Goal: Task Accomplishment & Management: Complete application form

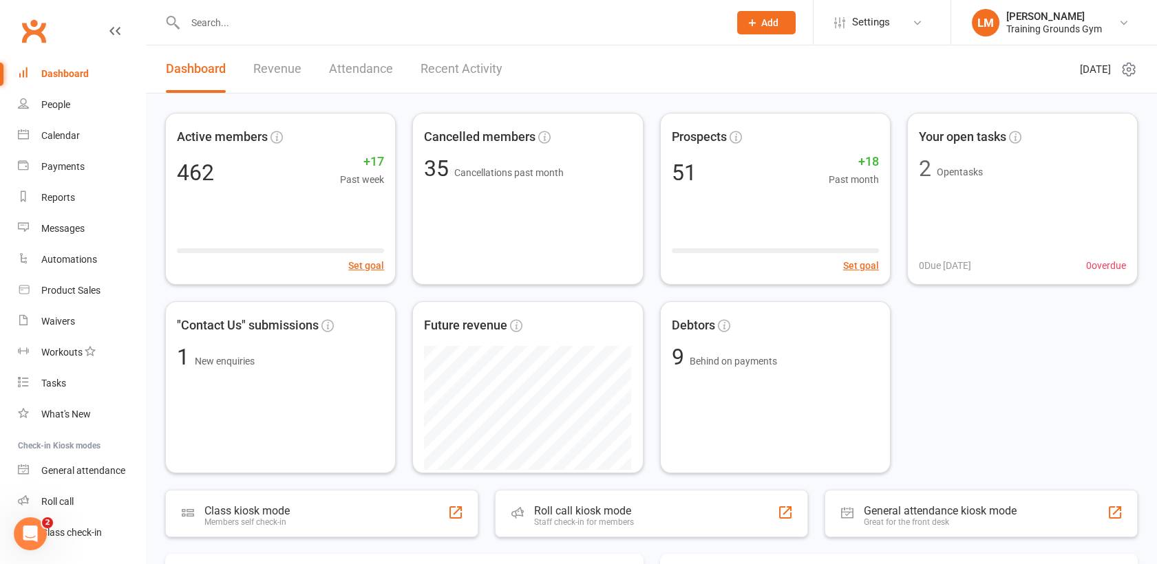
click at [206, 19] on input "text" at bounding box center [450, 22] width 538 height 19
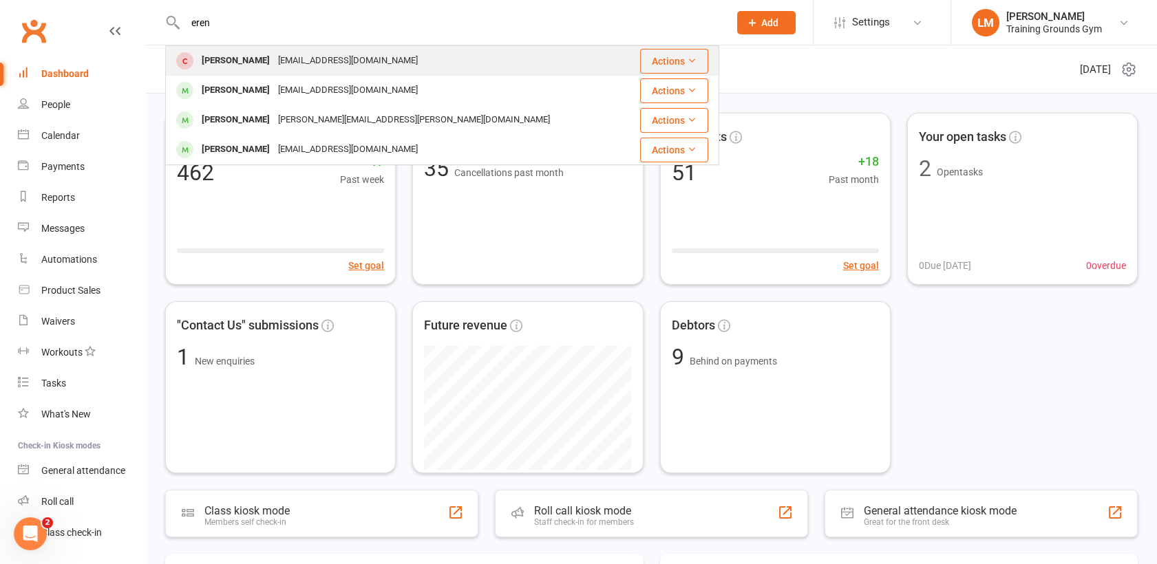
type input "eren"
click at [248, 69] on div "[PERSON_NAME]" at bounding box center [235, 61] width 76 height 20
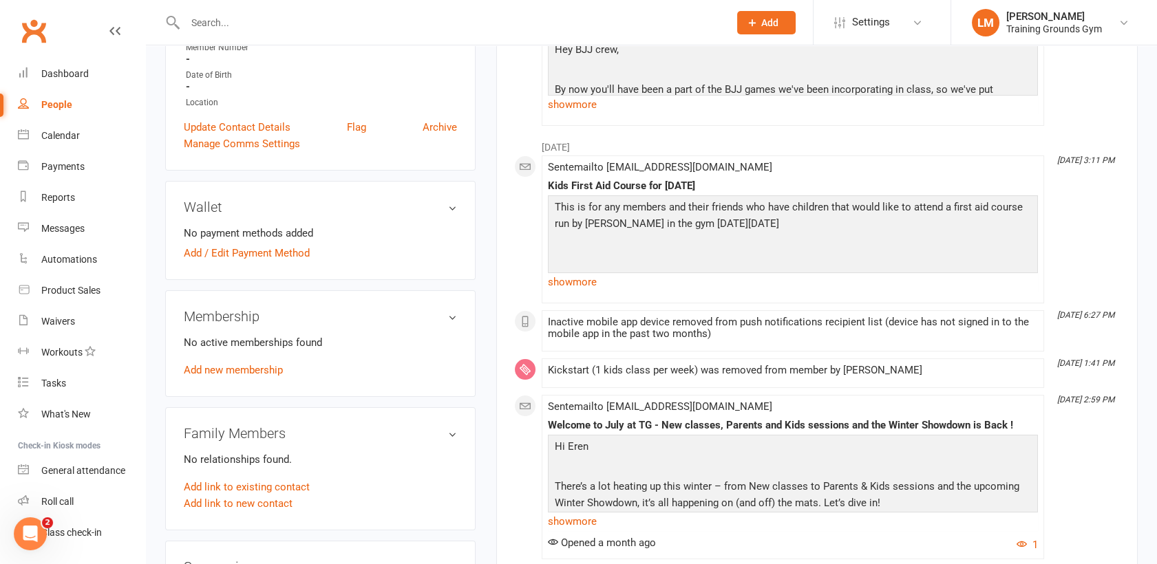
scroll to position [390, 0]
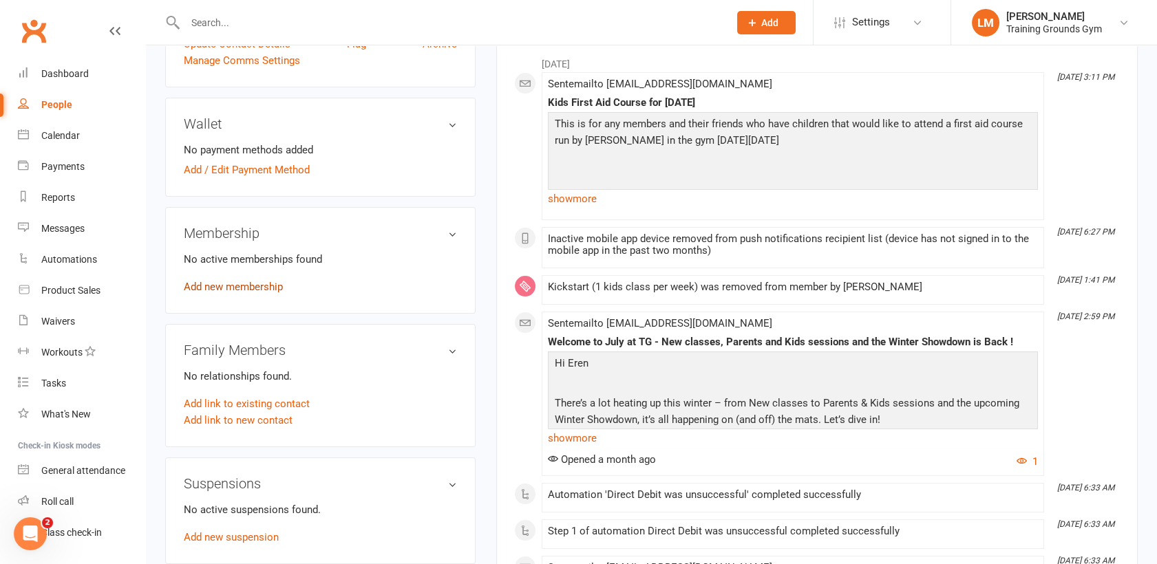
click at [230, 289] on link "Add new membership" at bounding box center [233, 287] width 99 height 12
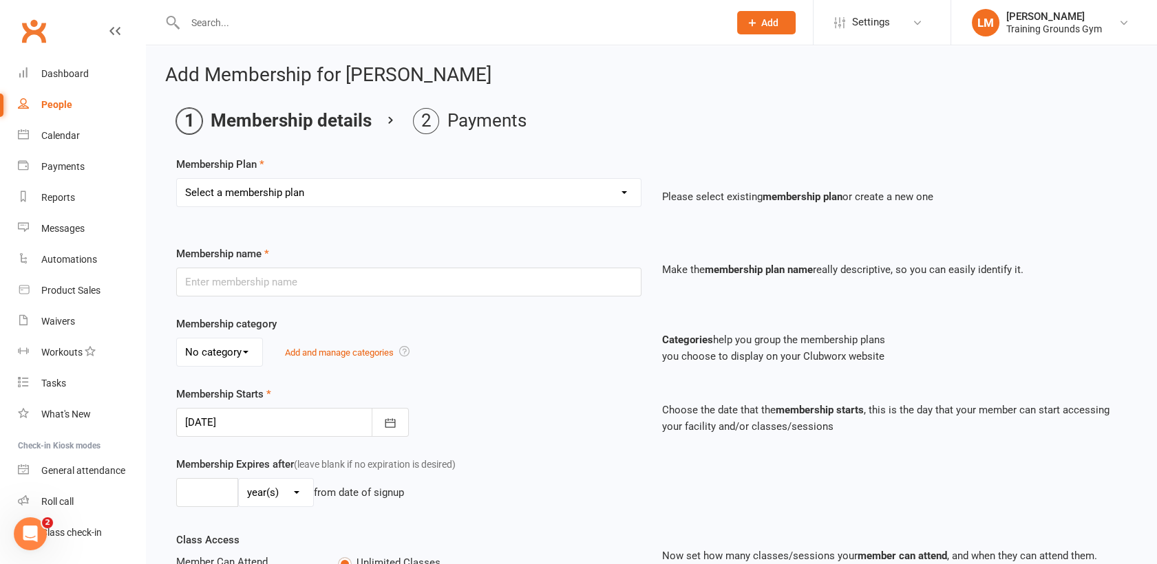
click at [475, 193] on select "Select a membership plan Create new Membership Plan Trial Basic for beginners a…" at bounding box center [409, 193] width 464 height 28
select select "4"
click at [177, 179] on select "Select a membership plan Create new Membership Plan Trial Basic for beginners a…" at bounding box center [409, 193] width 464 height 28
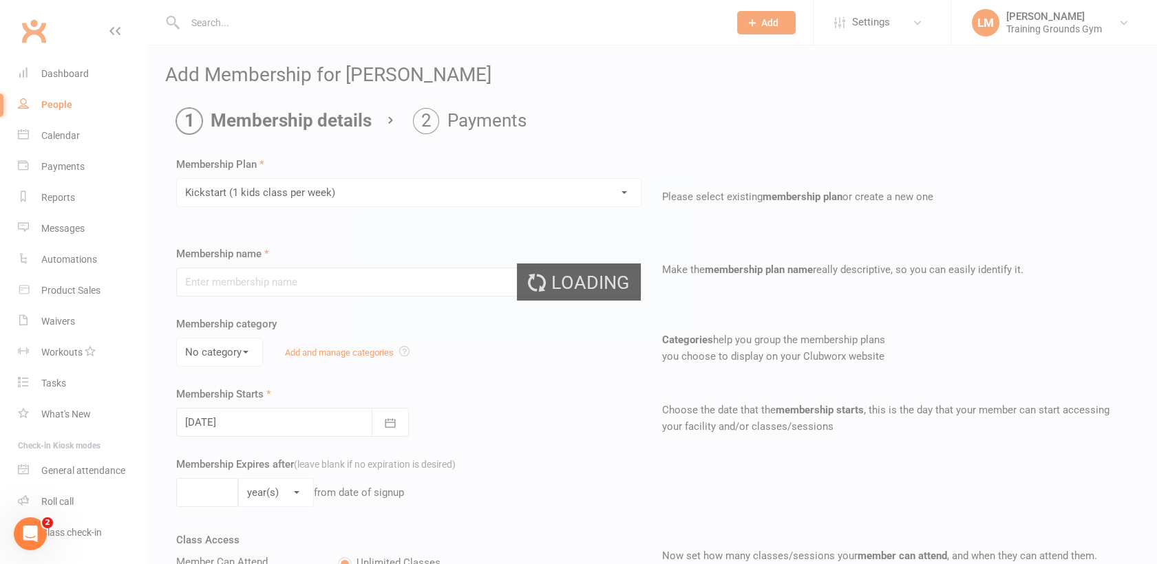
type input "Kickstart (1 kids class per week)"
select select "2"
type input "0"
type input "1"
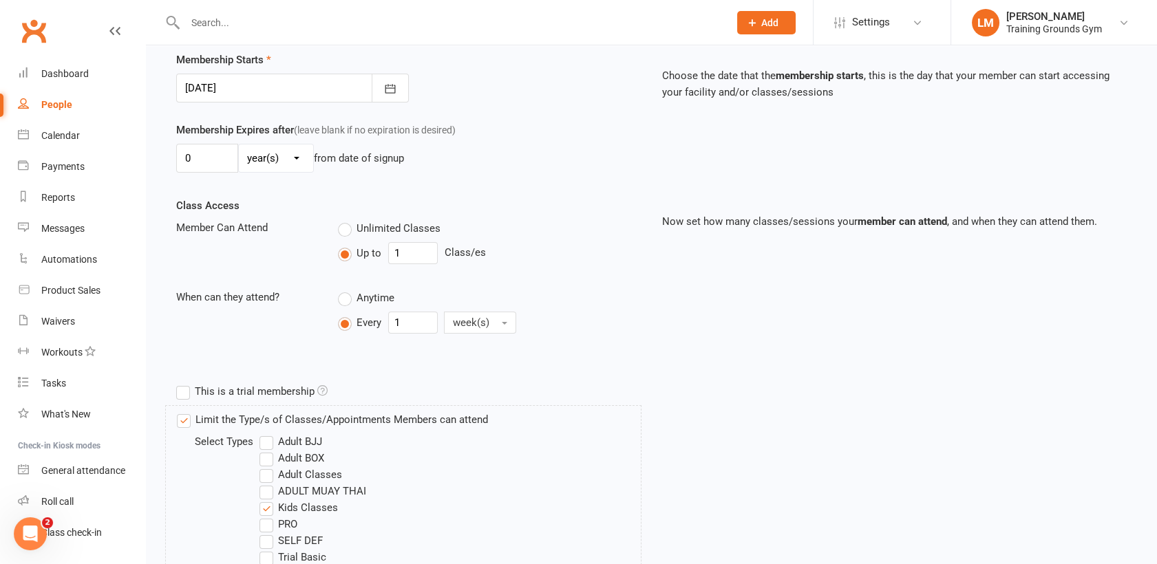
scroll to position [613, 0]
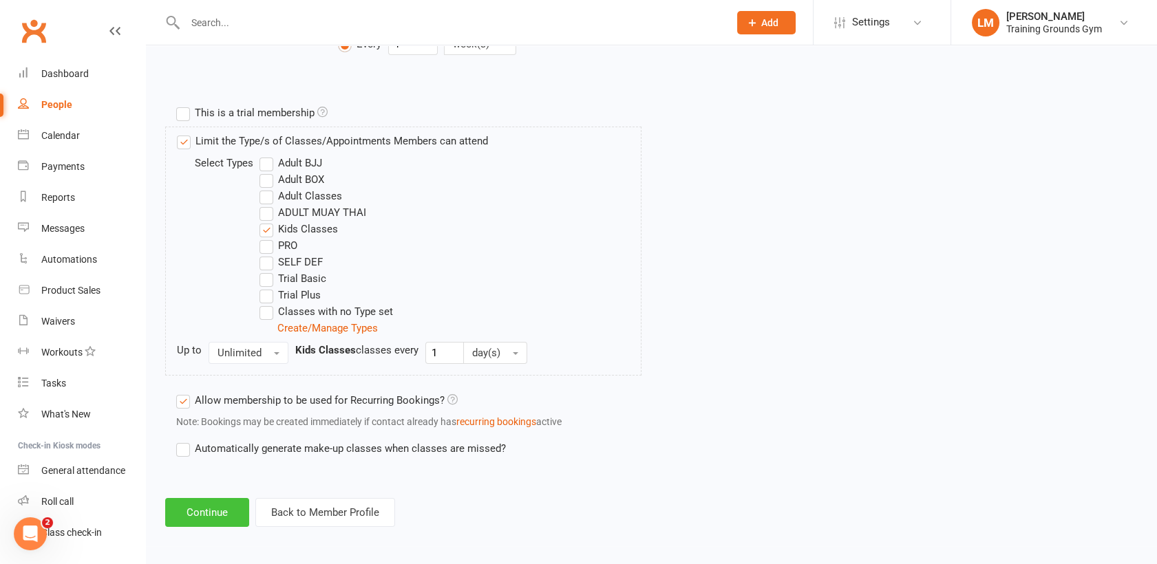
click at [206, 511] on button "Continue" at bounding box center [207, 512] width 84 height 29
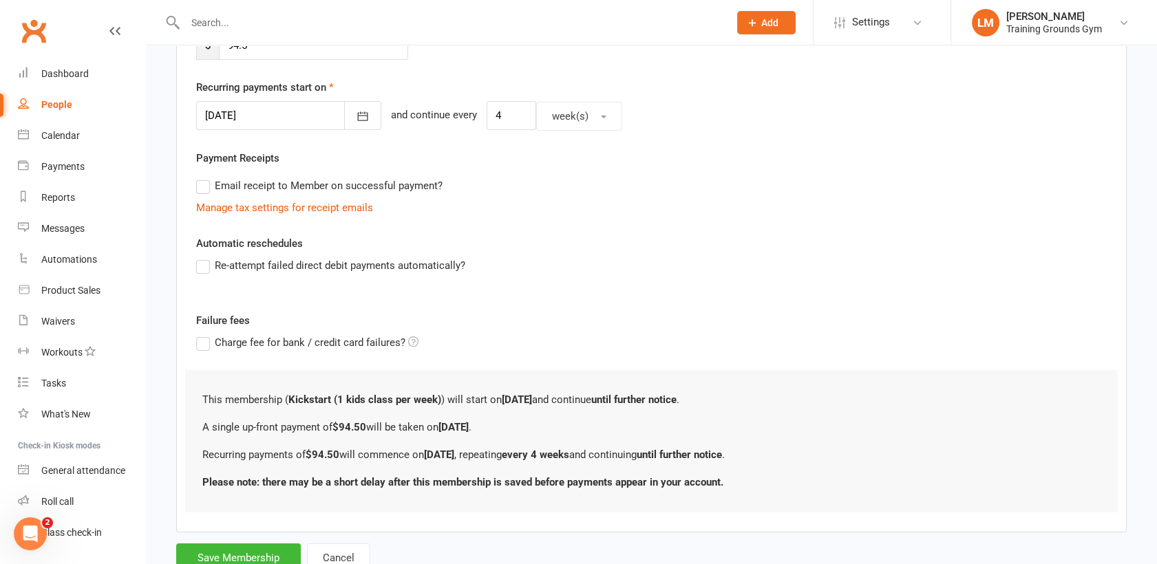
scroll to position [352, 0]
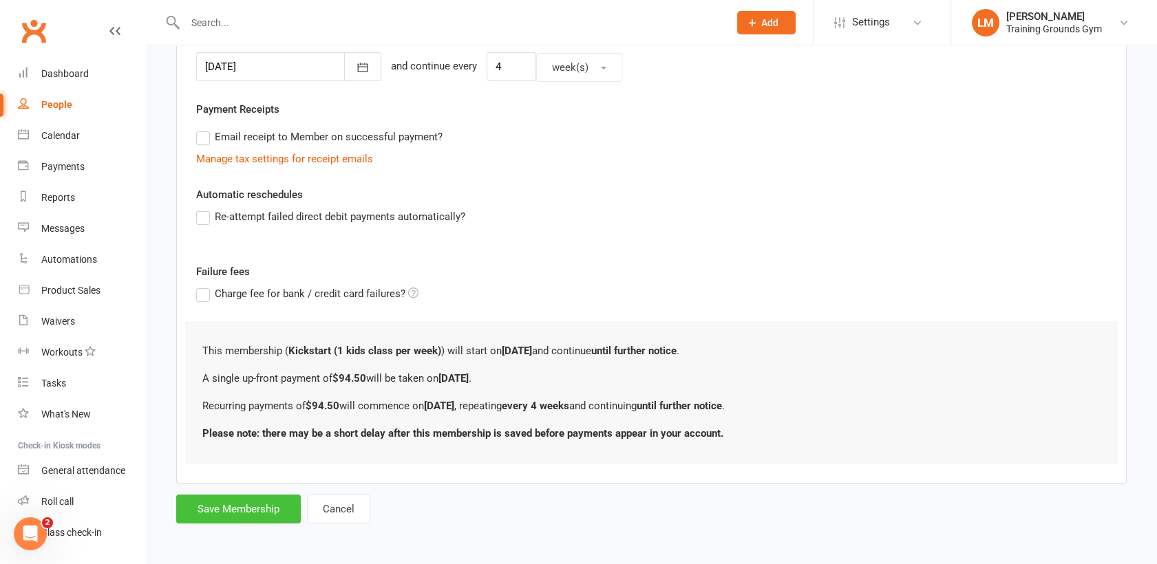
click at [231, 512] on button "Save Membership" at bounding box center [238, 509] width 125 height 29
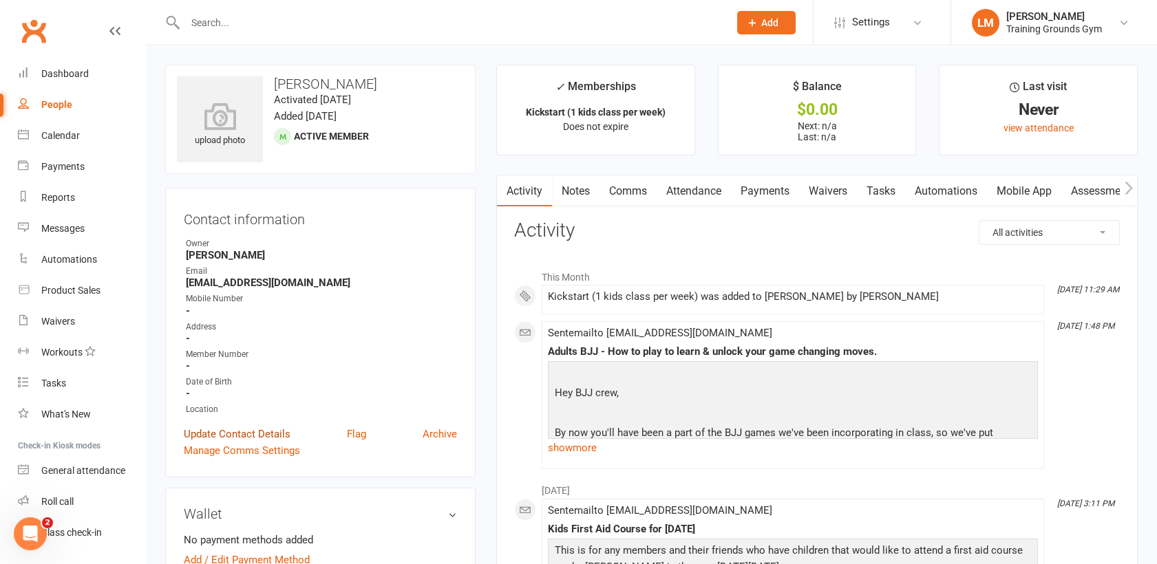
click at [215, 428] on link "Update Contact Details" at bounding box center [237, 434] width 107 height 17
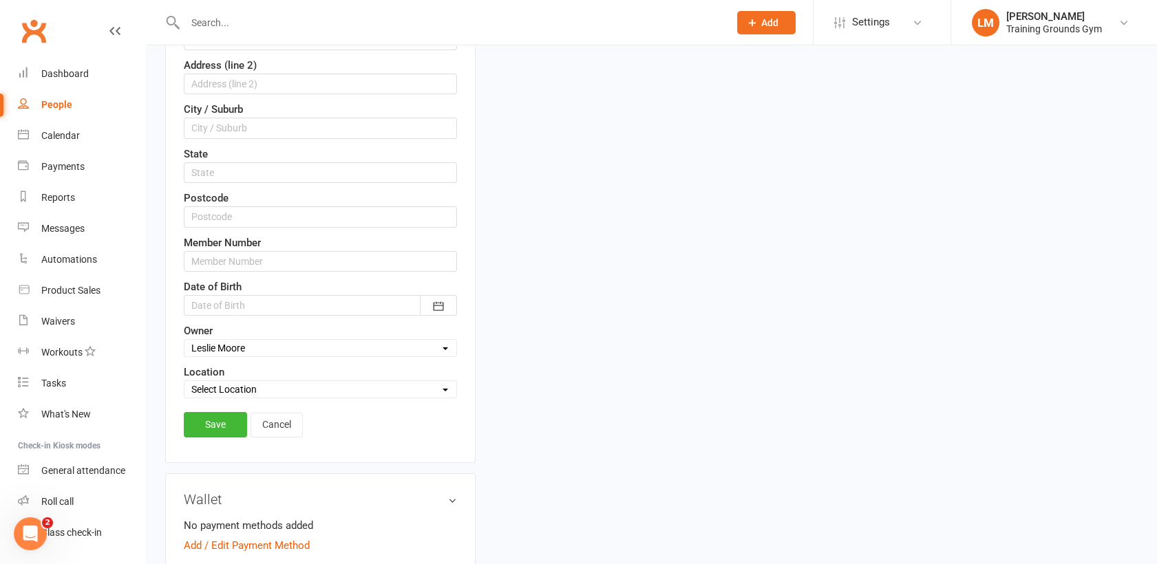
scroll to position [406, 0]
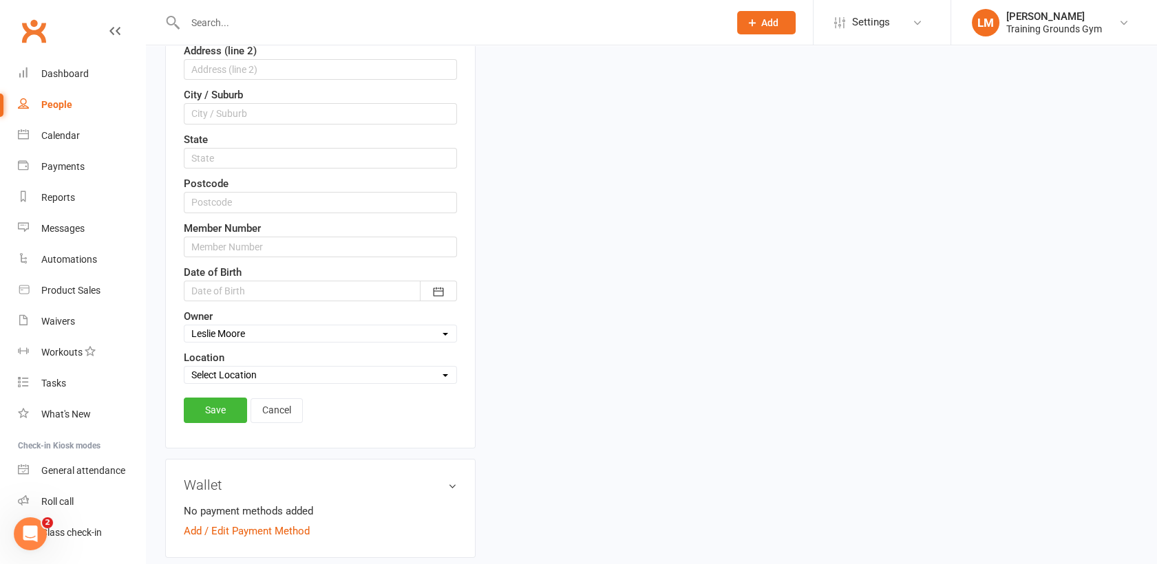
click at [325, 283] on div at bounding box center [320, 291] width 273 height 21
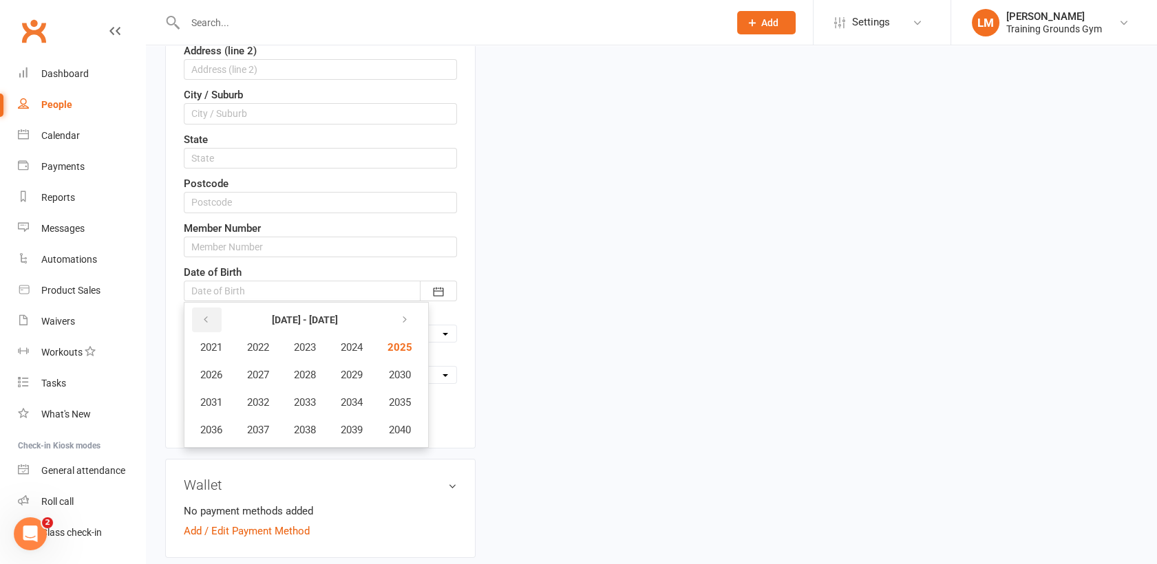
click at [212, 314] on button "button" at bounding box center [207, 320] width 30 height 25
click at [407, 378] on span "2010" at bounding box center [398, 375] width 22 height 12
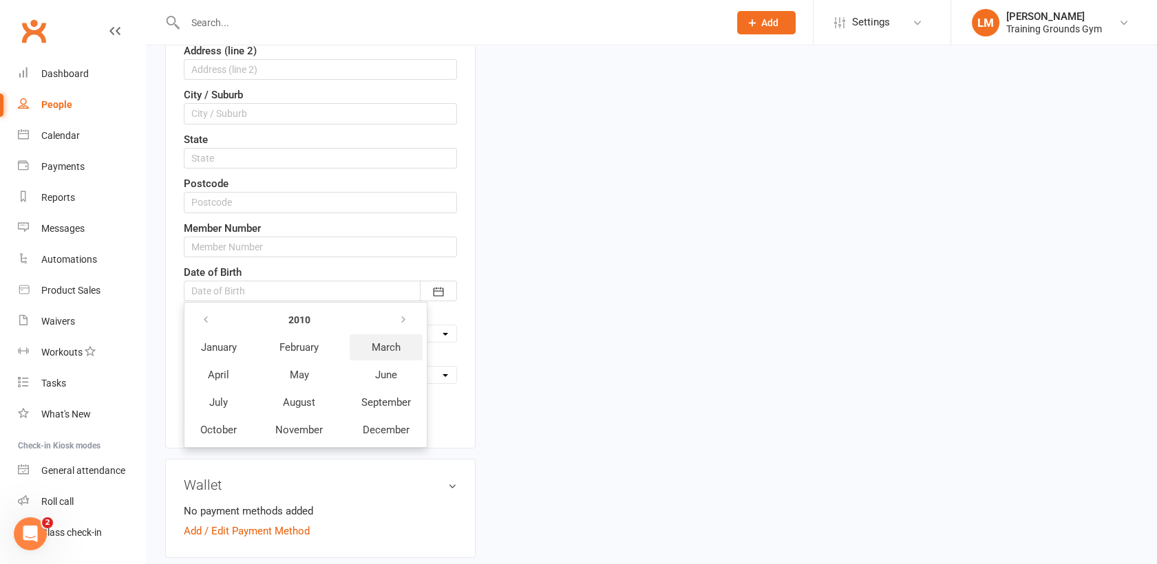
click at [387, 346] on span "March" at bounding box center [386, 347] width 29 height 12
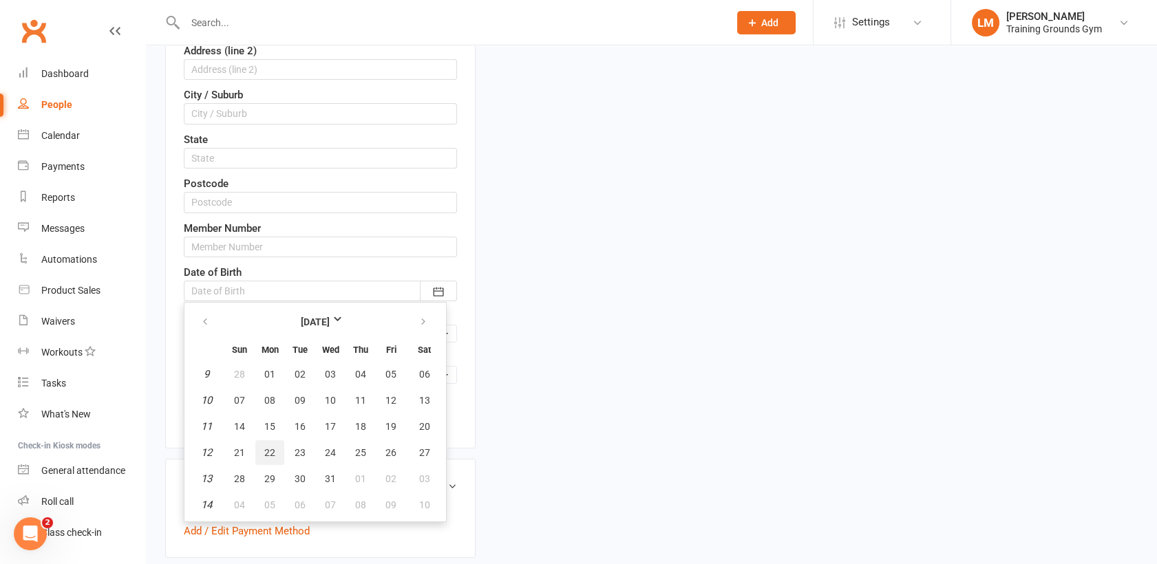
click at [264, 448] on span "22" at bounding box center [269, 452] width 11 height 11
type input "[DATE]"
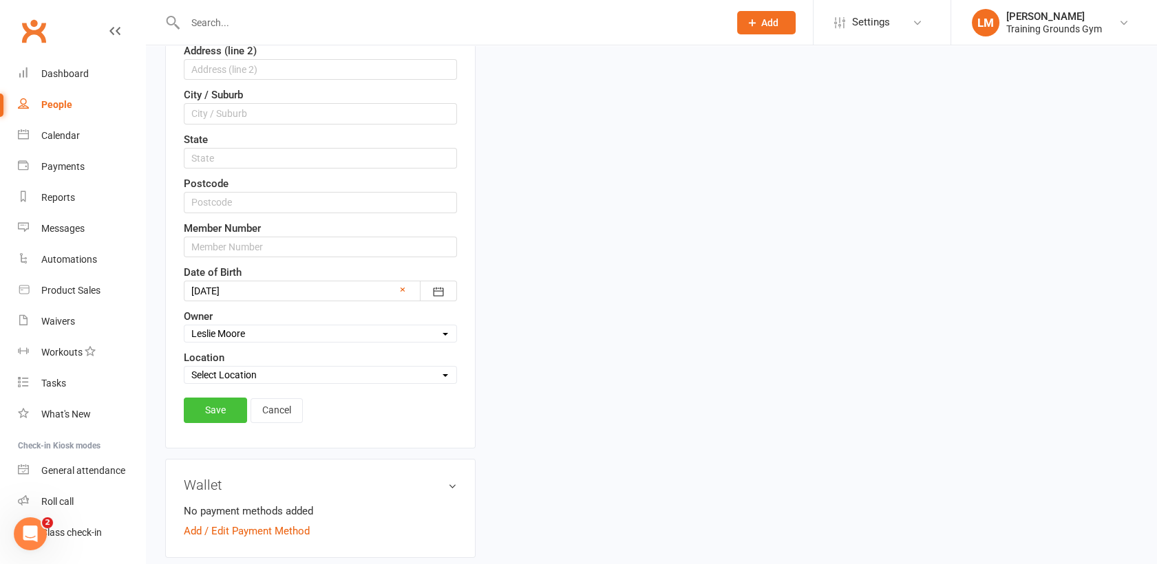
click at [224, 405] on link "Save" at bounding box center [215, 410] width 63 height 25
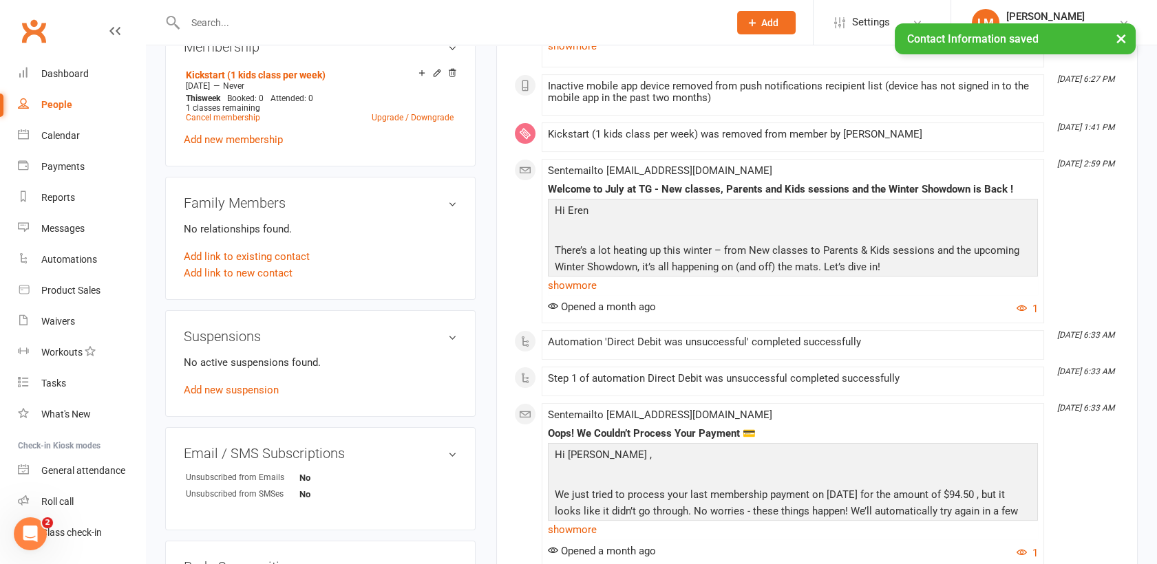
scroll to position [550, 0]
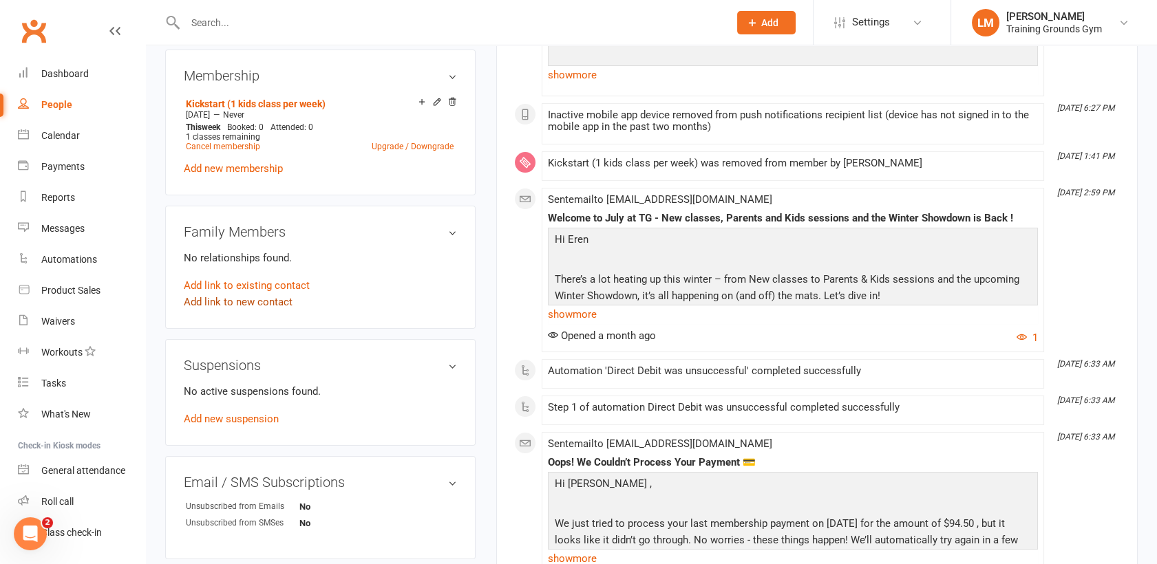
click at [226, 300] on link "Add link to new contact" at bounding box center [238, 302] width 109 height 17
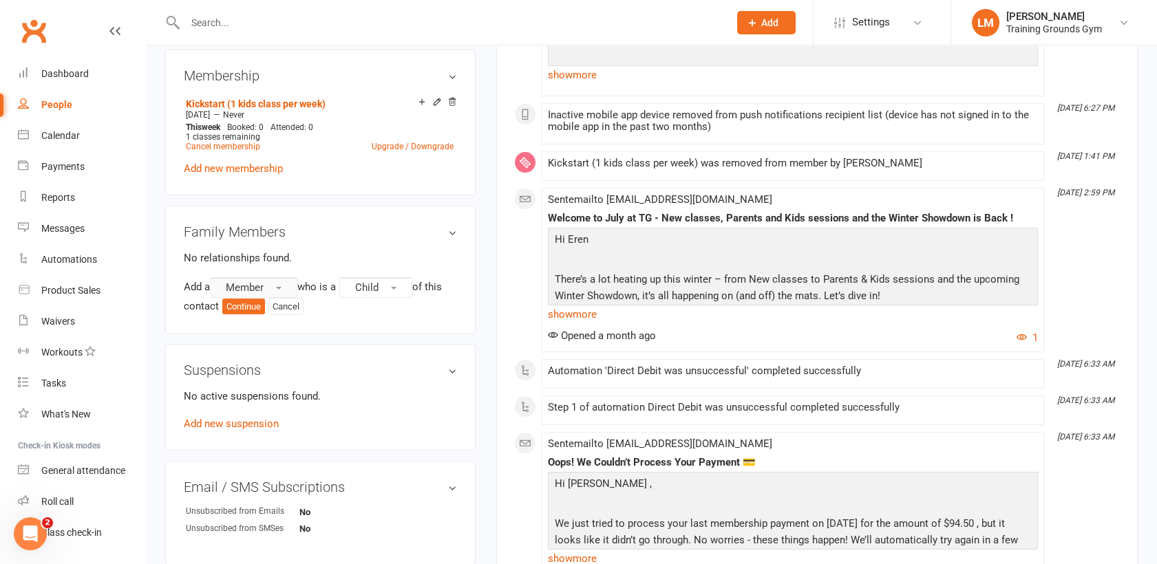
click at [244, 283] on span "Member" at bounding box center [245, 287] width 38 height 12
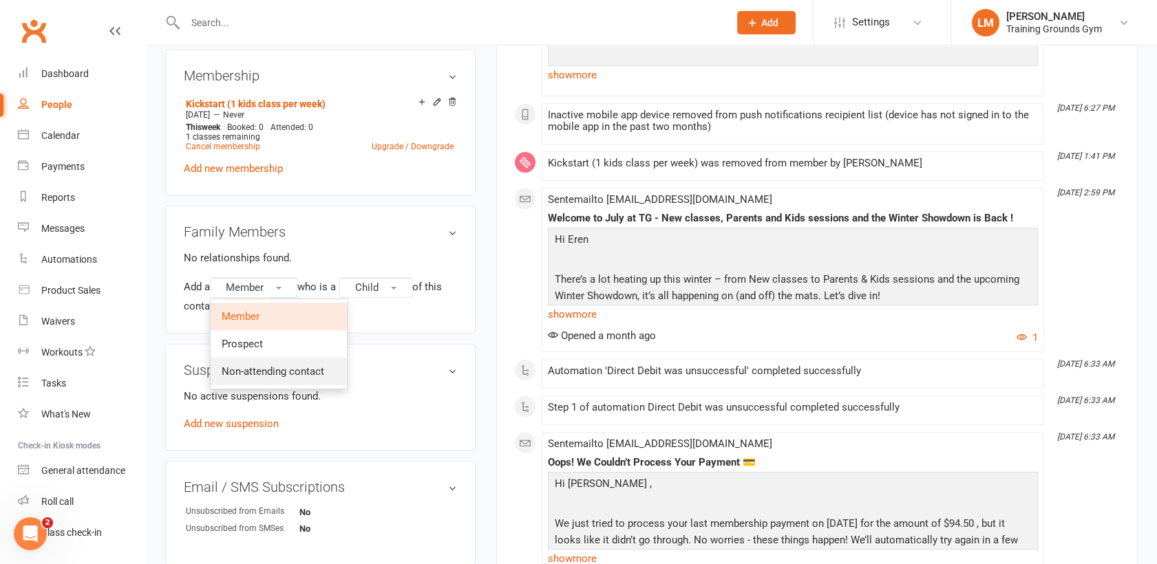
click at [238, 370] on span "Non-attending contact" at bounding box center [273, 371] width 103 height 12
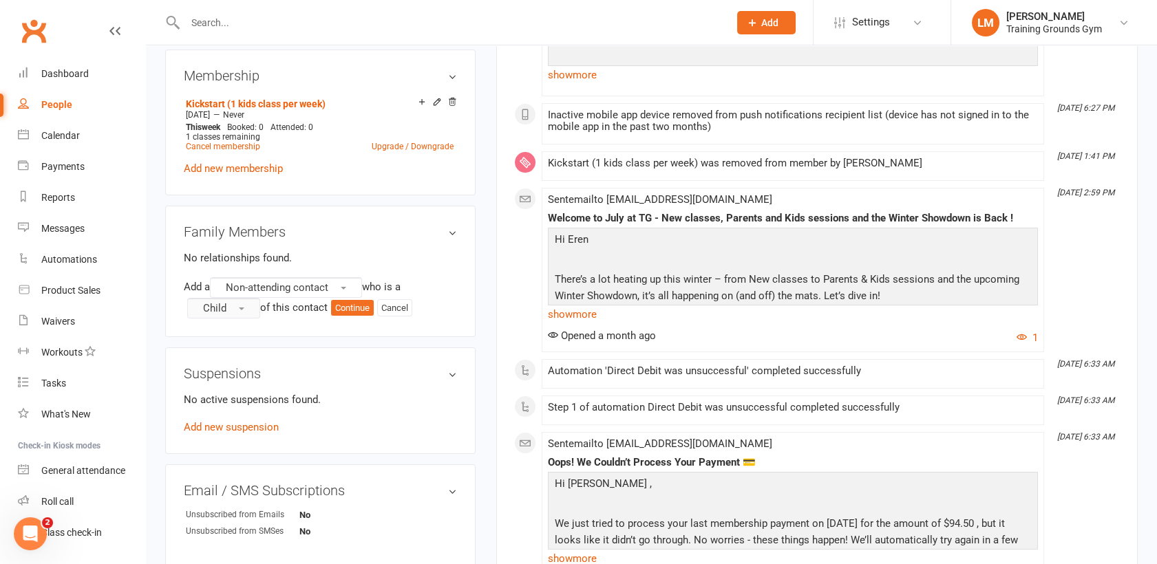
click at [242, 303] on button "Child" at bounding box center [223, 308] width 73 height 21
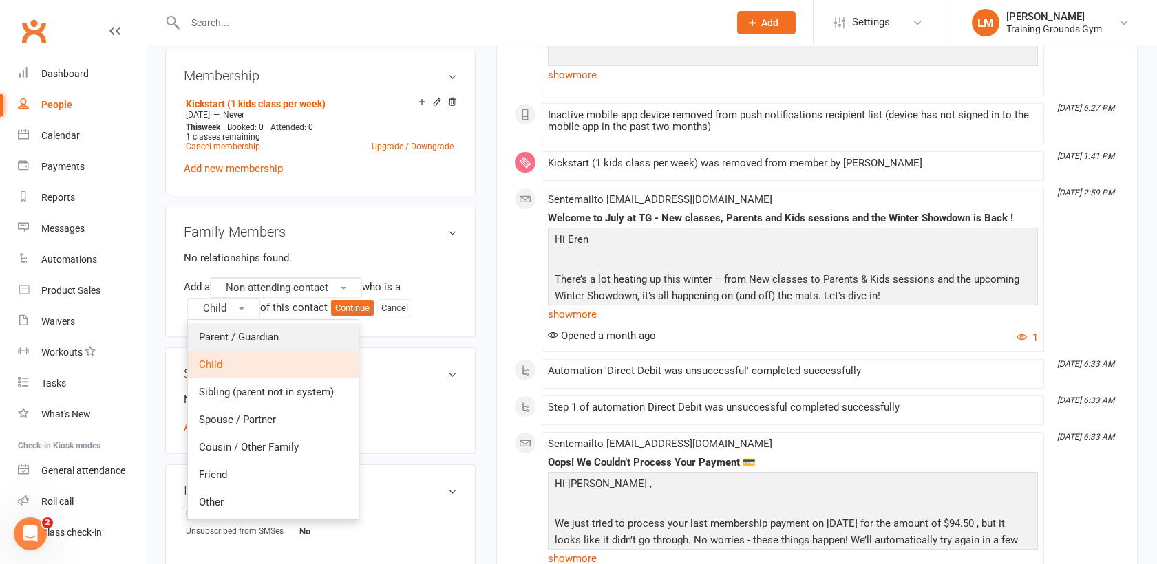
click at [242, 331] on span "Parent / Guardian" at bounding box center [239, 337] width 80 height 12
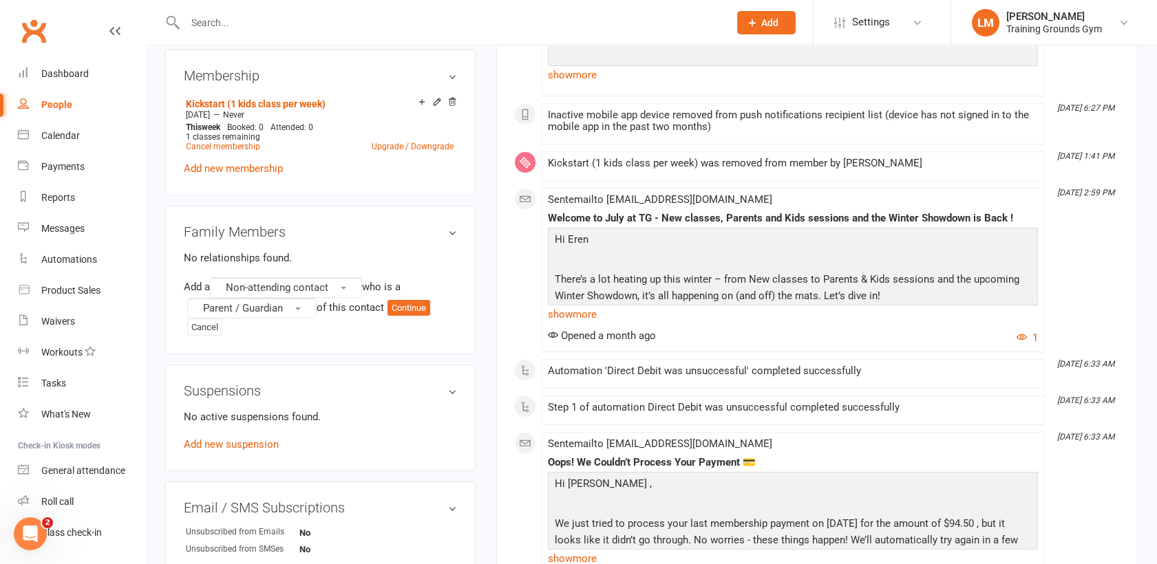
click at [242, 328] on div "Add a Non-attending contact who is a Parent / Guardian of this contact Continue…" at bounding box center [320, 306] width 273 height 59
click at [403, 300] on button "Continue" at bounding box center [408, 308] width 43 height 17
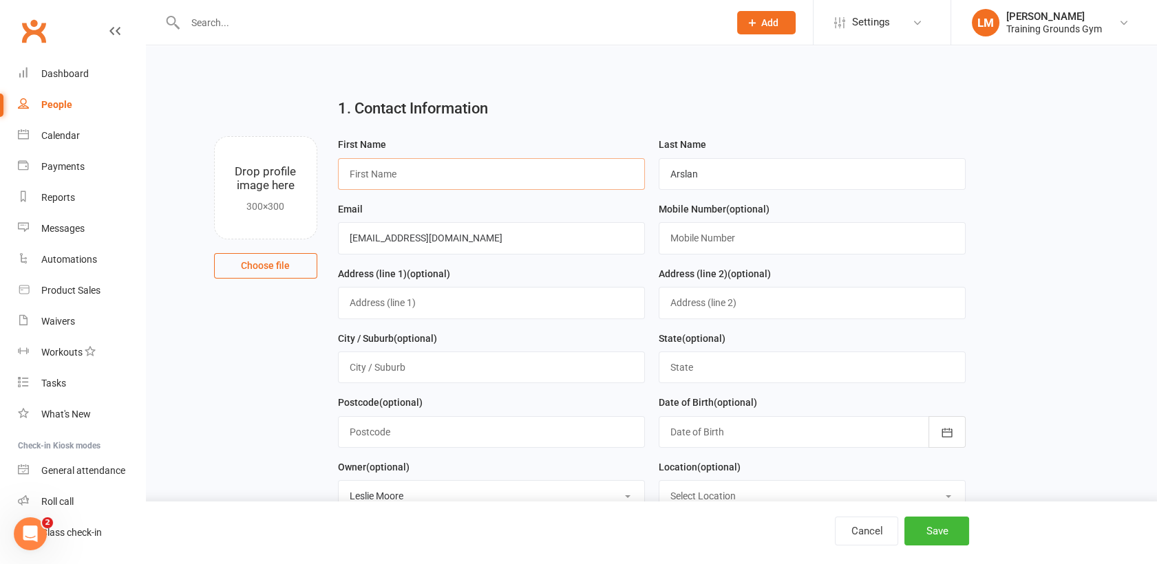
click at [522, 163] on input "text" at bounding box center [491, 174] width 307 height 32
type input "Zernisan"
type input "[EMAIL_ADDRESS][DOMAIN_NAME]"
click at [730, 248] on input "text" at bounding box center [811, 238] width 307 height 32
type input "0499982099"
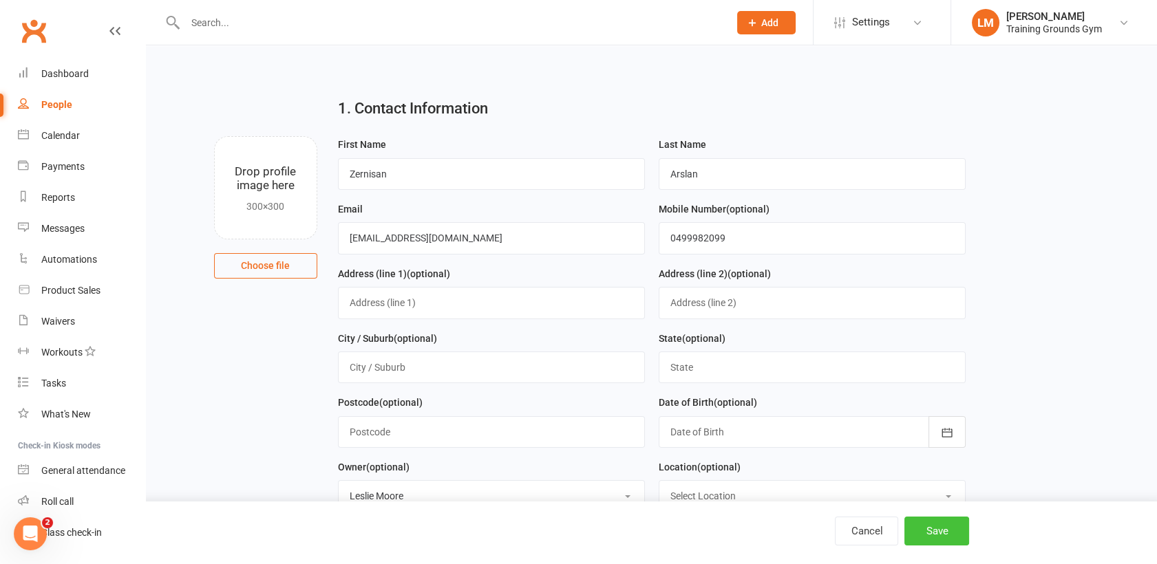
click at [943, 535] on button "Save" at bounding box center [936, 531] width 65 height 29
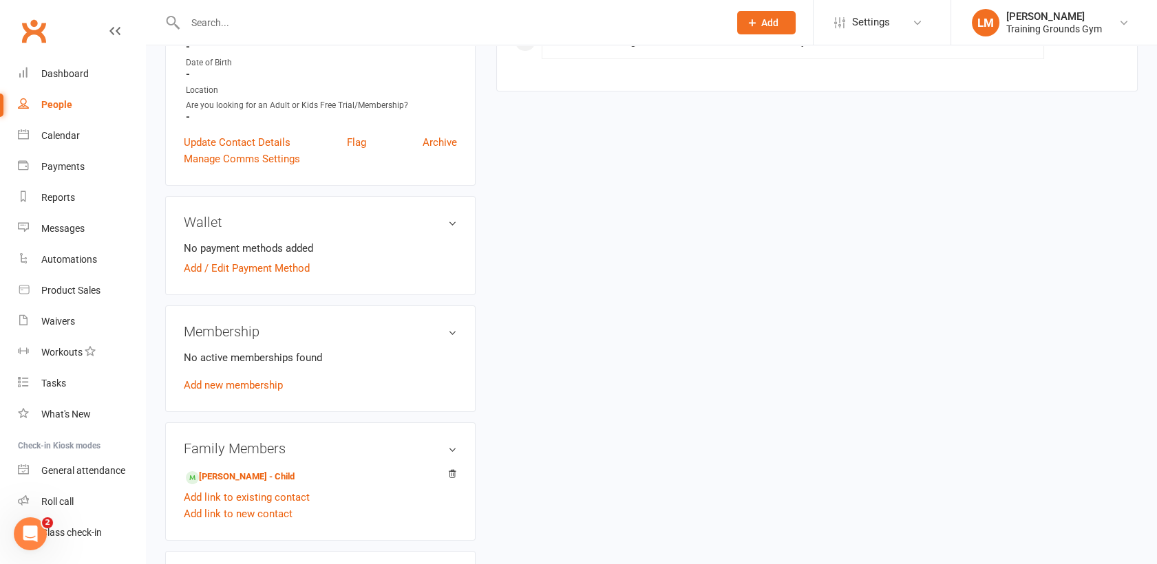
scroll to position [333, 0]
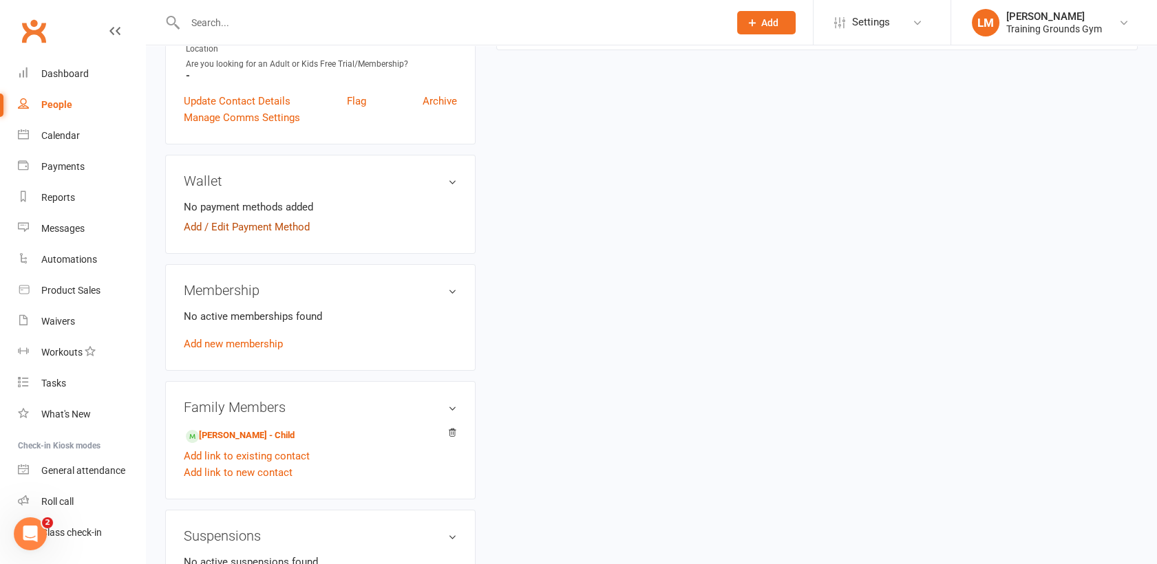
click at [239, 229] on link "Add / Edit Payment Method" at bounding box center [247, 227] width 126 height 17
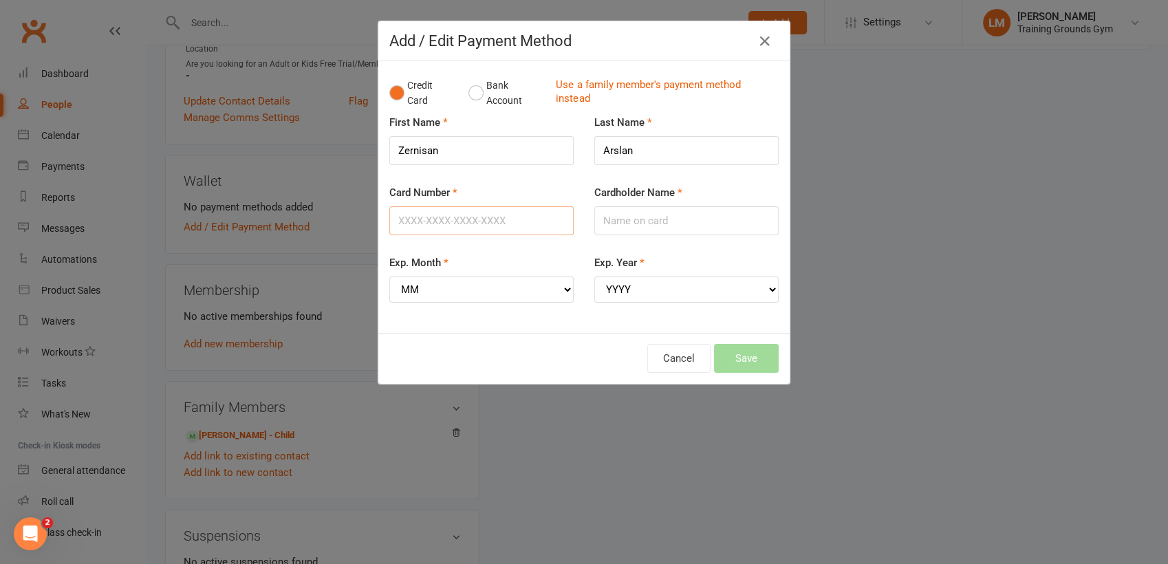
click at [420, 229] on input "Card Number" at bounding box center [481, 220] width 184 height 29
click at [764, 39] on icon "button" at bounding box center [765, 41] width 17 height 17
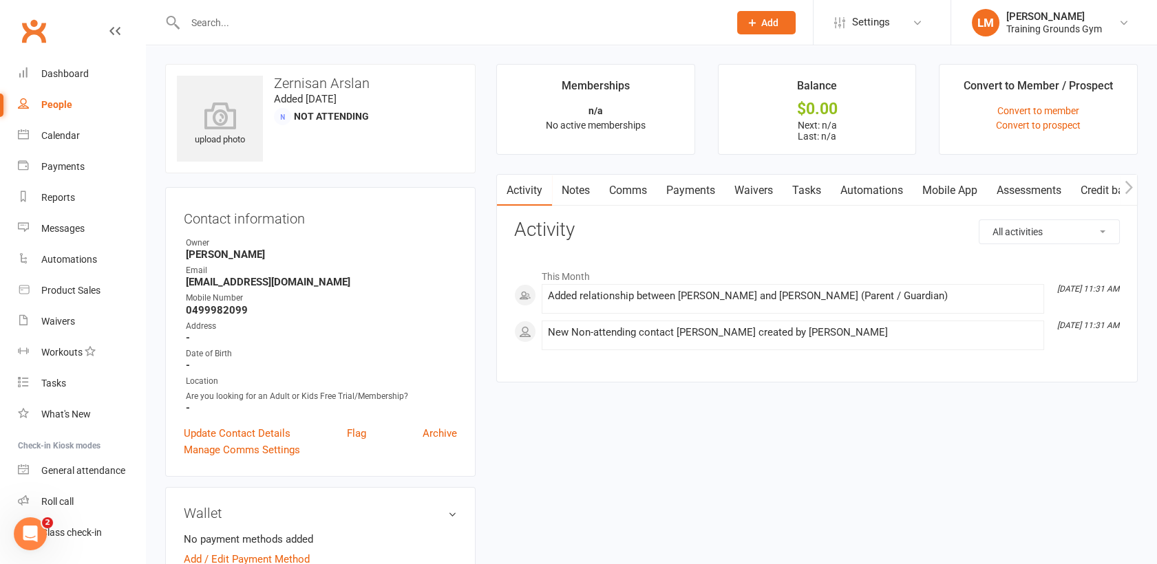
scroll to position [0, 0]
click at [938, 189] on link "Mobile App" at bounding box center [949, 191] width 74 height 32
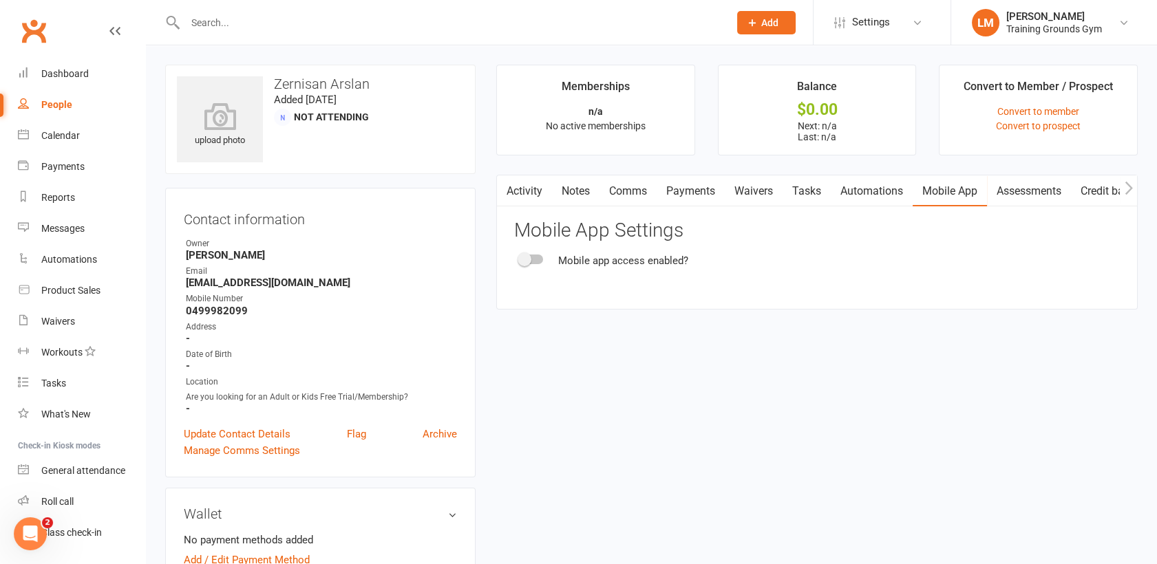
click at [533, 262] on div at bounding box center [530, 260] width 23 height 10
click at [519, 257] on input "checkbox" at bounding box center [519, 257] width 0 height 0
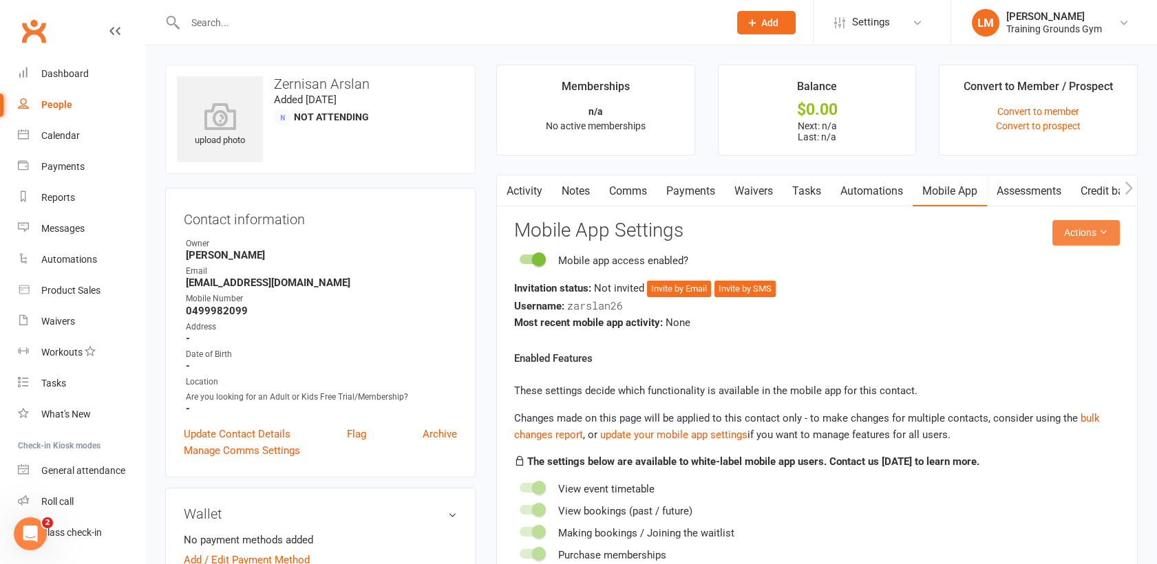
click at [1100, 235] on icon at bounding box center [1103, 232] width 10 height 10
click at [1064, 268] on link "Send invitation email" at bounding box center [1039, 264] width 136 height 28
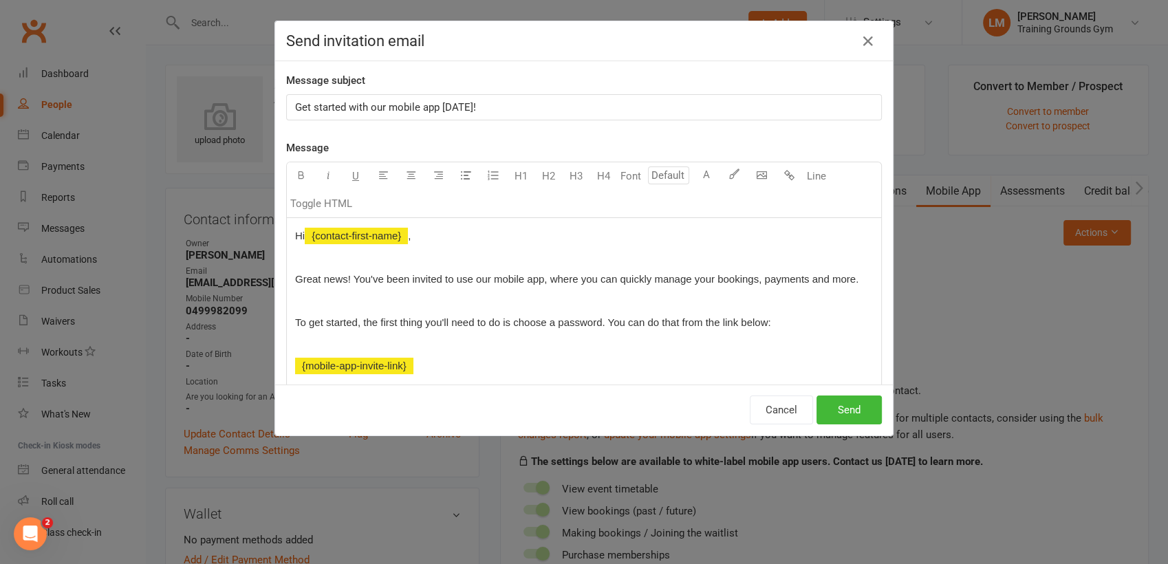
click at [484, 104] on p "Get started with our mobile app [DATE]!" at bounding box center [584, 107] width 578 height 17
click at [858, 411] on button "Send" at bounding box center [849, 410] width 65 height 29
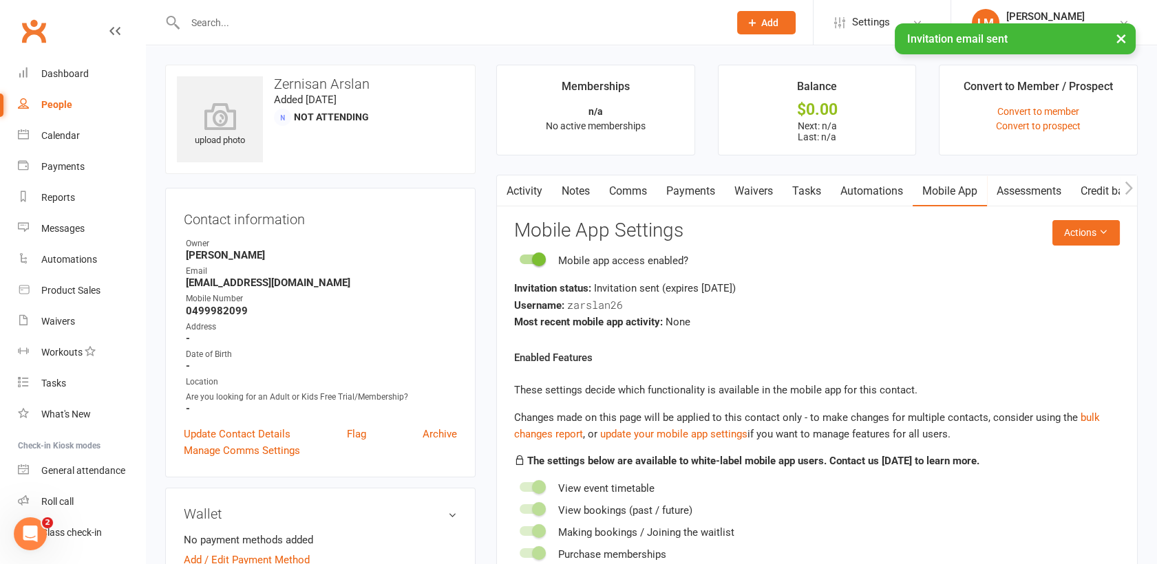
click at [749, 185] on link "Waivers" at bounding box center [754, 191] width 58 height 32
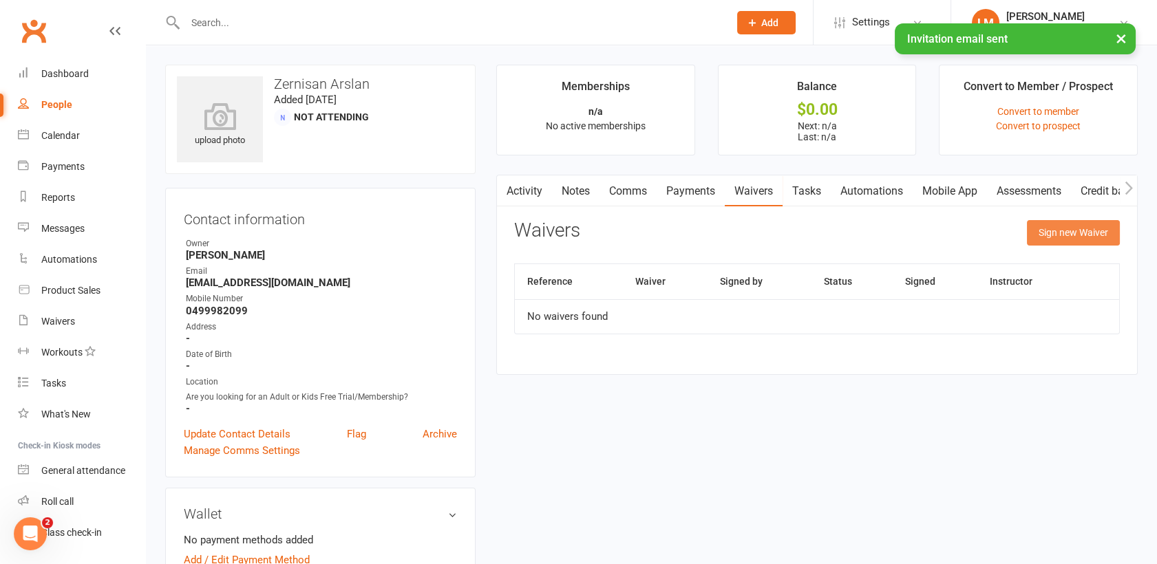
click at [1077, 226] on button "Sign new Waiver" at bounding box center [1073, 232] width 93 height 25
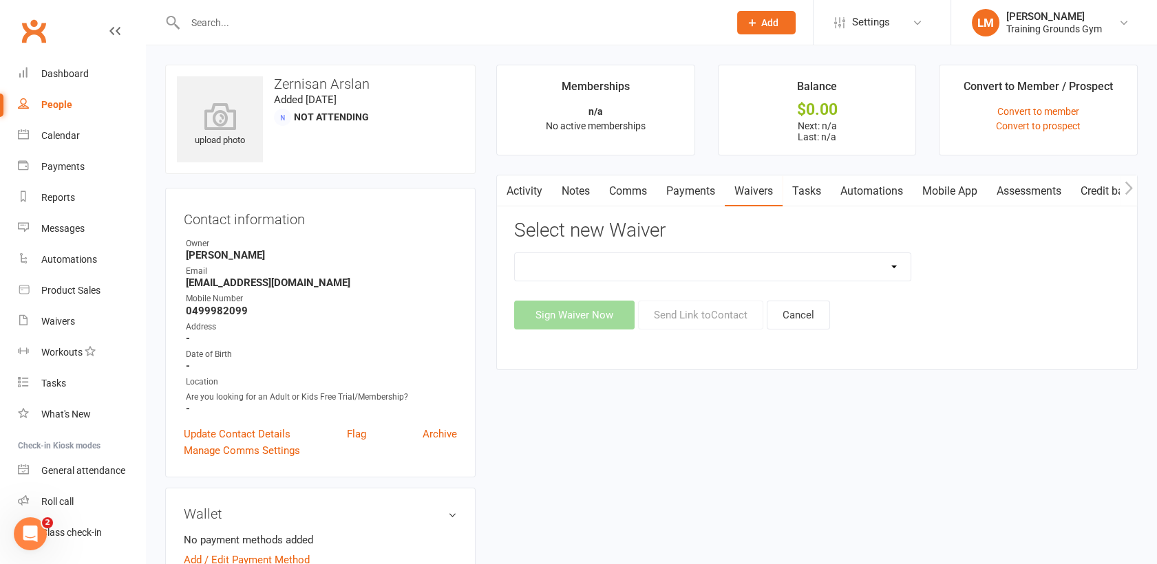
click at [786, 261] on select "New Member Sign Up Waiver for 16yrs plus & Adult Memberships Only Trial U16 Kid…" at bounding box center [713, 267] width 396 height 28
select select "14034"
click at [515, 253] on select "New Member Sign Up Waiver for 16yrs plus & Adult Memberships Only Trial U16 Kid…" at bounding box center [713, 267] width 396 height 28
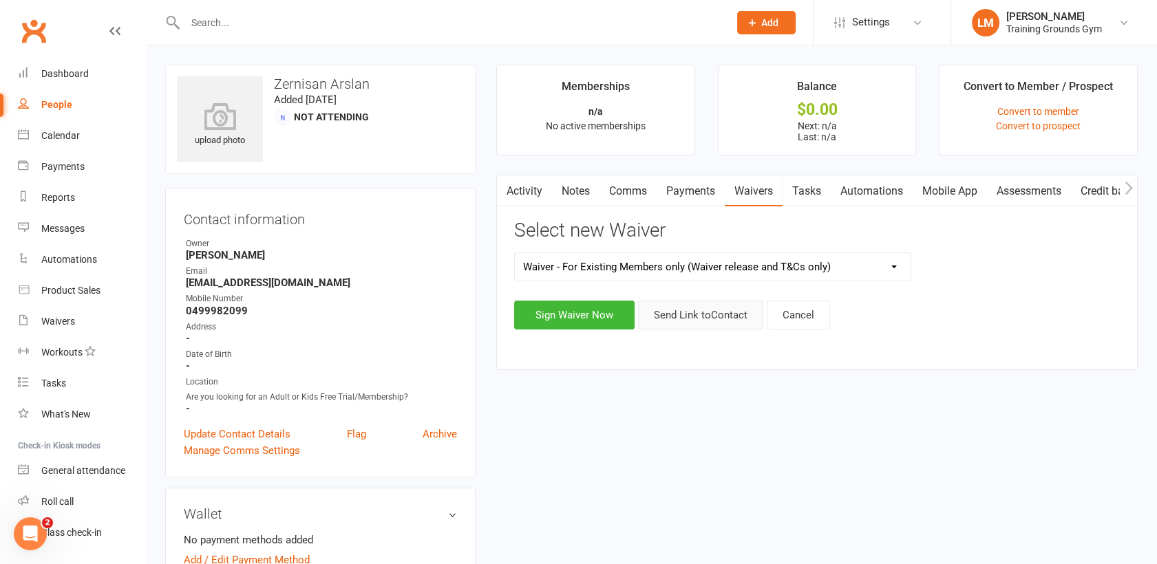
click at [682, 322] on button "Send Link to Contact" at bounding box center [700, 315] width 125 height 29
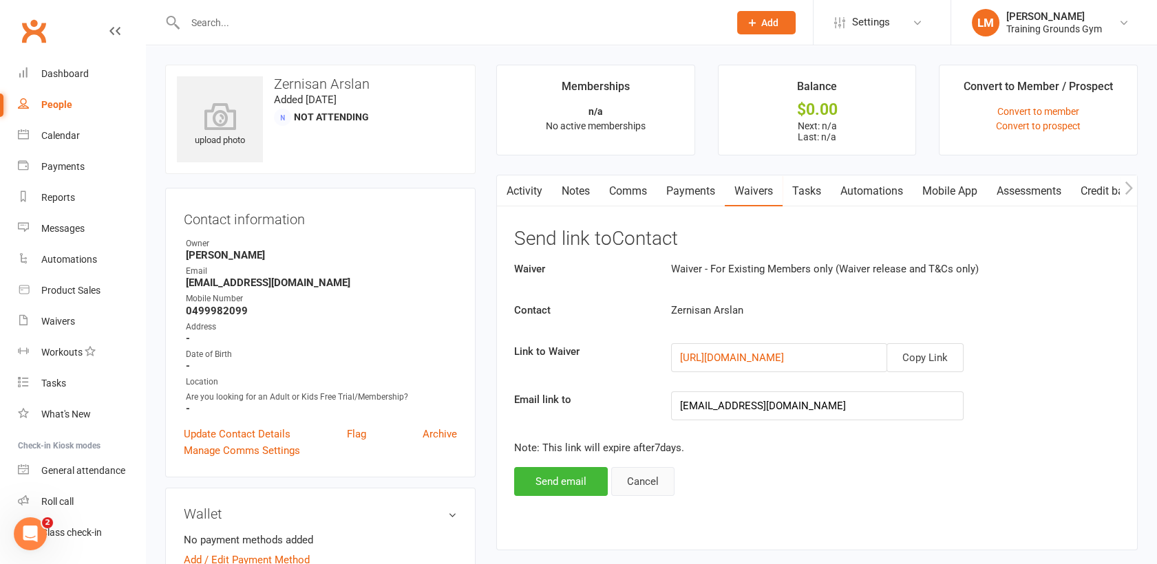
click at [639, 478] on button "Cancel" at bounding box center [642, 481] width 63 height 29
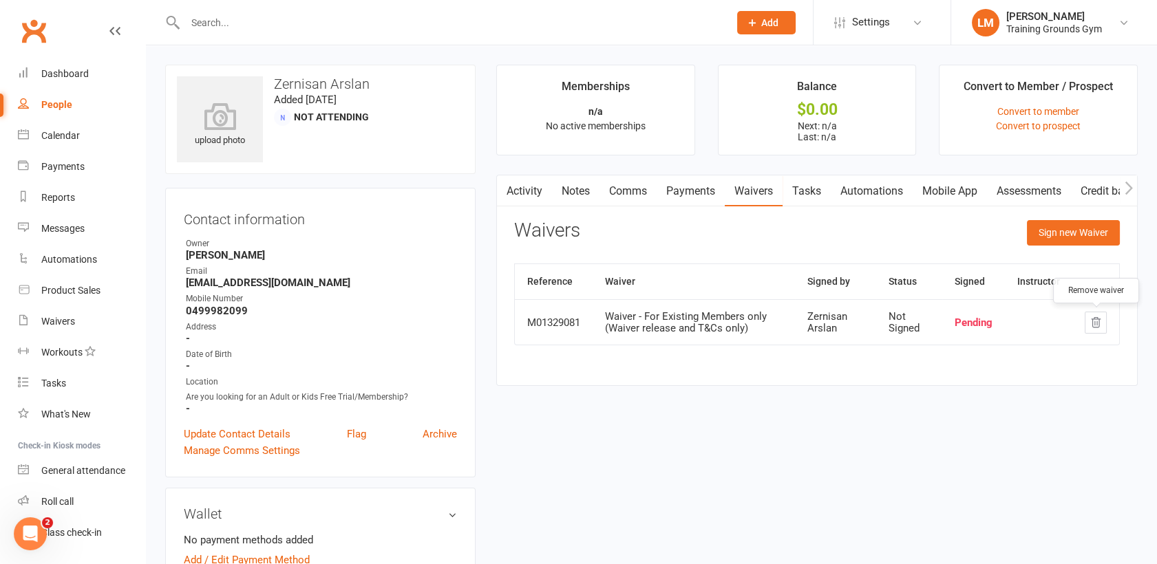
click at [1092, 325] on icon "button" at bounding box center [1095, 322] width 9 height 10
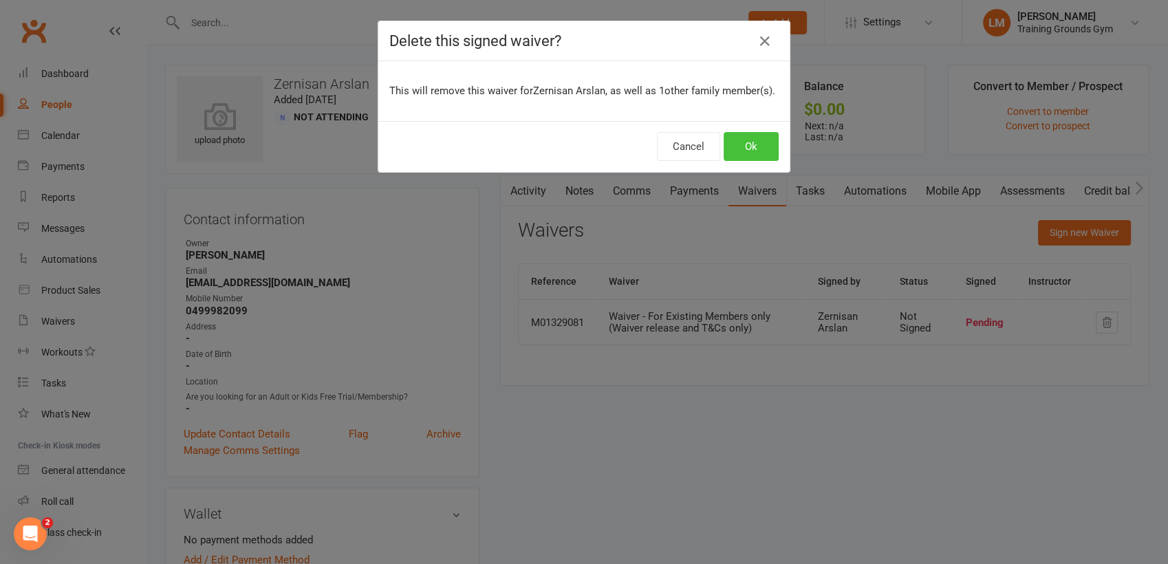
click at [736, 146] on button "Ok" at bounding box center [751, 146] width 55 height 29
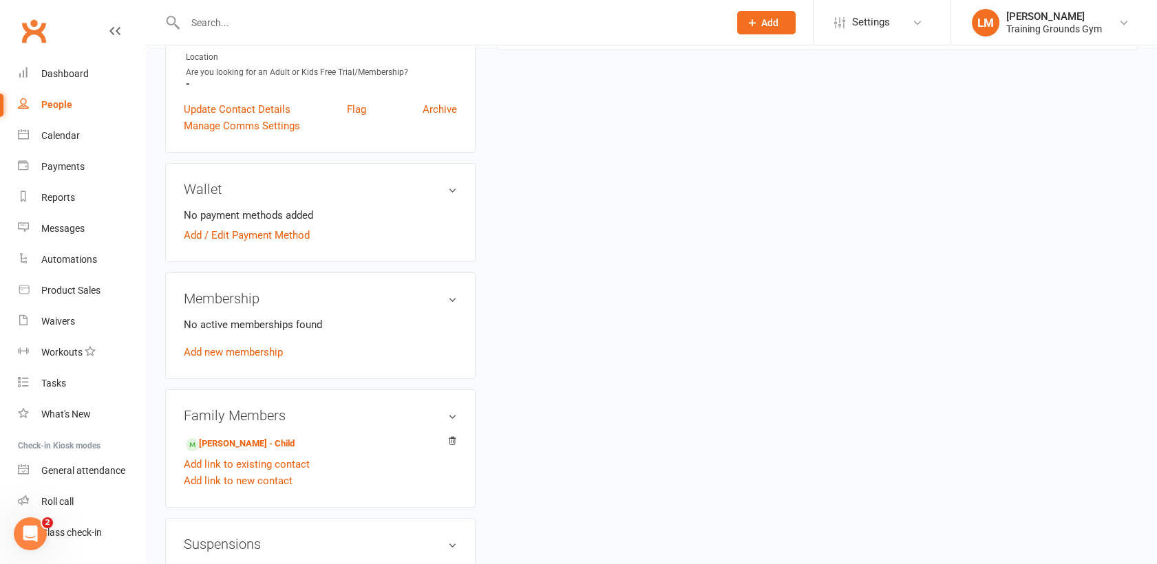
scroll to position [325, 0]
click at [220, 350] on link "Add new membership" at bounding box center [233, 351] width 99 height 12
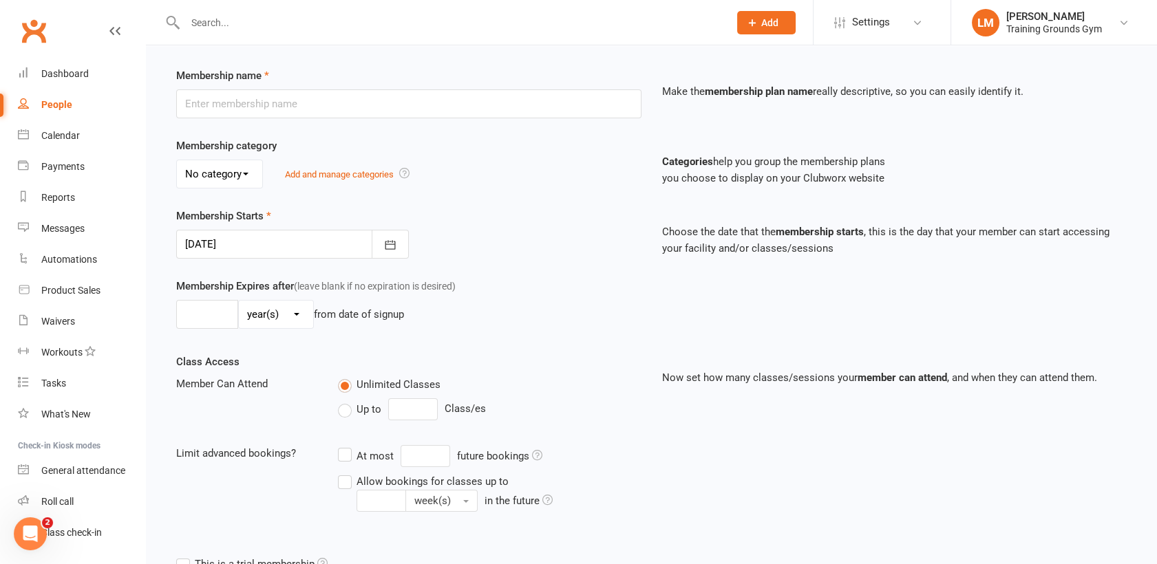
scroll to position [362, 0]
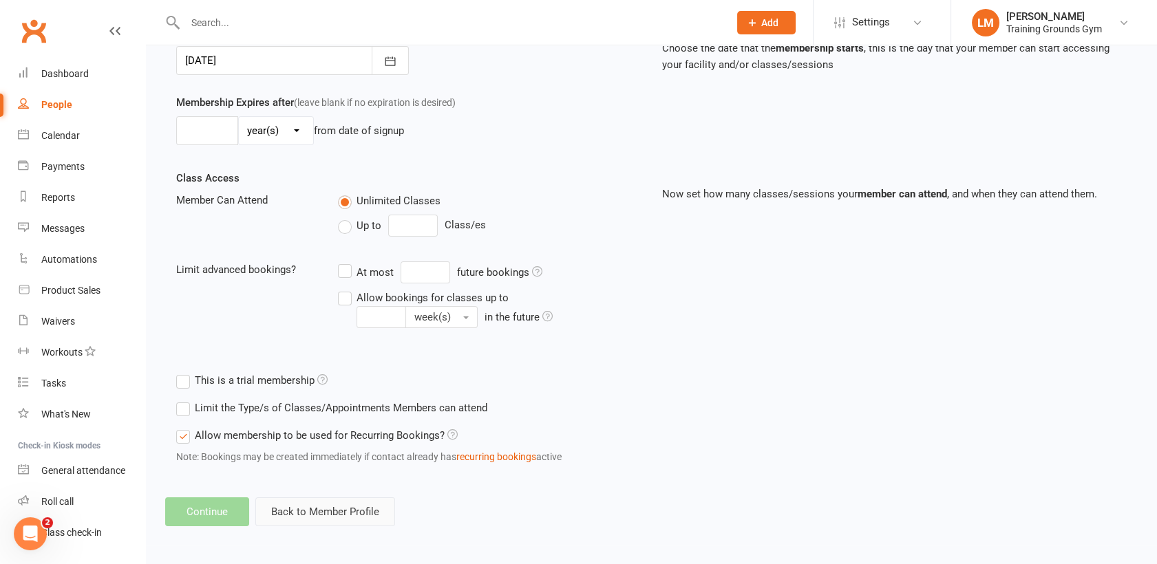
click at [328, 519] on button "Back to Member Profile" at bounding box center [325, 511] width 140 height 29
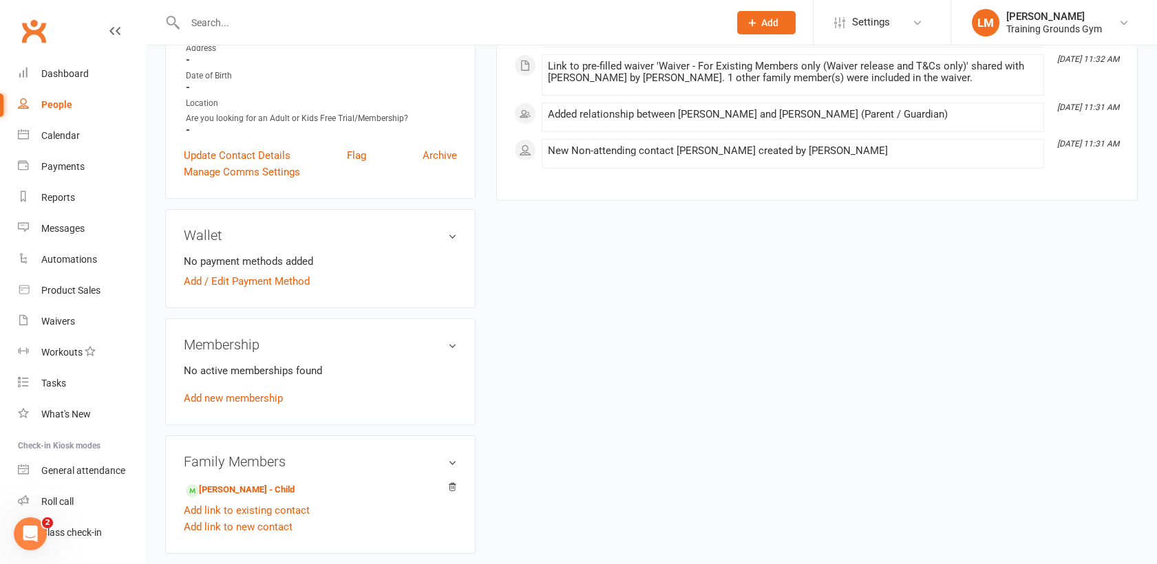
scroll to position [396, 0]
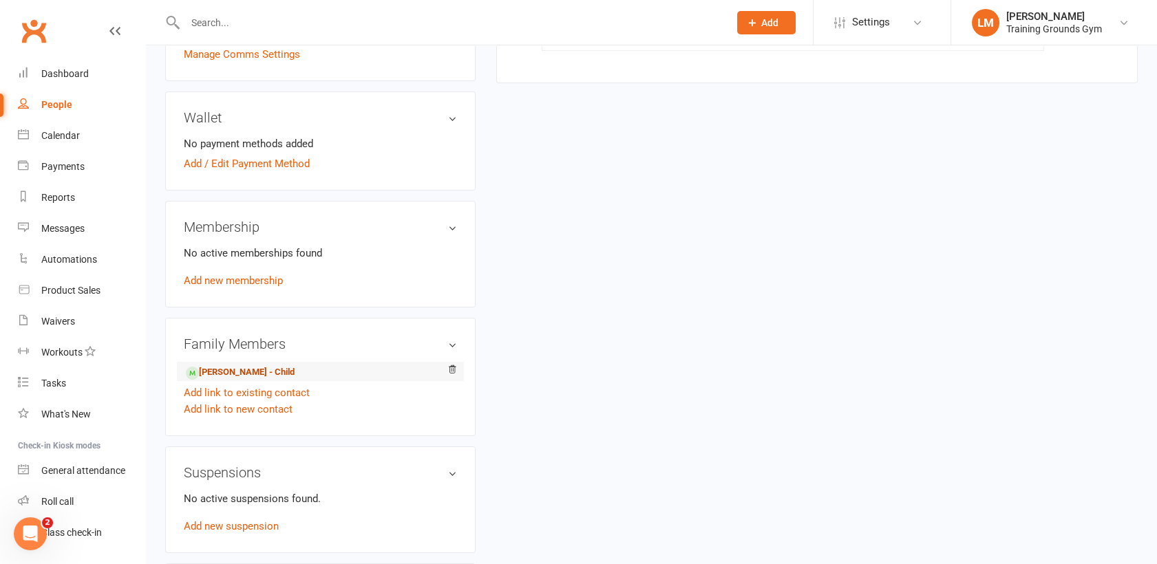
click at [237, 370] on link "[PERSON_NAME] - Child" at bounding box center [240, 372] width 109 height 14
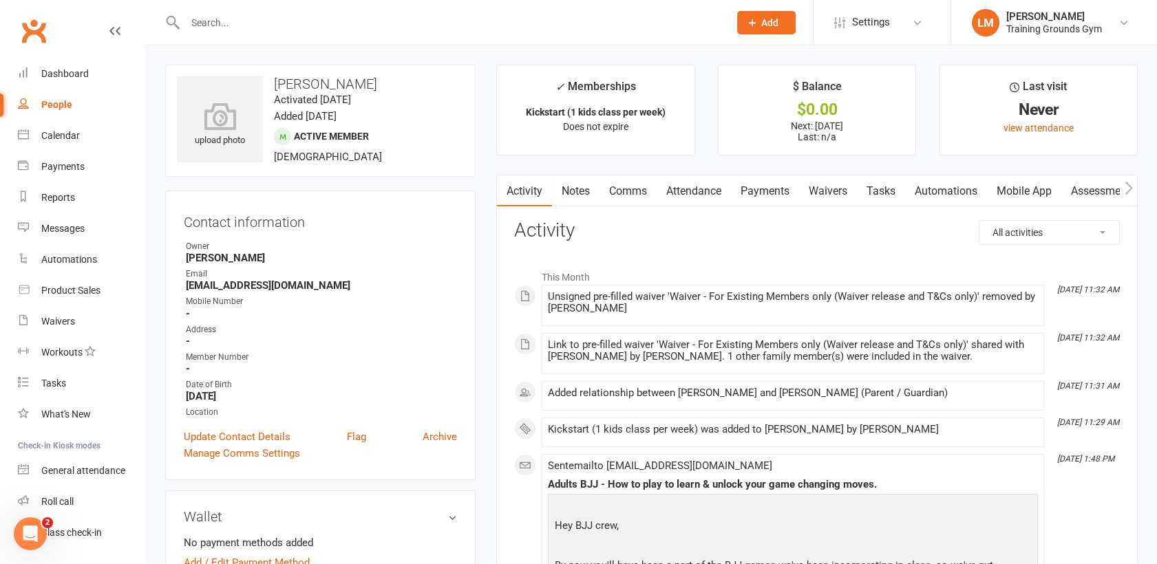
click at [836, 184] on link "Waivers" at bounding box center [828, 191] width 58 height 32
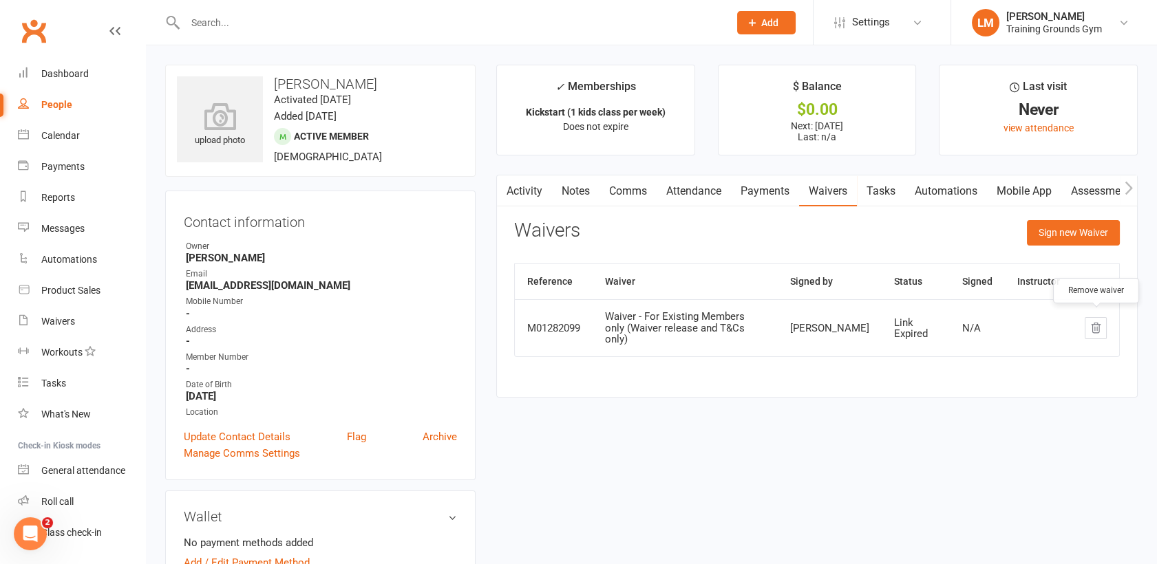
click at [1100, 328] on icon "button" at bounding box center [1095, 328] width 12 height 12
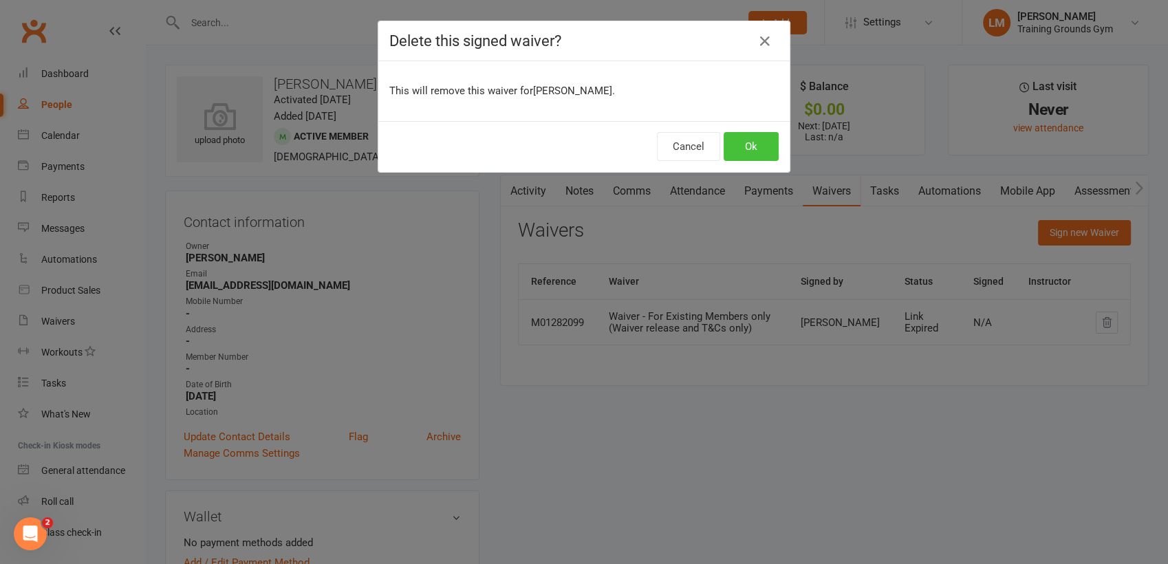
click at [757, 146] on button "Ok" at bounding box center [751, 146] width 55 height 29
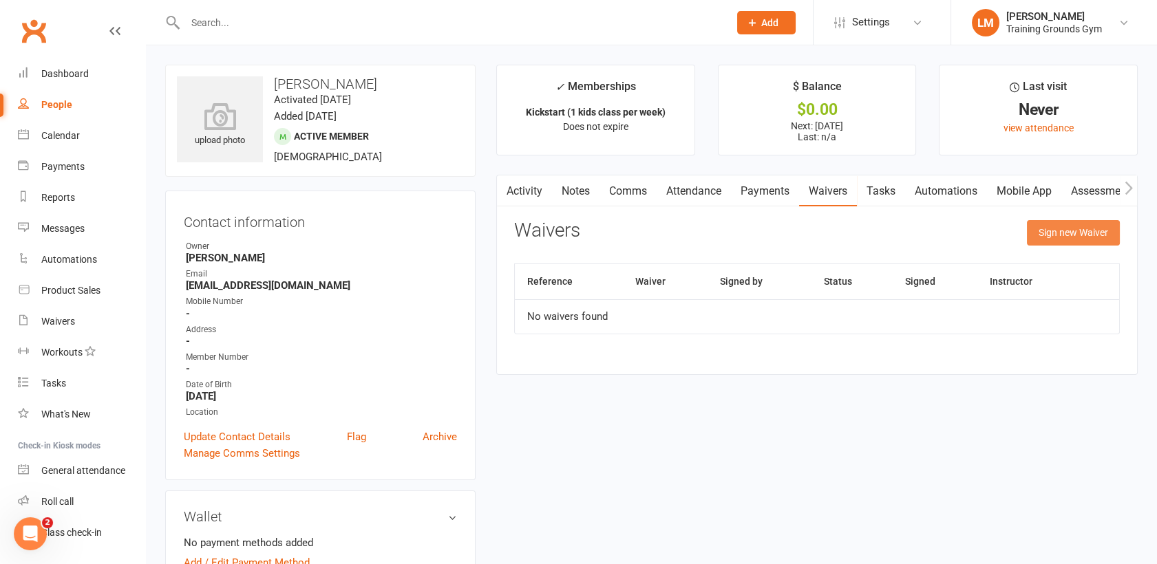
click at [1082, 237] on button "Sign new Waiver" at bounding box center [1073, 232] width 93 height 25
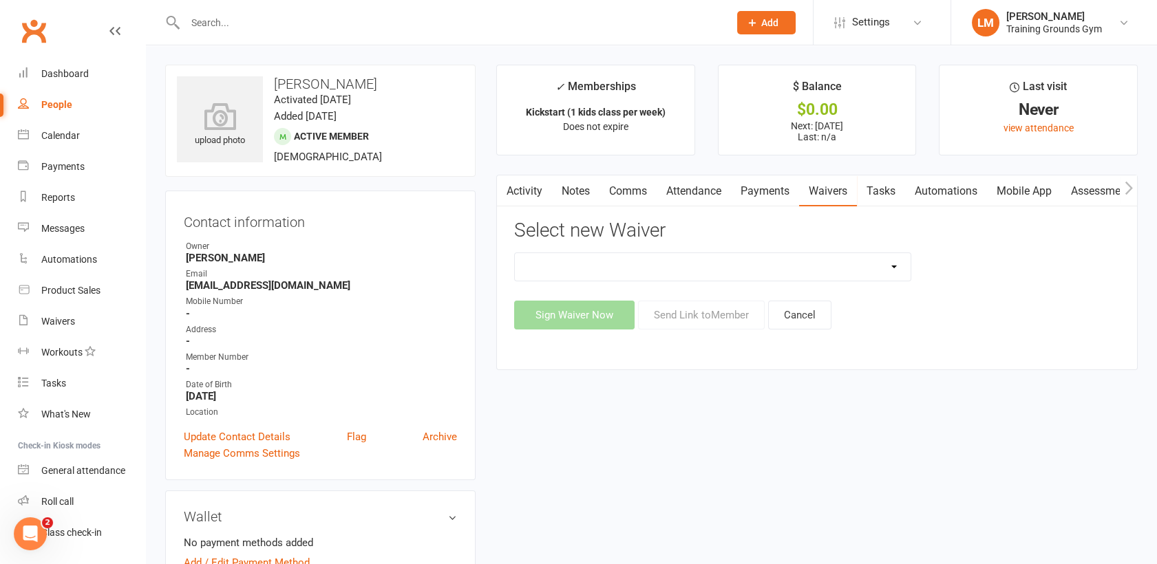
click at [858, 265] on select "New Member Sign Up Waiver for 16yrs plus & Adult Memberships Only Trial U16 Kid…" at bounding box center [713, 267] width 396 height 28
select select "14034"
click at [515, 253] on select "New Member Sign Up Waiver for 16yrs plus & Adult Memberships Only Trial U16 Kid…" at bounding box center [713, 267] width 396 height 28
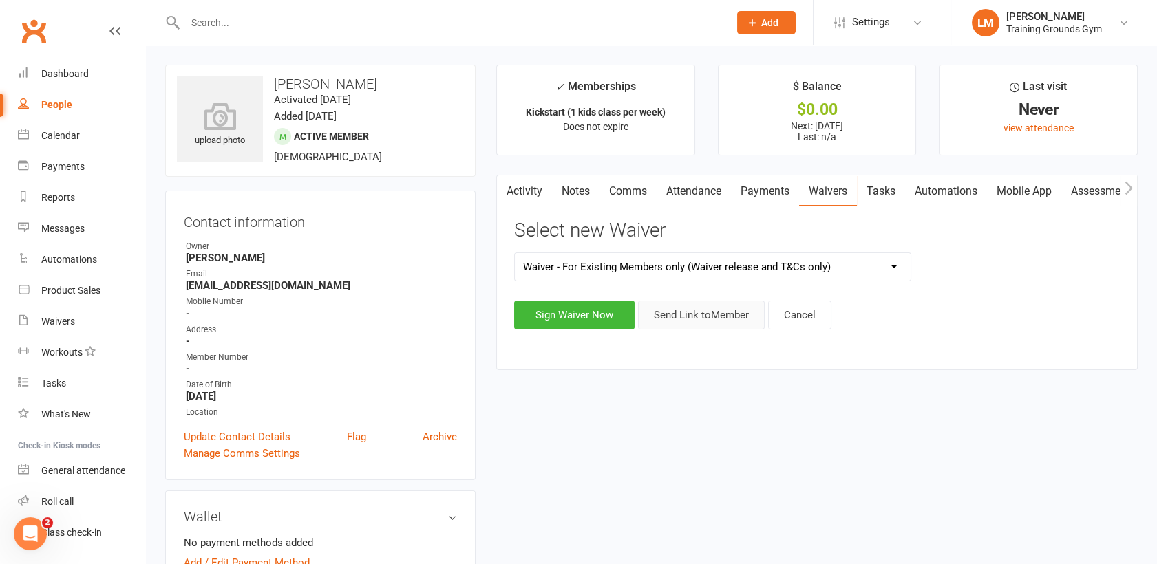
click at [678, 321] on button "Send Link to Member" at bounding box center [701, 315] width 127 height 29
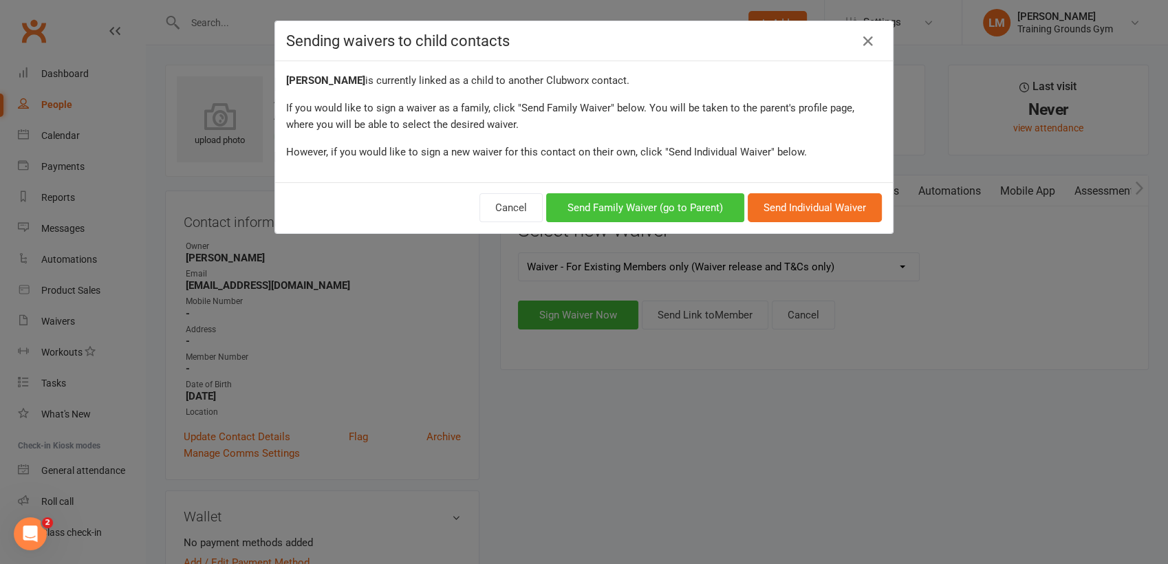
click at [666, 206] on button "Send Family Waiver (go to Parent)" at bounding box center [645, 207] width 198 height 29
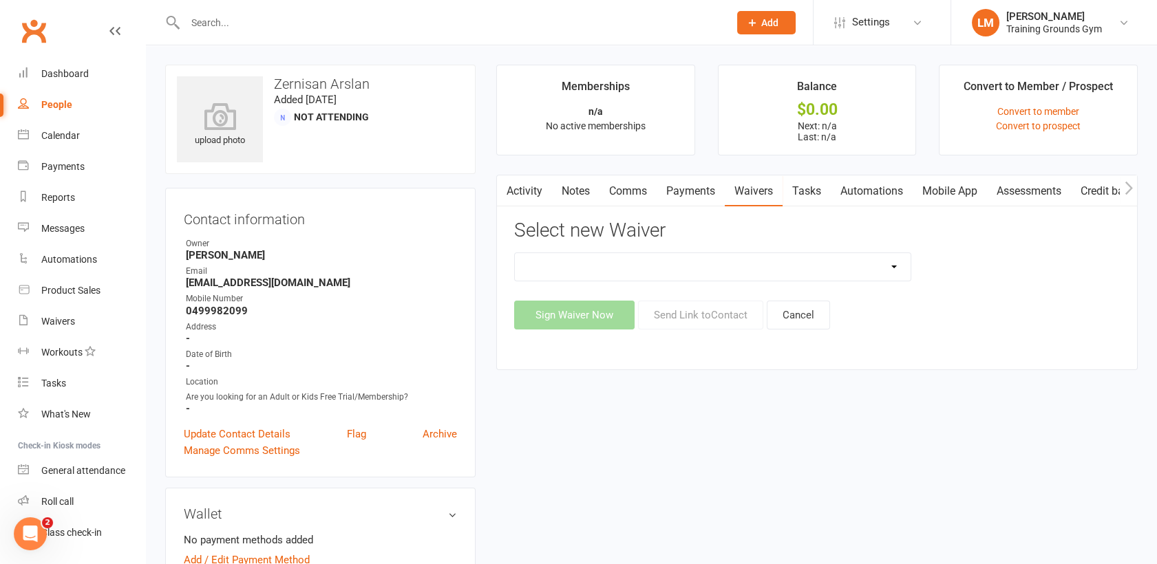
click at [755, 186] on link "Waivers" at bounding box center [754, 191] width 58 height 32
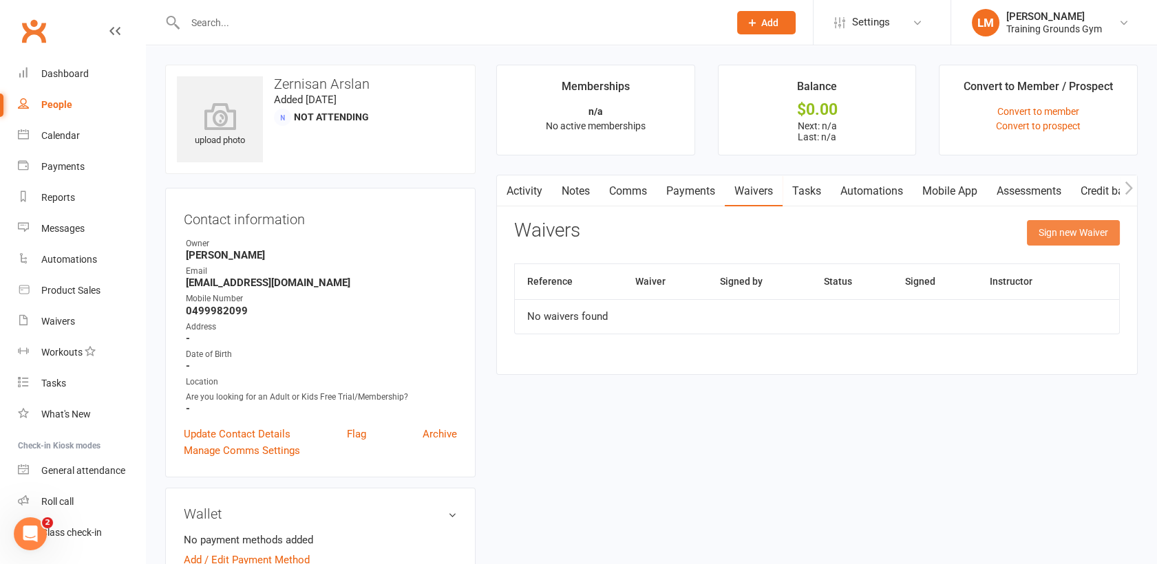
click at [1083, 229] on button "Sign new Waiver" at bounding box center [1073, 232] width 93 height 25
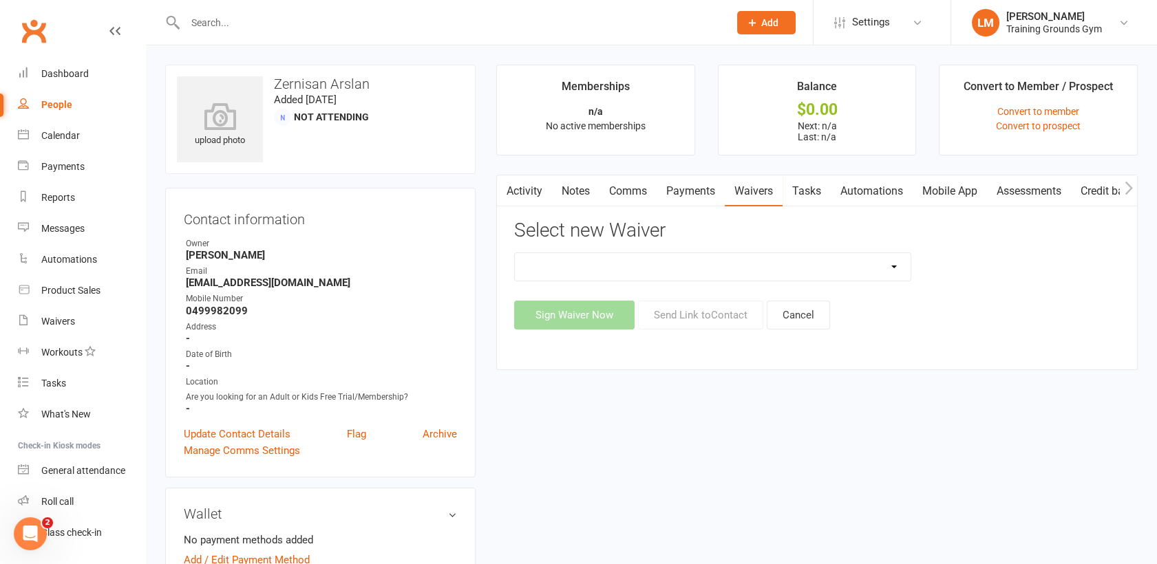
click at [738, 270] on select "New Member Sign Up Waiver for 16yrs plus & Adult Memberships Only Trial U16 Kid…" at bounding box center [713, 267] width 396 height 28
select select "14034"
click at [515, 253] on select "New Member Sign Up Waiver for 16yrs plus & Adult Memberships Only Trial U16 Kid…" at bounding box center [713, 267] width 396 height 28
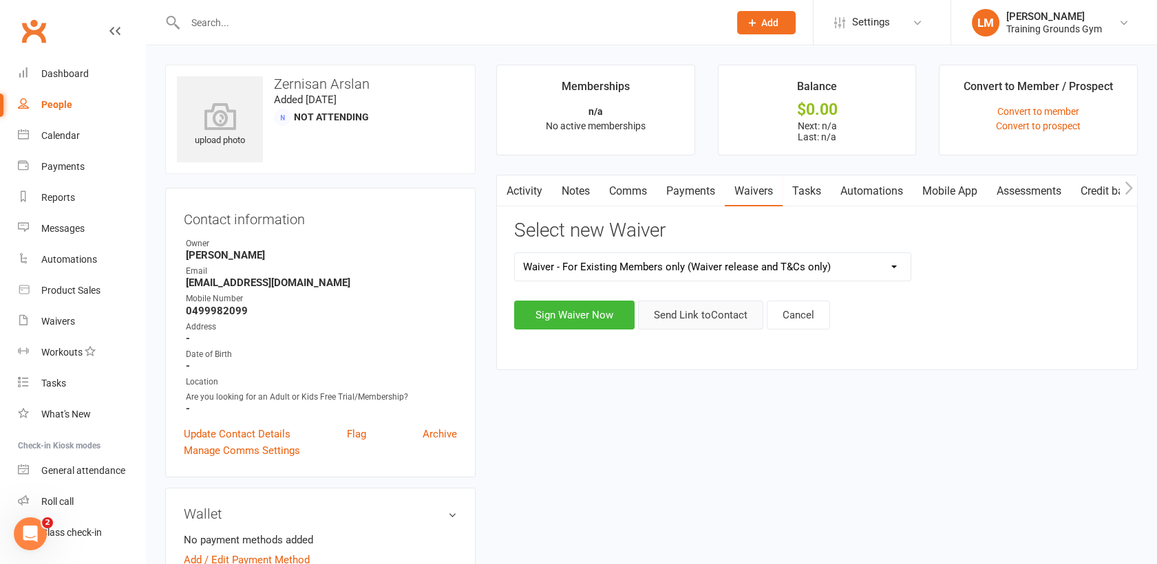
click at [687, 319] on button "Send Link to Contact" at bounding box center [700, 315] width 125 height 29
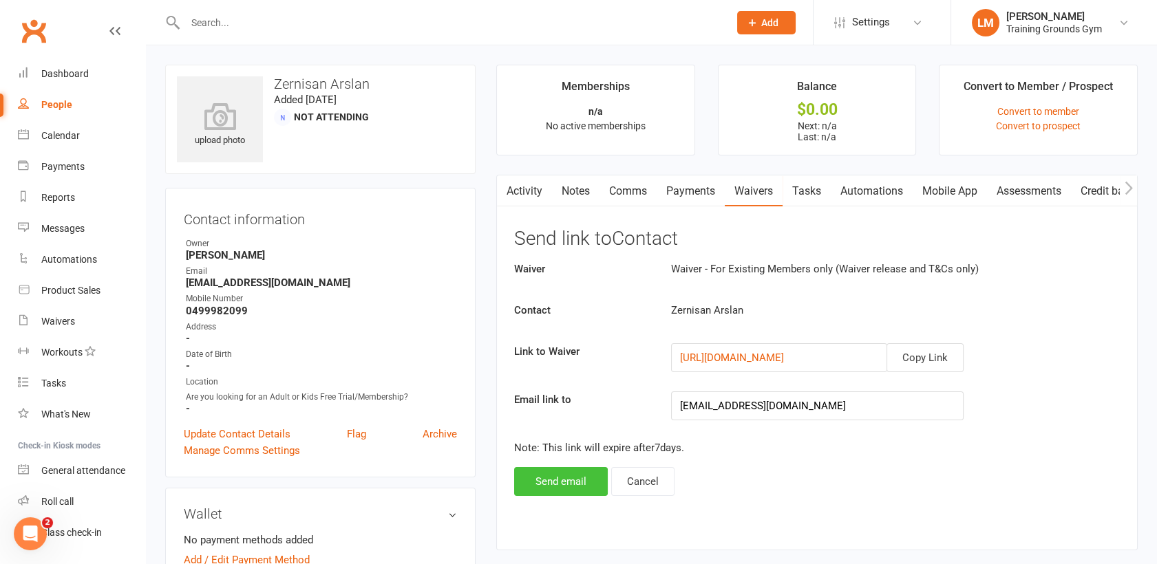
click at [531, 480] on button "Send email" at bounding box center [561, 481] width 94 height 29
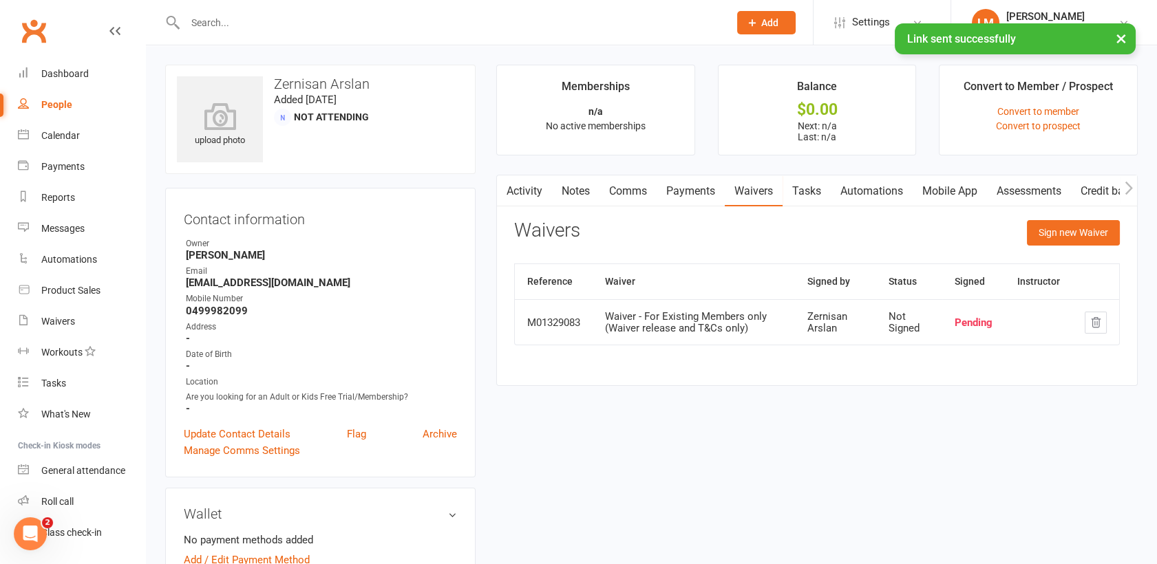
click at [955, 193] on link "Mobile App" at bounding box center [949, 191] width 74 height 32
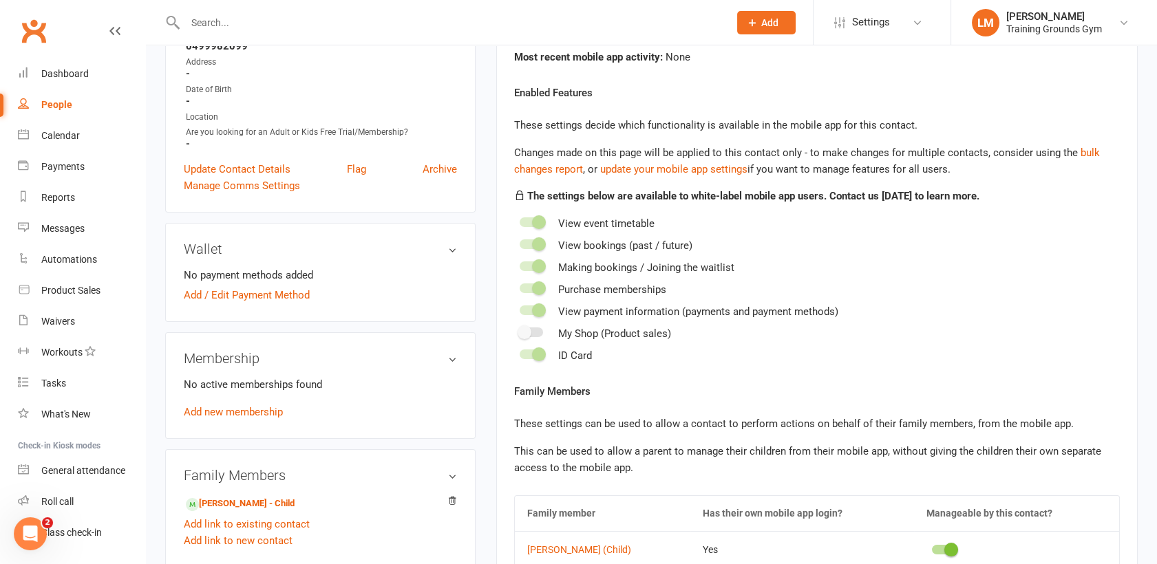
scroll to position [275, 0]
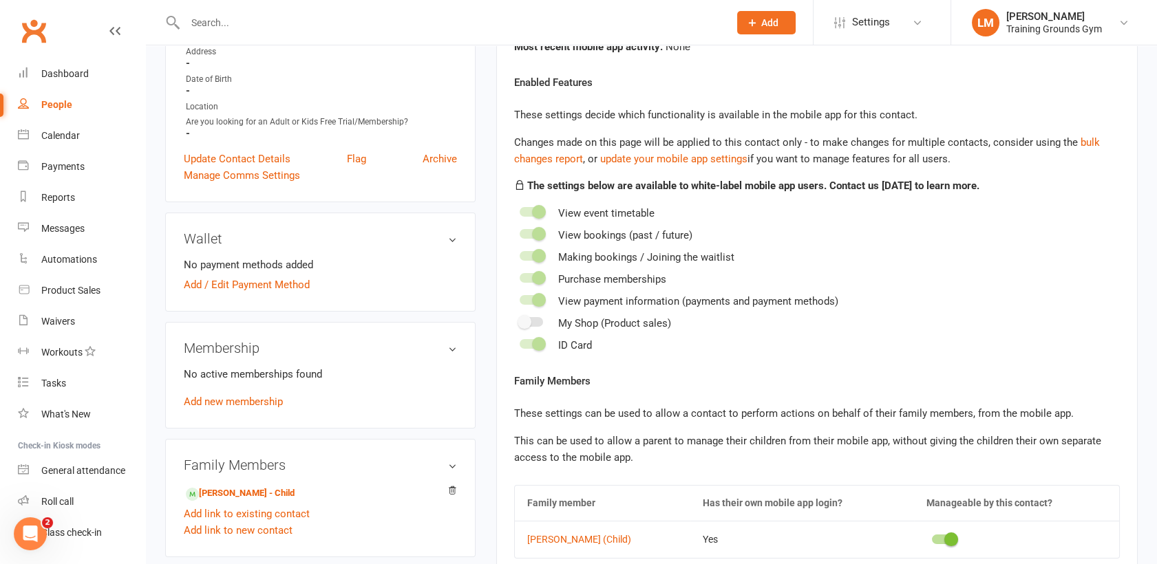
click at [793, 19] on button "Add" at bounding box center [766, 22] width 58 height 23
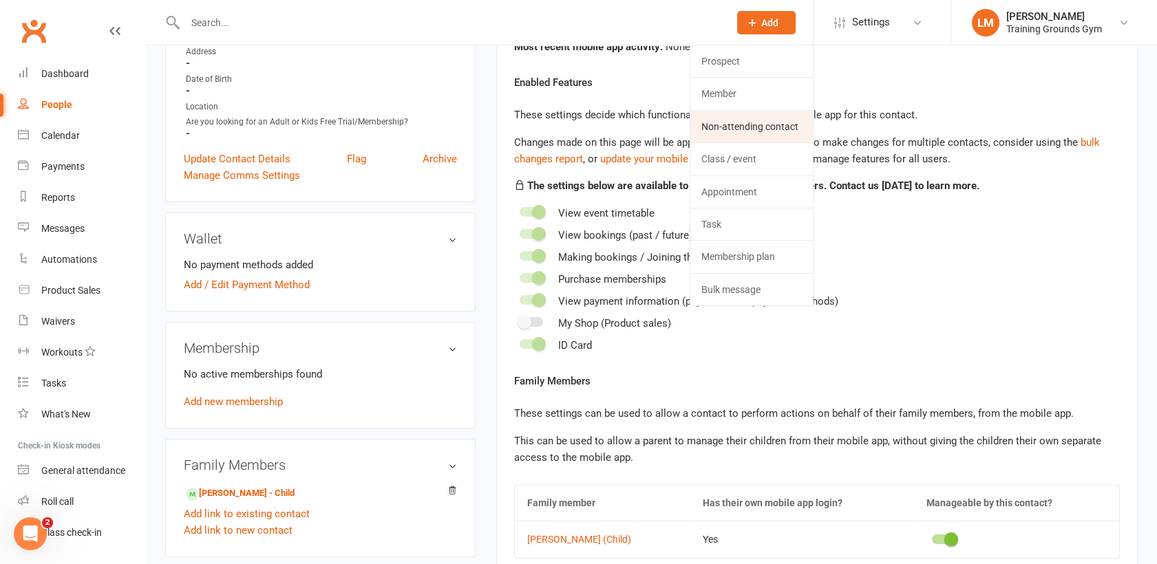
click at [753, 138] on link "Non-attending contact" at bounding box center [751, 127] width 122 height 32
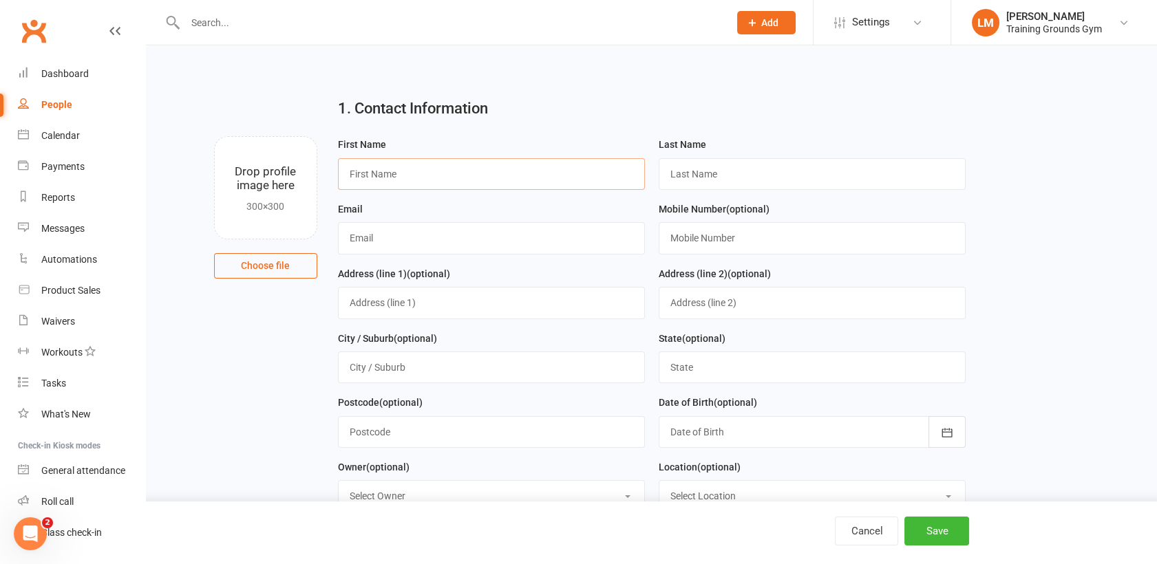
click at [383, 176] on input "text" at bounding box center [491, 174] width 307 height 32
type input "[PERSON_NAME]"
click at [413, 250] on input "whe" at bounding box center [491, 238] width 307 height 32
type input "[EMAIL_ADDRESS][DOMAIN_NAME]"
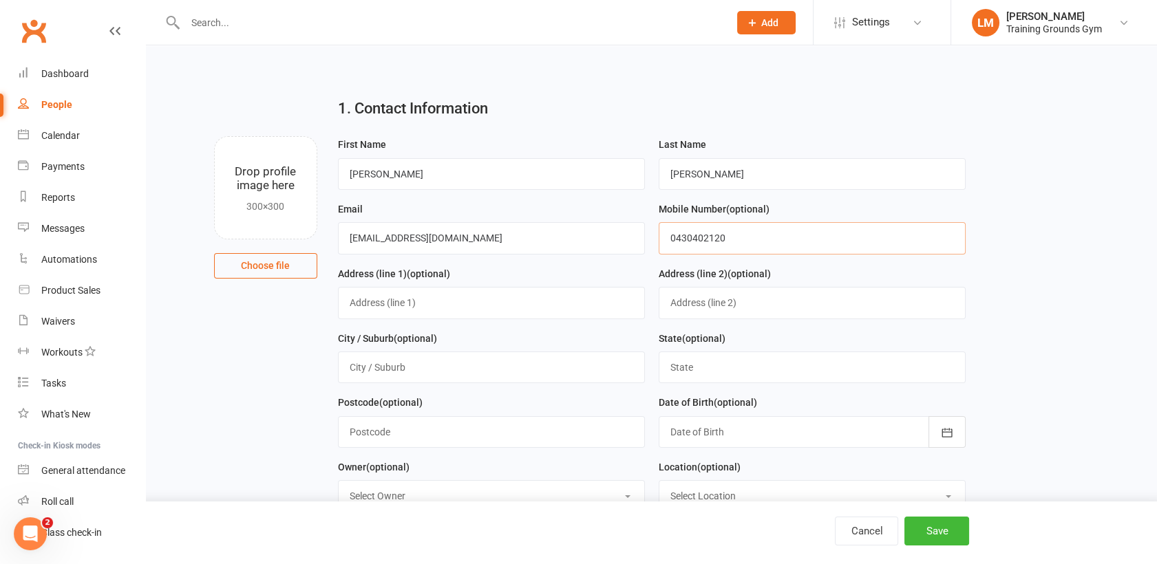
type input "0430402120"
drag, startPoint x: 458, startPoint y: 238, endPoint x: 345, endPoint y: 233, distance: 112.9
click at [345, 233] on input "[EMAIL_ADDRESS][DOMAIN_NAME]" at bounding box center [491, 238] width 307 height 32
click at [949, 530] on button "Save" at bounding box center [936, 531] width 65 height 29
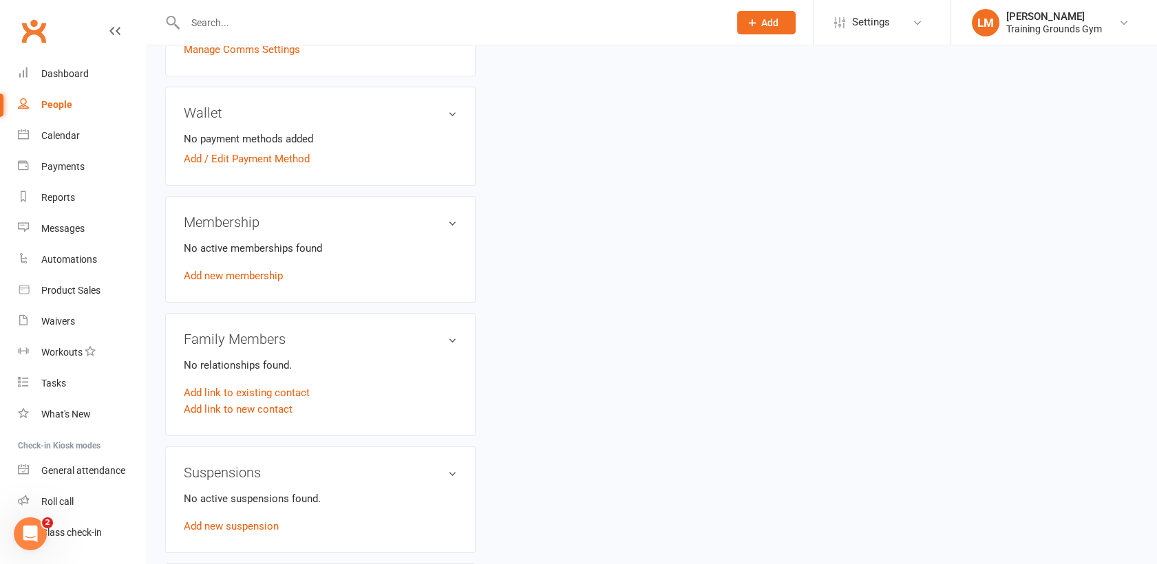
scroll to position [404, 0]
click at [252, 404] on link "Add link to new contact" at bounding box center [238, 406] width 109 height 17
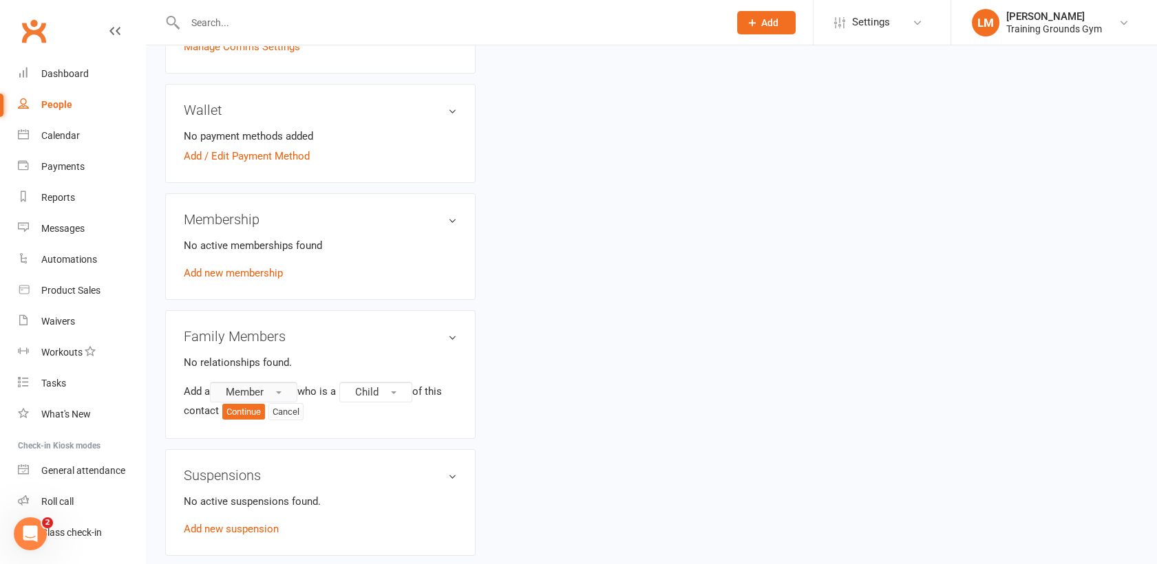
click at [253, 393] on span "Member" at bounding box center [245, 392] width 38 height 12
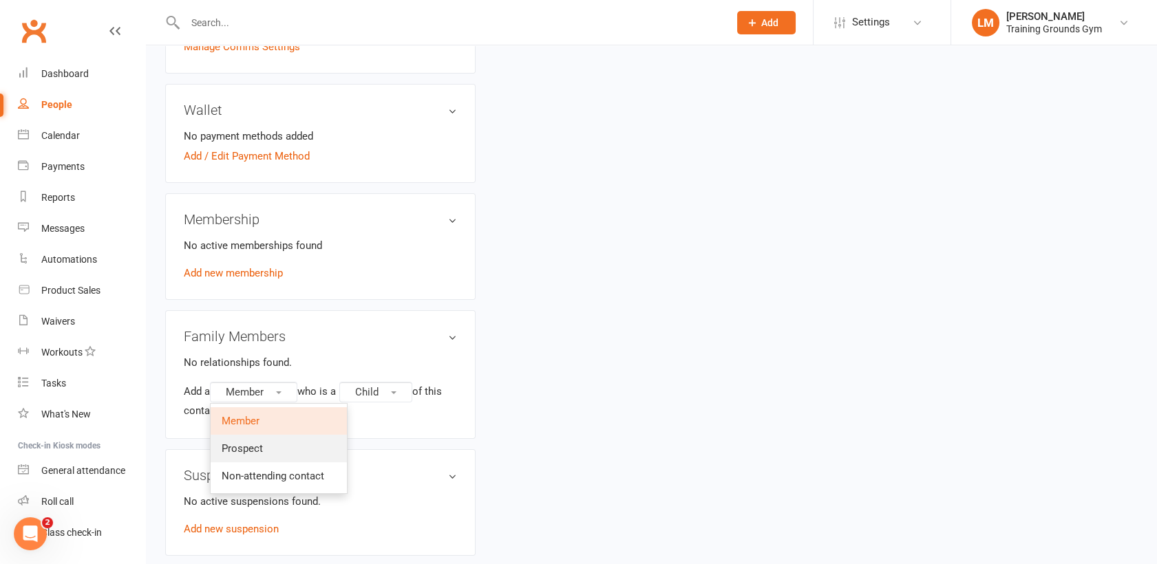
click at [253, 442] on span "Prospect" at bounding box center [242, 448] width 41 height 12
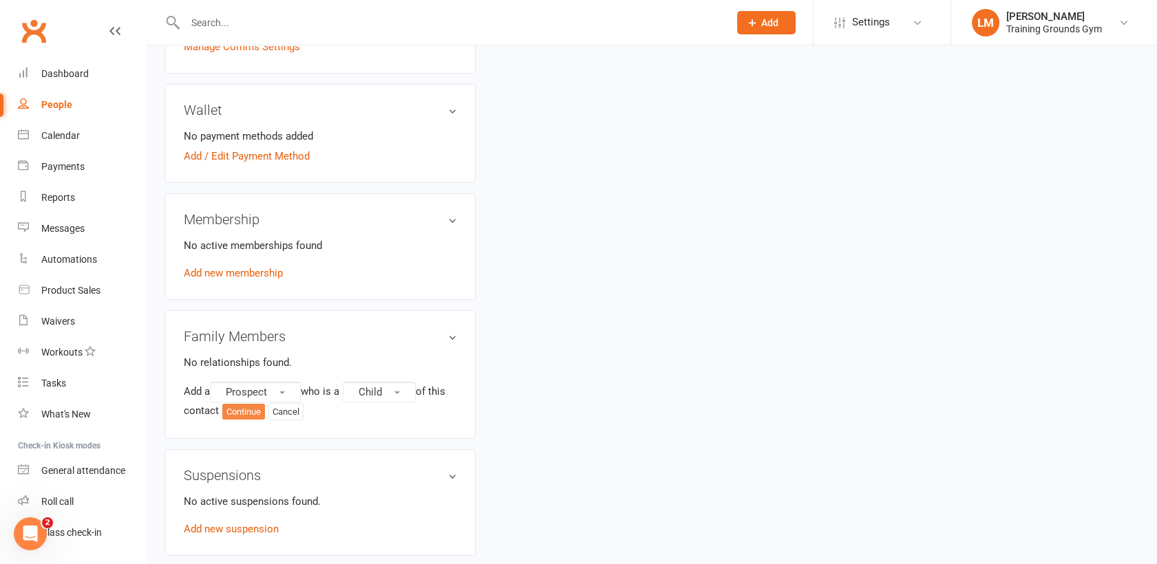
click at [249, 411] on button "Continue" at bounding box center [243, 412] width 43 height 17
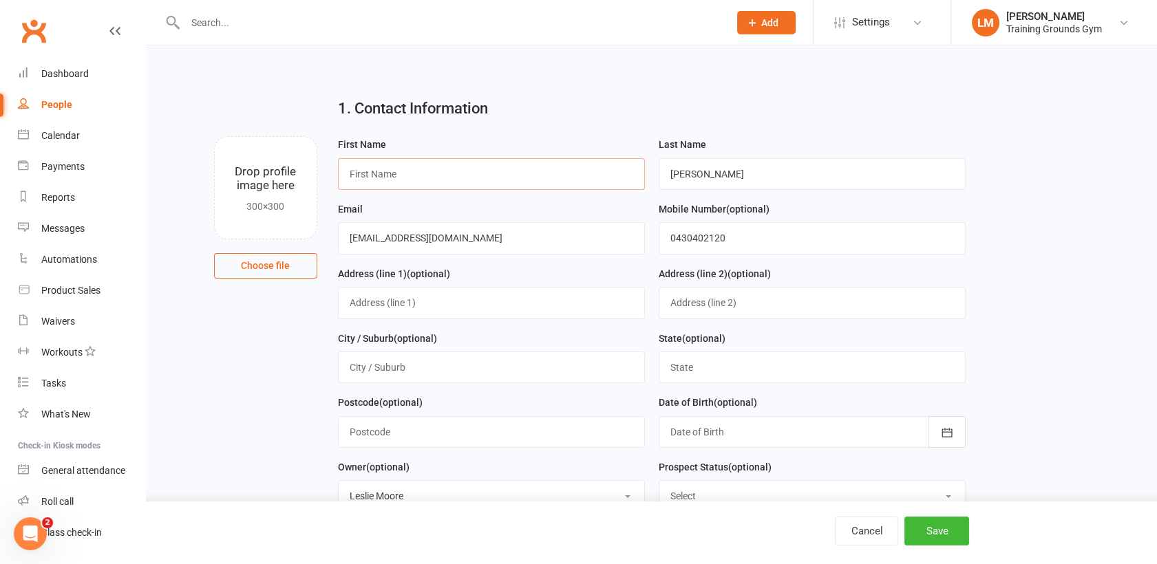
click at [411, 158] on input "text" at bounding box center [491, 174] width 307 height 32
type input "[PERSON_NAME]"
type input "Lorimer"
click at [945, 522] on button "Save" at bounding box center [936, 531] width 65 height 29
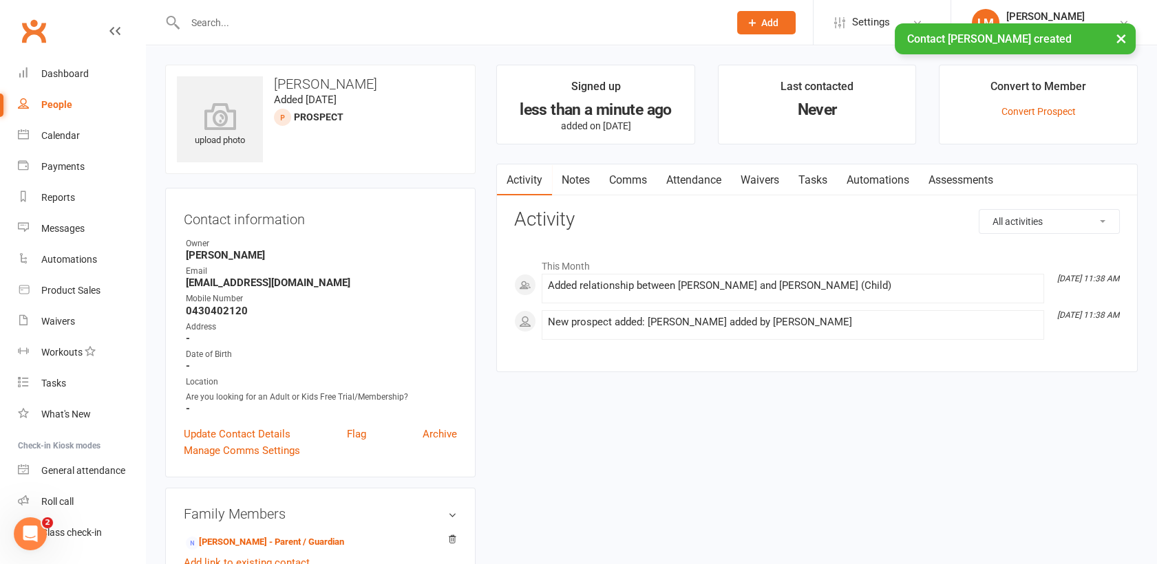
click at [764, 179] on link "Waivers" at bounding box center [760, 180] width 58 height 32
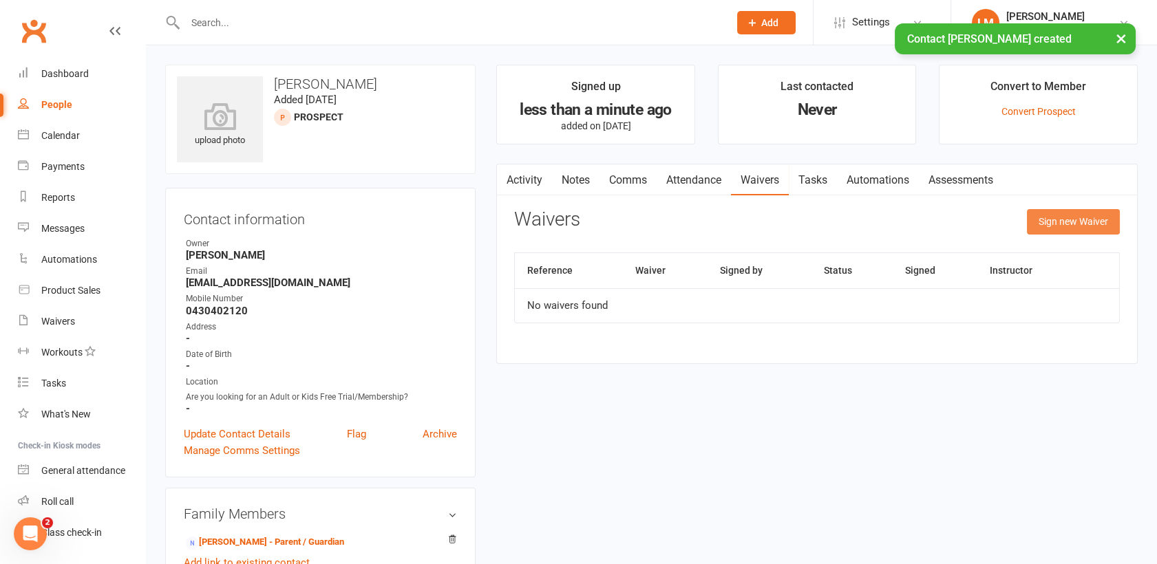
click at [1069, 230] on button "Sign new Waiver" at bounding box center [1073, 221] width 93 height 25
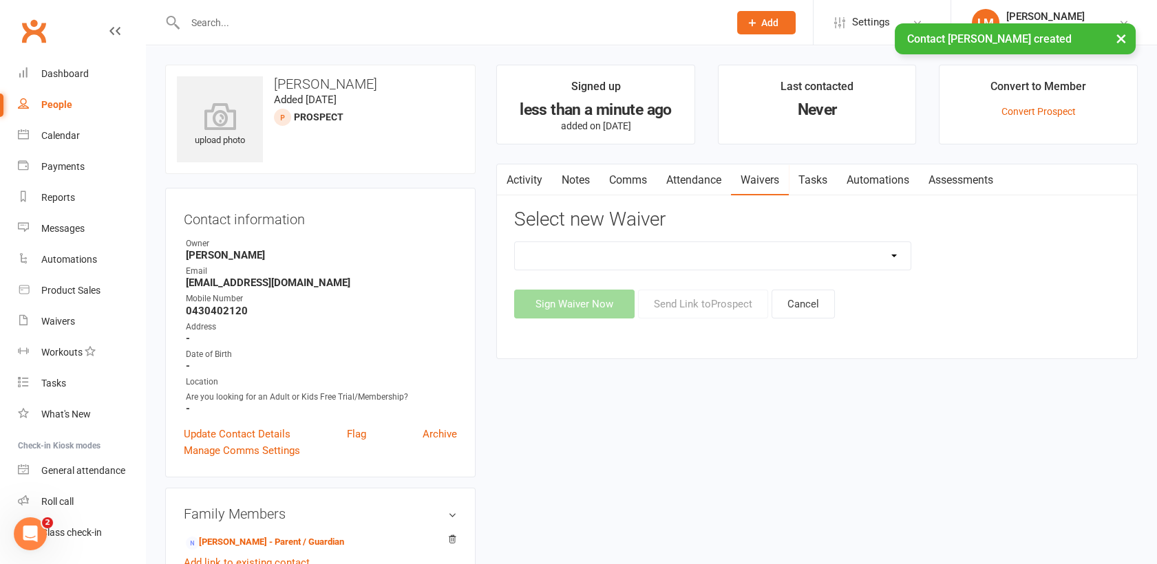
click at [831, 259] on select "New Member Sign Up Waiver for 16yrs plus & Adult Memberships Only Trial U16 Kid…" at bounding box center [713, 256] width 396 height 28
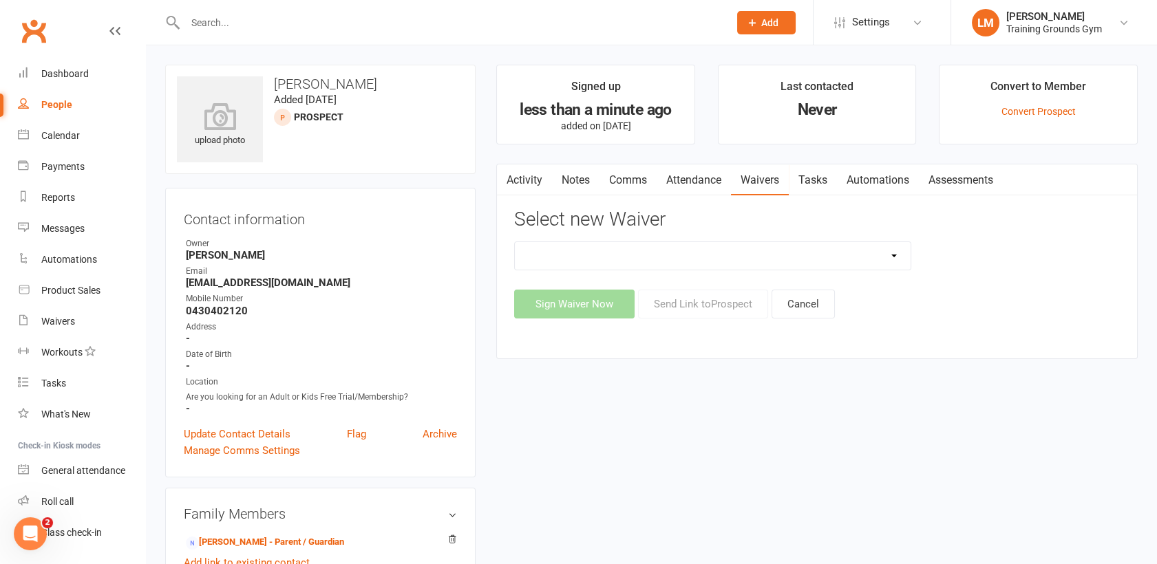
select select "14034"
click at [515, 242] on select "New Member Sign Up Waiver for 16yrs plus & Adult Memberships Only Trial U16 Kid…" at bounding box center [713, 256] width 396 height 28
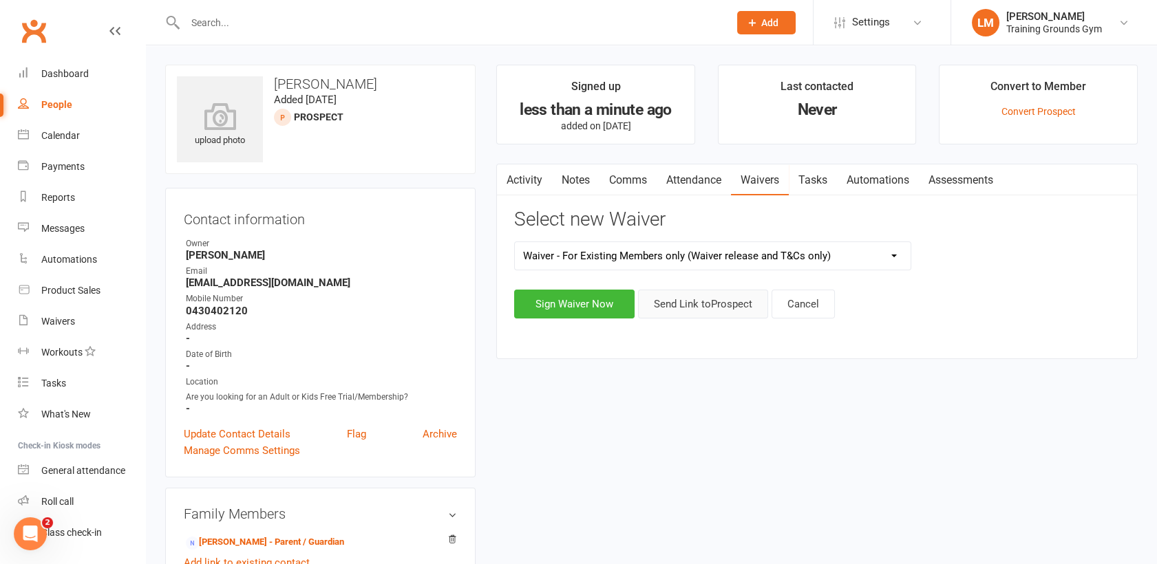
click at [725, 307] on button "Send Link to [GEOGRAPHIC_DATA]" at bounding box center [703, 304] width 130 height 29
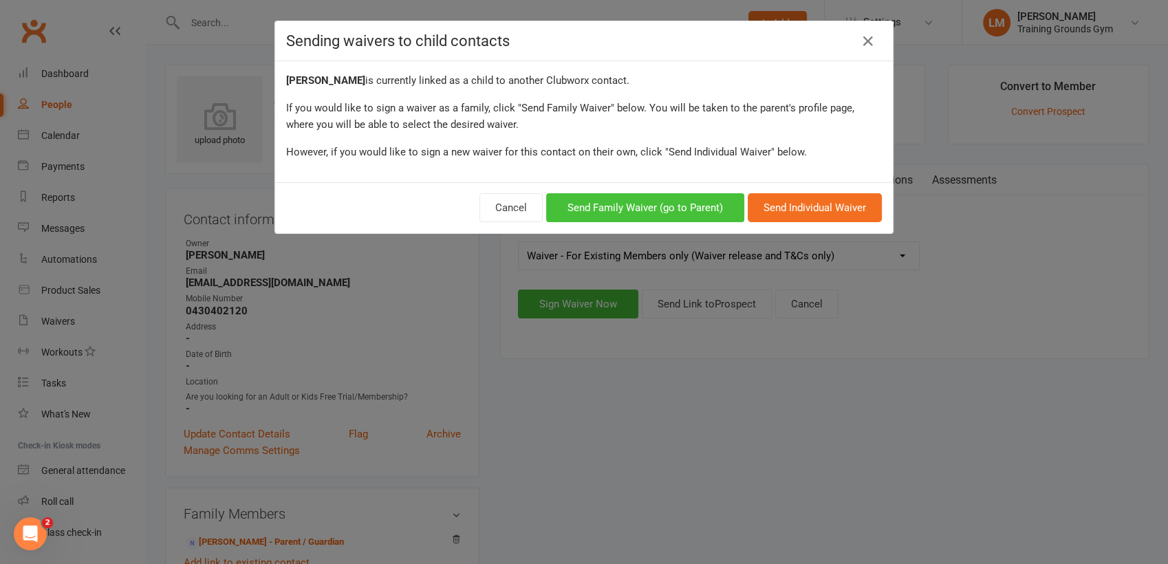
click at [684, 213] on button "Send Family Waiver (go to Parent)" at bounding box center [645, 207] width 198 height 29
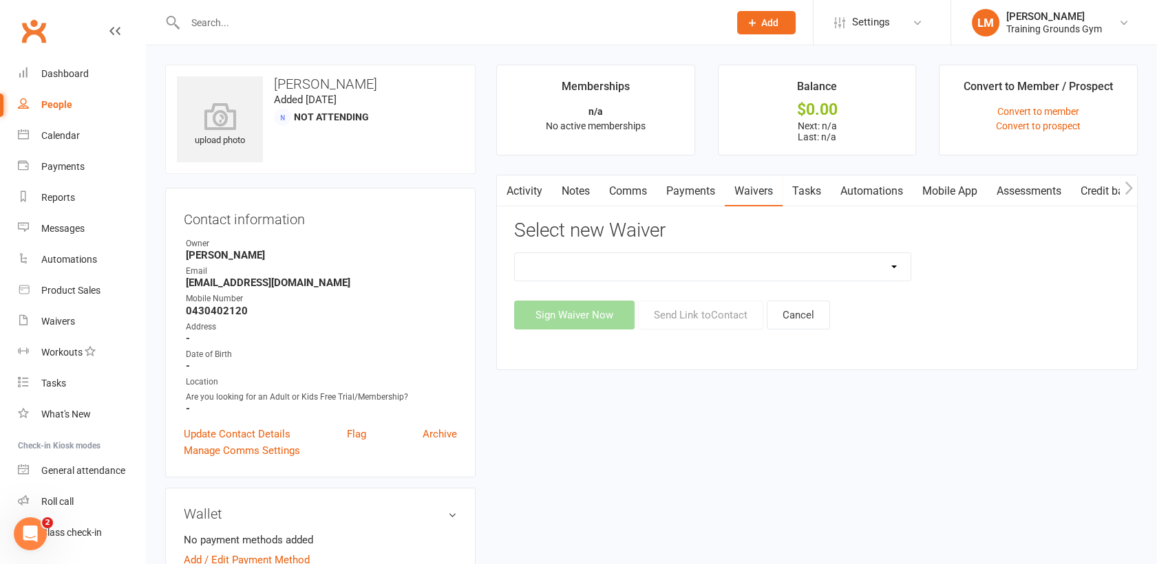
click at [766, 275] on select "New Member Sign Up Waiver for 16yrs plus & Adult Memberships Only Trial U16 Kid…" at bounding box center [713, 267] width 396 height 28
select select "14034"
click at [515, 253] on select "New Member Sign Up Waiver for 16yrs plus & Adult Memberships Only Trial U16 Kid…" at bounding box center [713, 267] width 396 height 28
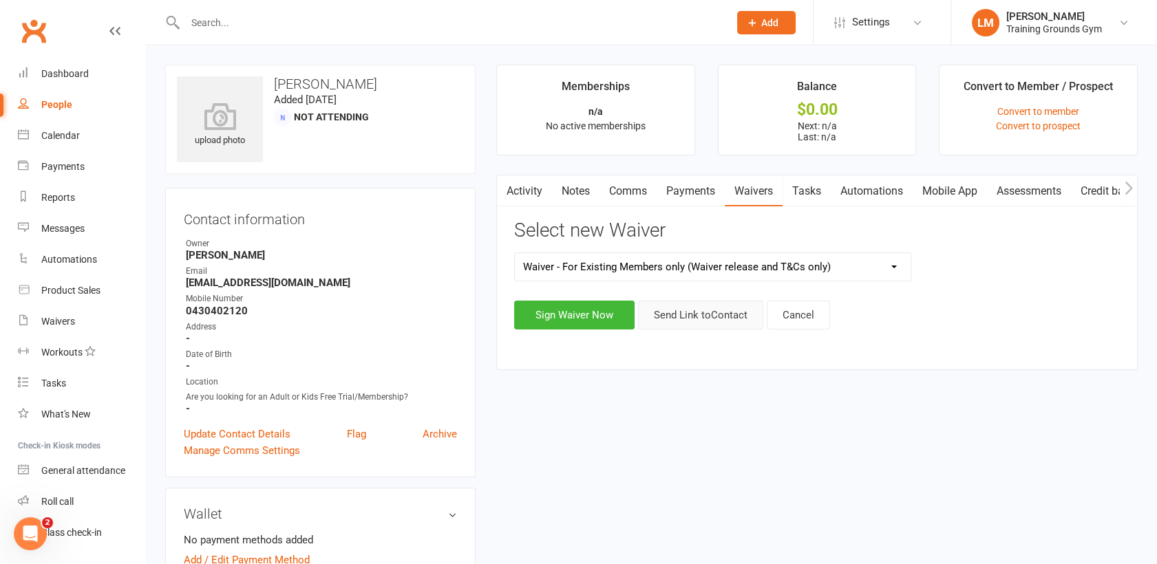
click at [715, 317] on button "Send Link to Contact" at bounding box center [700, 315] width 125 height 29
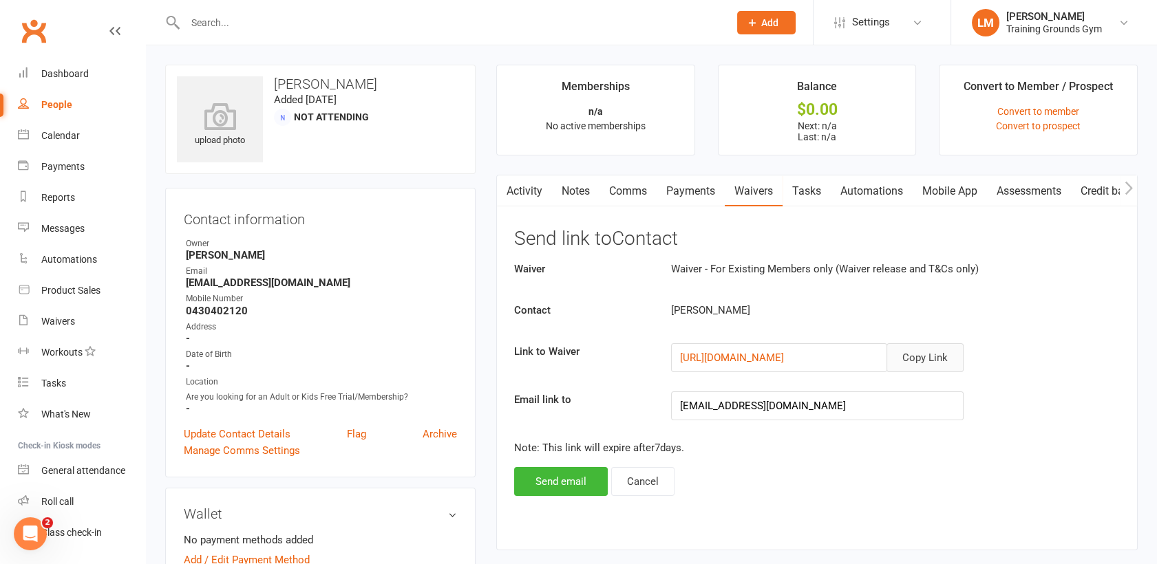
click at [921, 350] on button "Copy Link" at bounding box center [924, 357] width 77 height 29
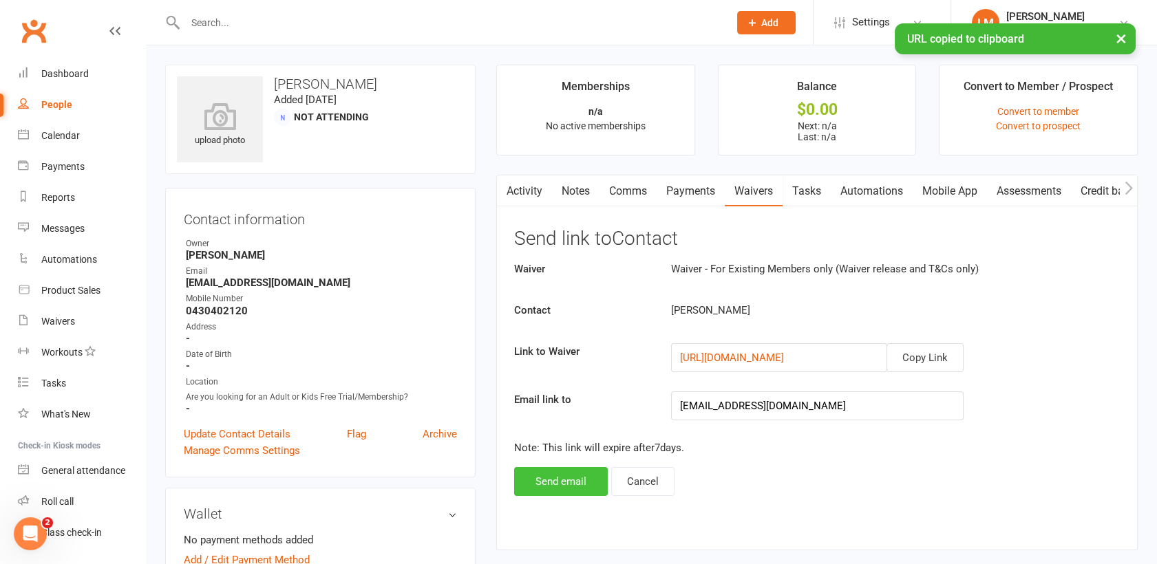
click at [524, 481] on button "Send email" at bounding box center [561, 481] width 94 height 29
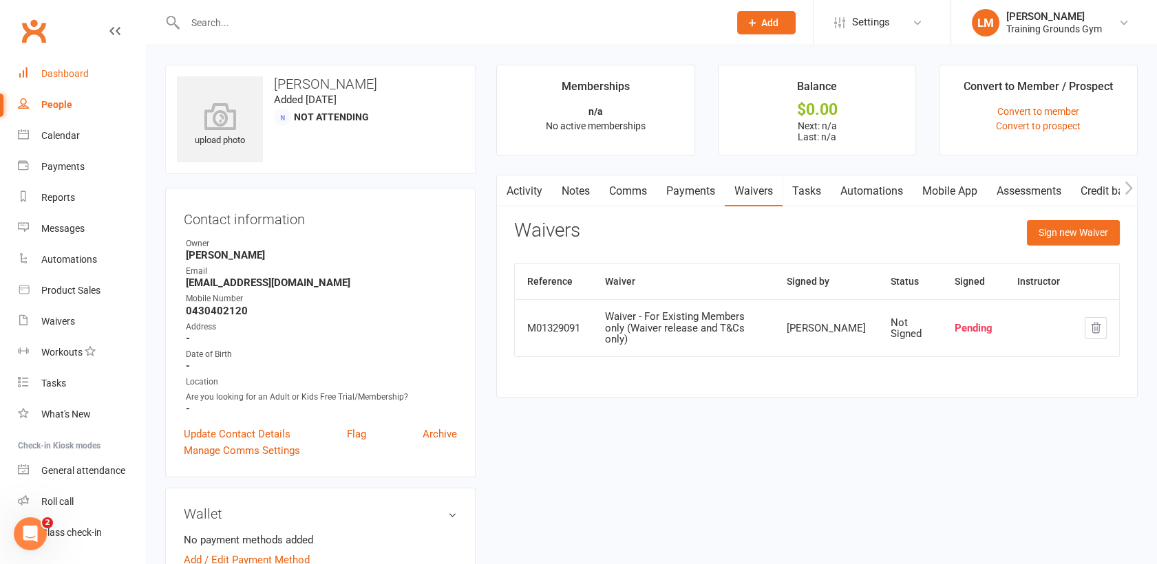
click at [67, 70] on div "Dashboard" at bounding box center [64, 73] width 47 height 11
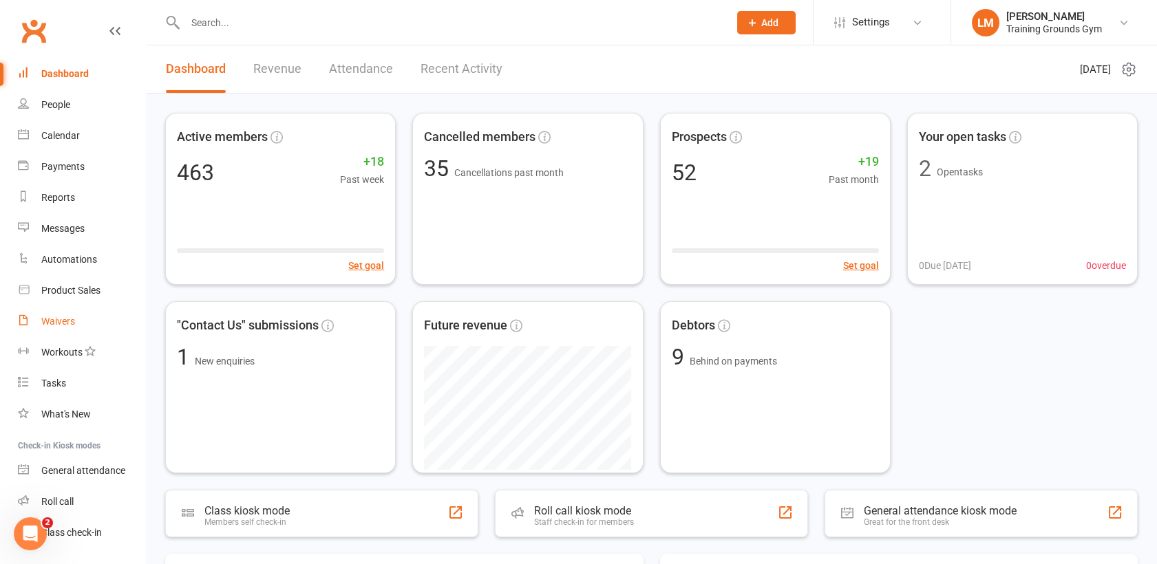
click at [61, 317] on div "Waivers" at bounding box center [58, 321] width 34 height 11
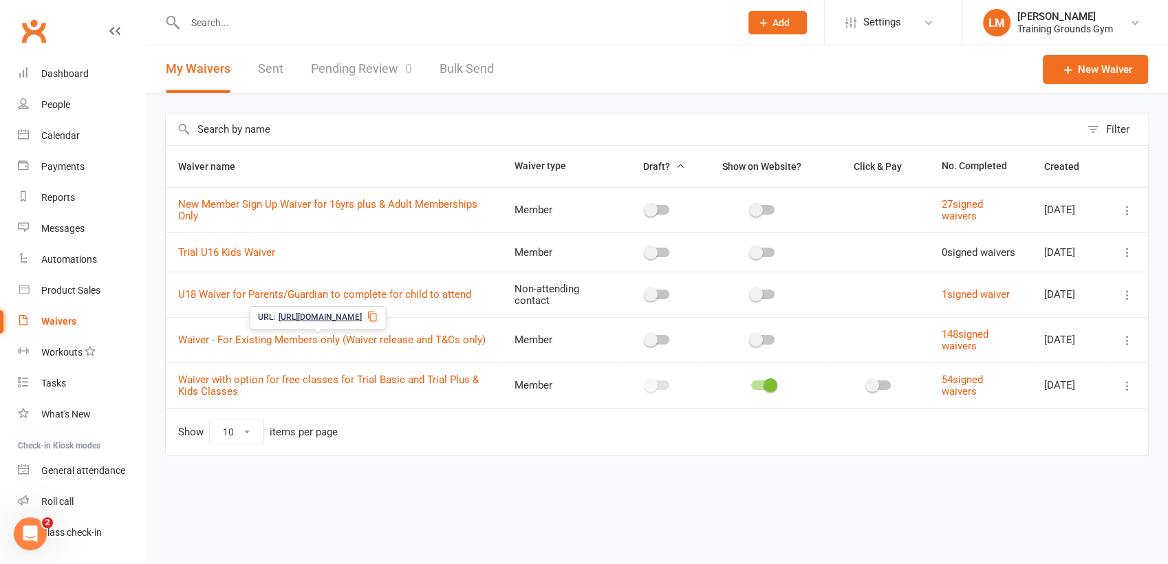
click at [367, 57] on link "Pending Review 0" at bounding box center [361, 68] width 101 height 47
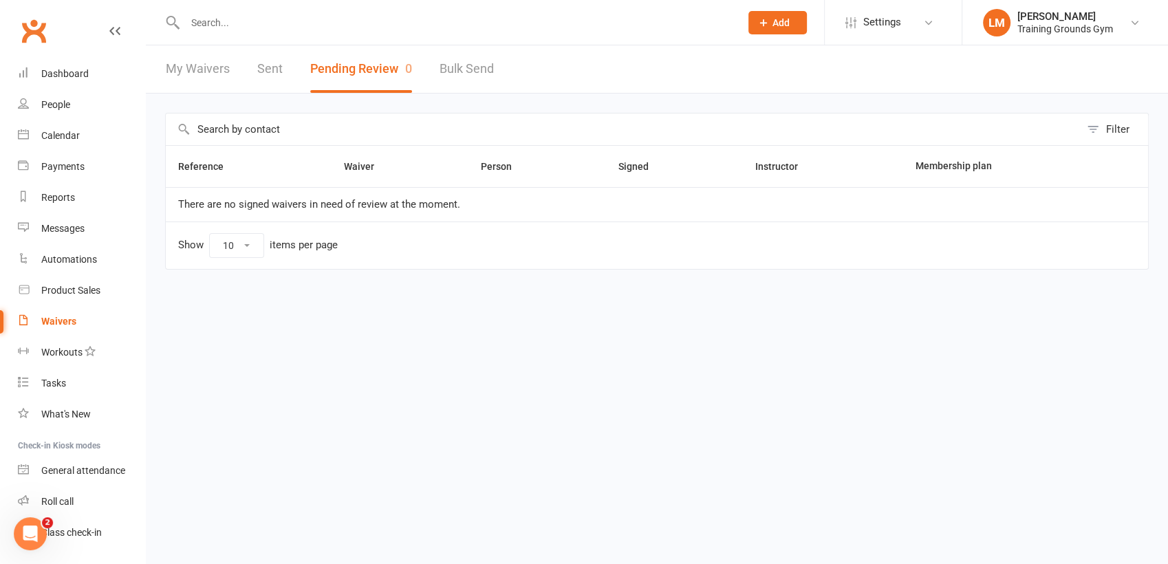
click at [215, 26] on input "text" at bounding box center [456, 22] width 550 height 19
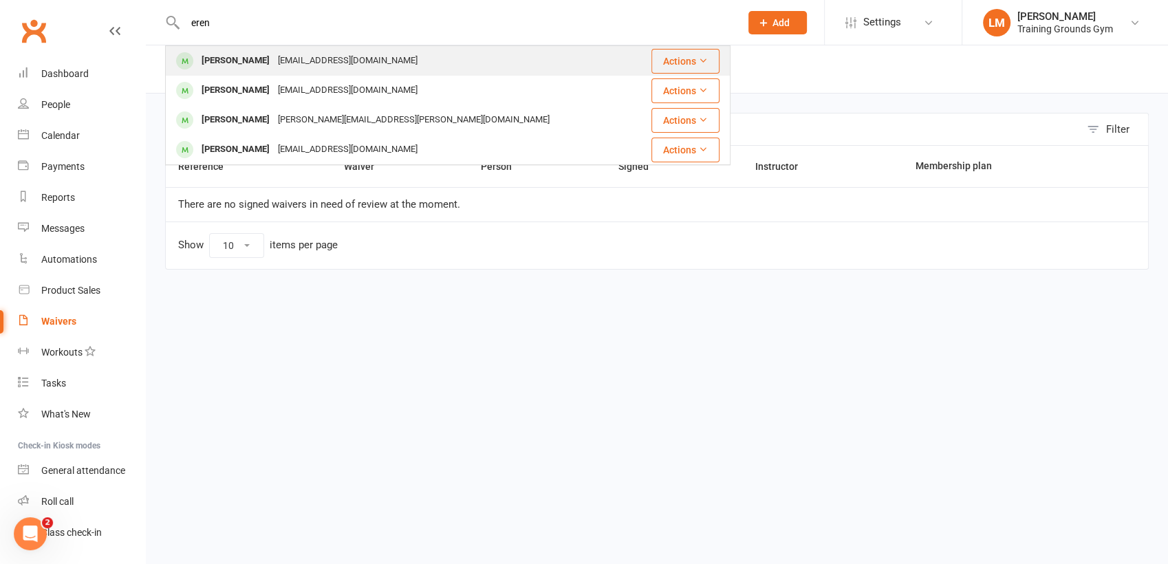
type input "eren"
click at [224, 52] on div "[PERSON_NAME]" at bounding box center [235, 61] width 76 height 20
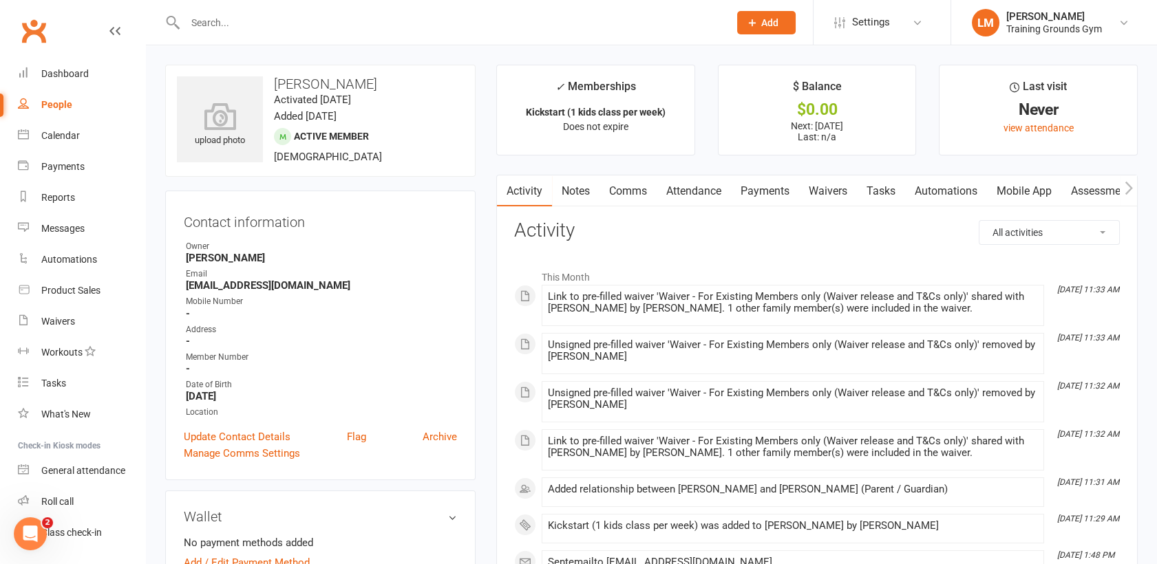
click at [826, 189] on link "Waivers" at bounding box center [828, 191] width 58 height 32
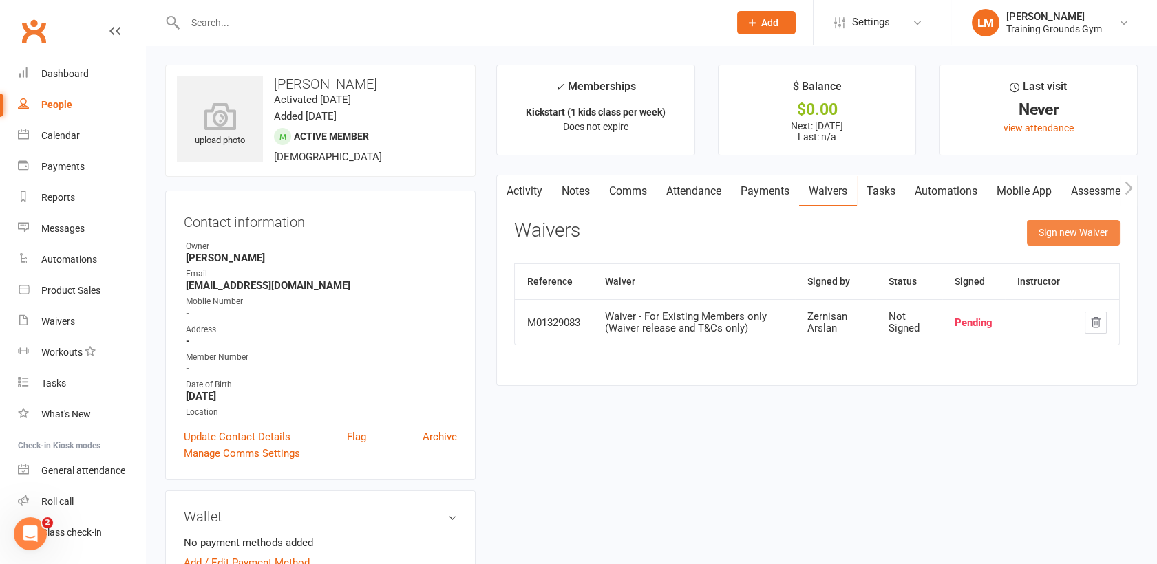
click at [1084, 229] on button "Sign new Waiver" at bounding box center [1073, 232] width 93 height 25
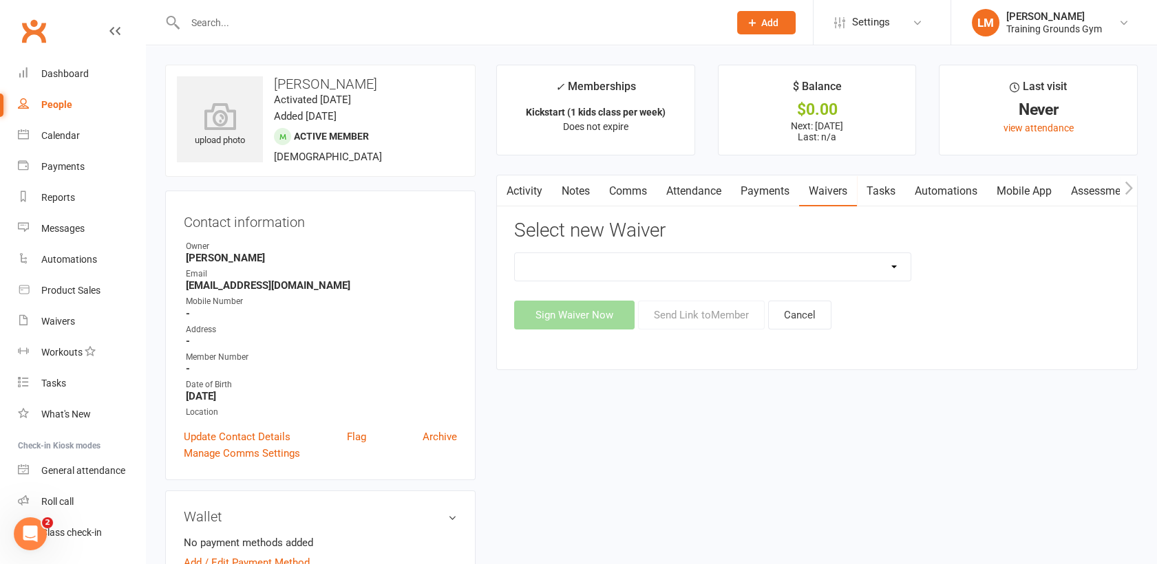
click at [641, 265] on select "New Member Sign Up Waiver for 16yrs plus & Adult Memberships Only Trial U16 Kid…" at bounding box center [713, 267] width 396 height 28
select select "14034"
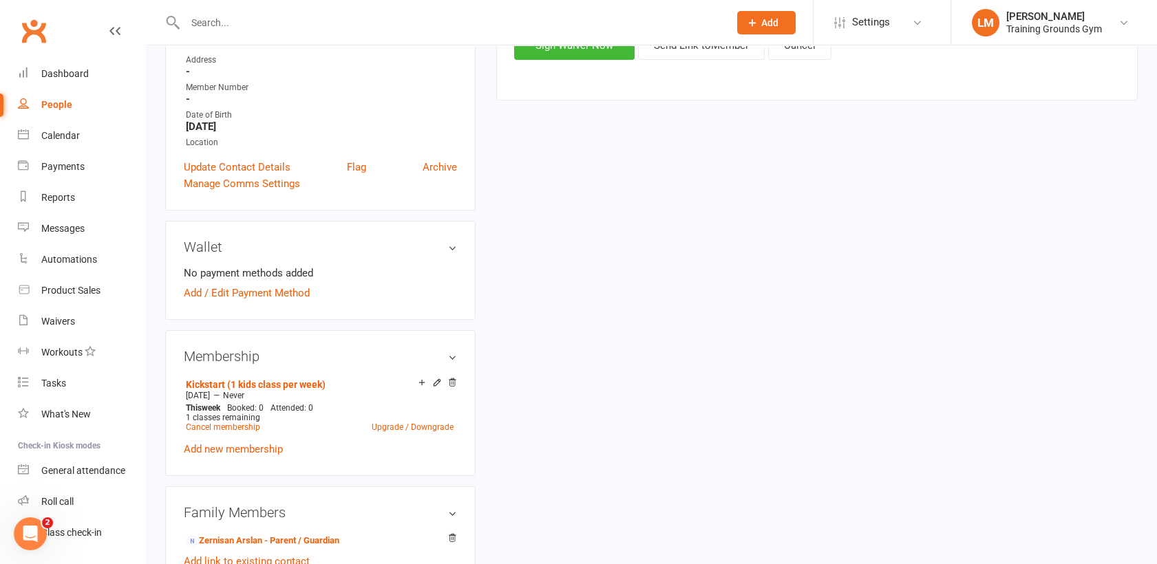
scroll to position [305, 0]
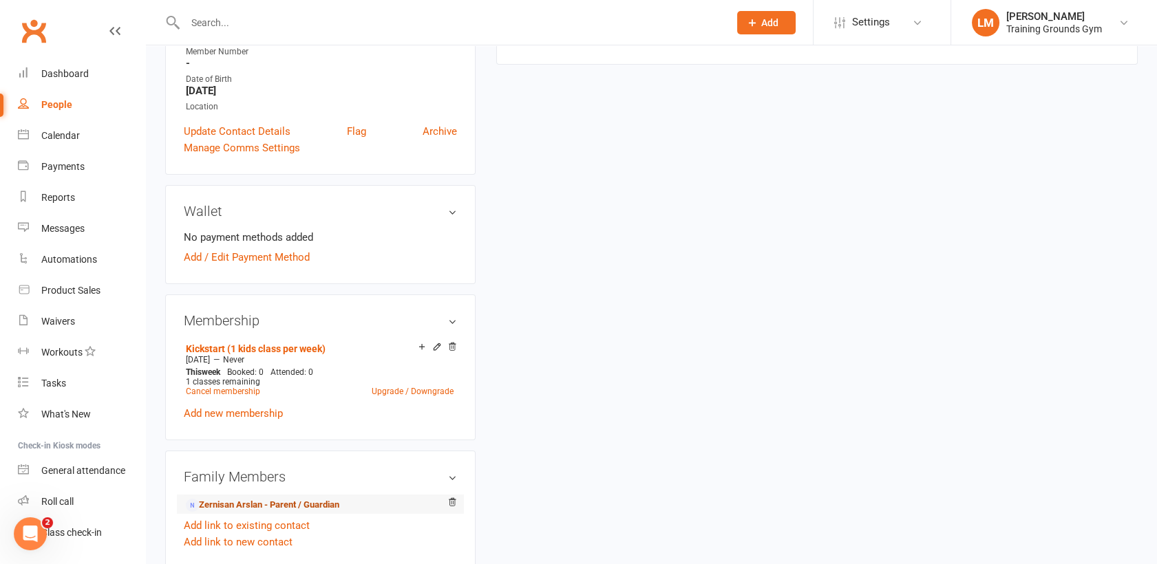
click at [268, 499] on link "Zernisan Arslan - Parent / Guardian" at bounding box center [262, 505] width 153 height 14
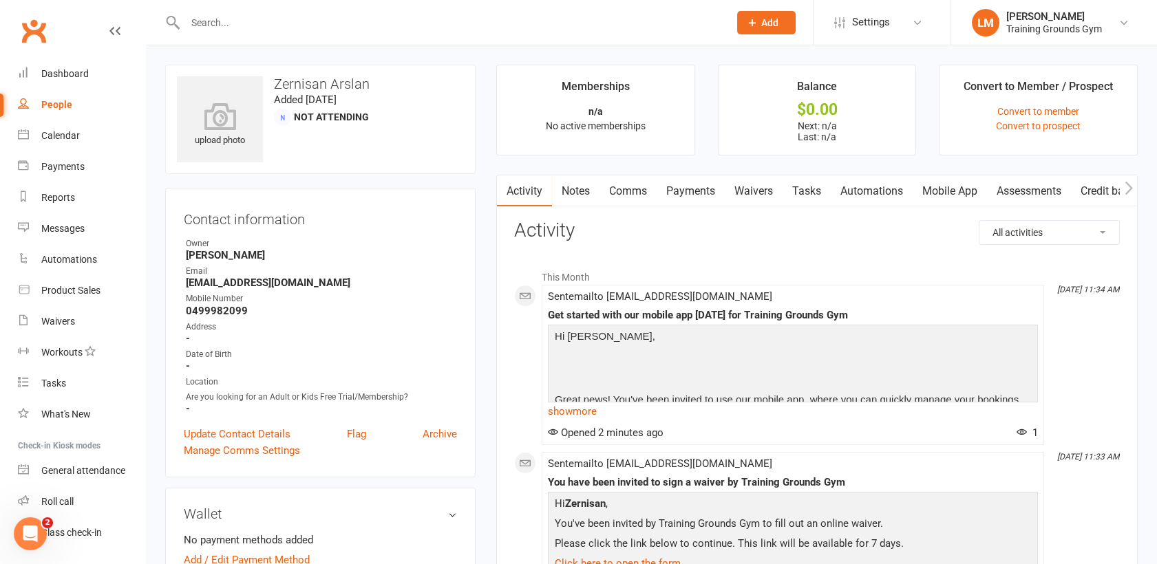
click at [753, 189] on link "Waivers" at bounding box center [754, 191] width 58 height 32
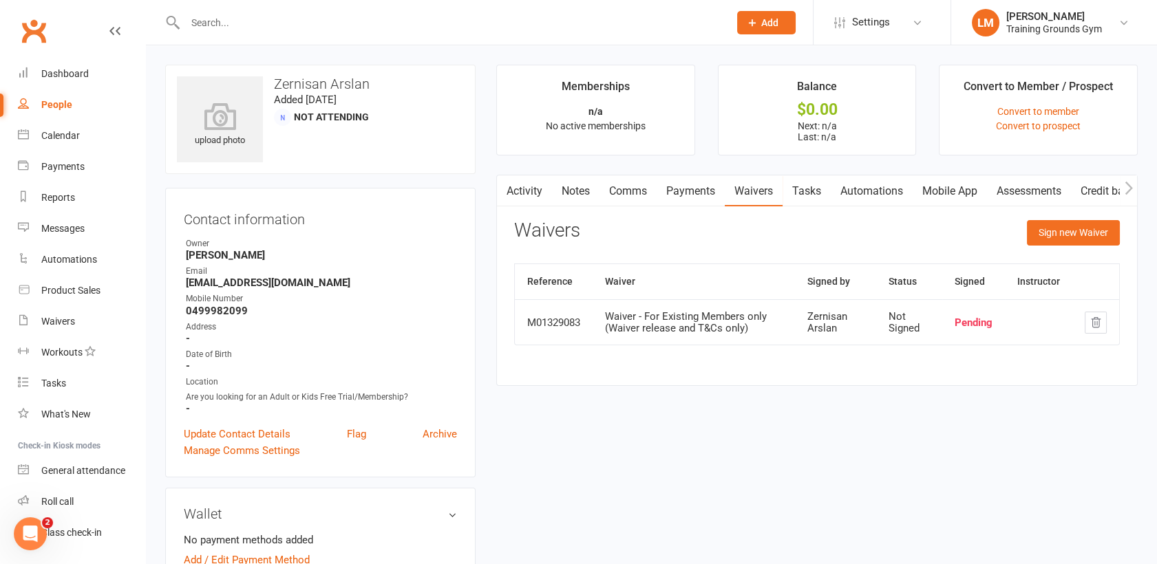
click at [523, 190] on link "Activity" at bounding box center [524, 191] width 55 height 32
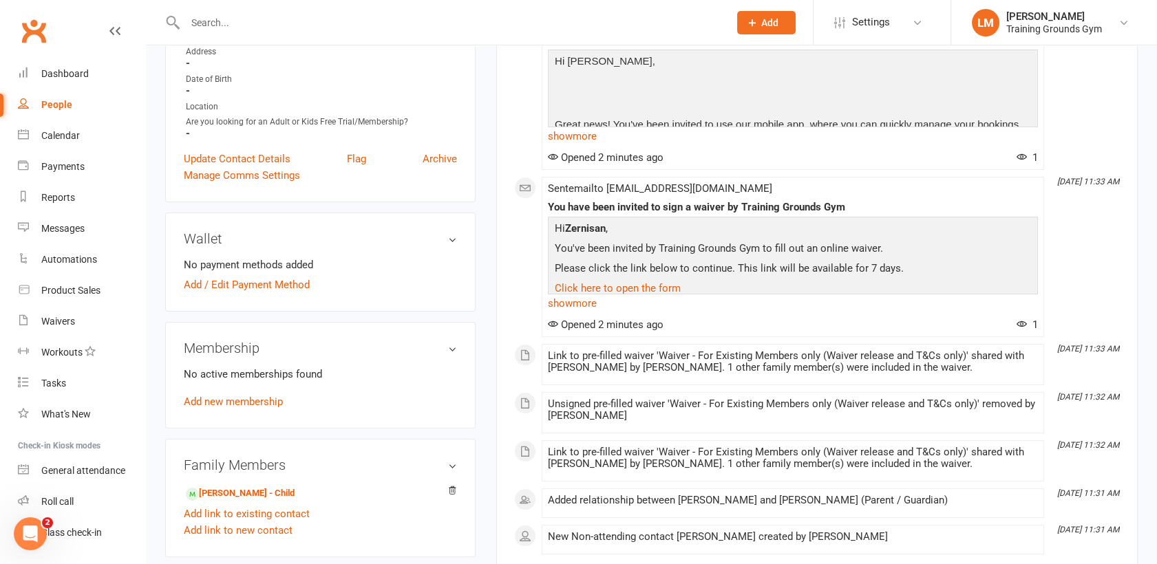
scroll to position [305, 0]
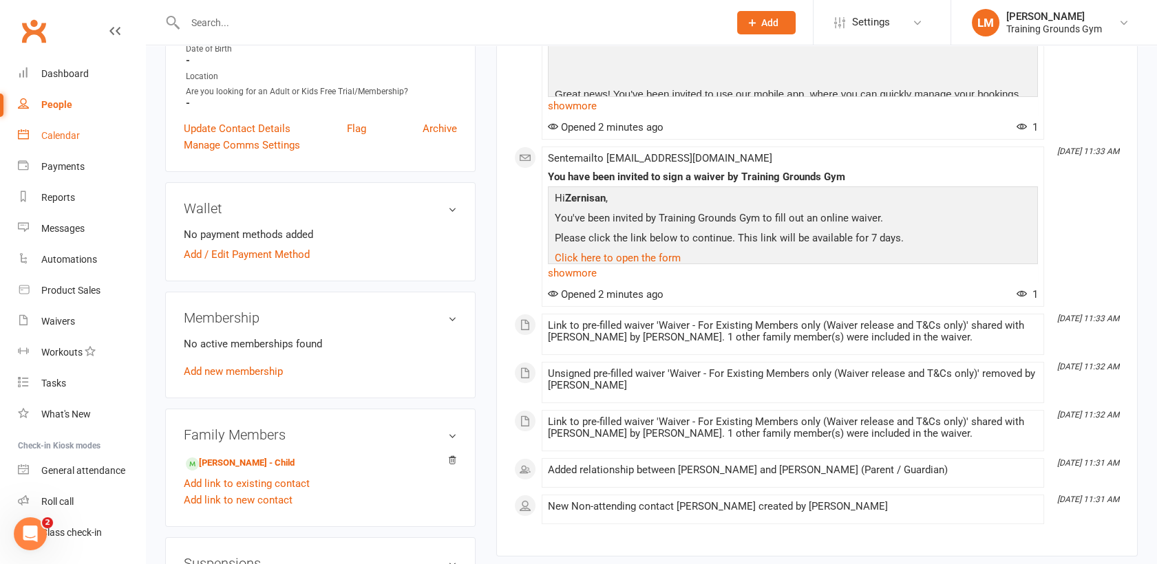
click at [41, 134] on link "Calendar" at bounding box center [81, 135] width 127 height 31
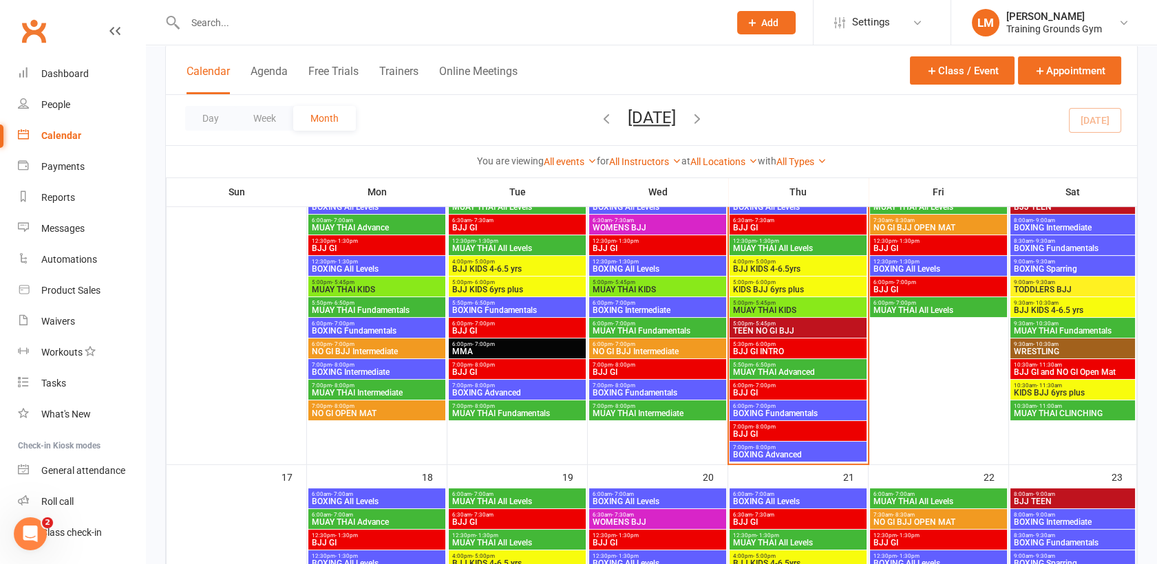
scroll to position [655, 0]
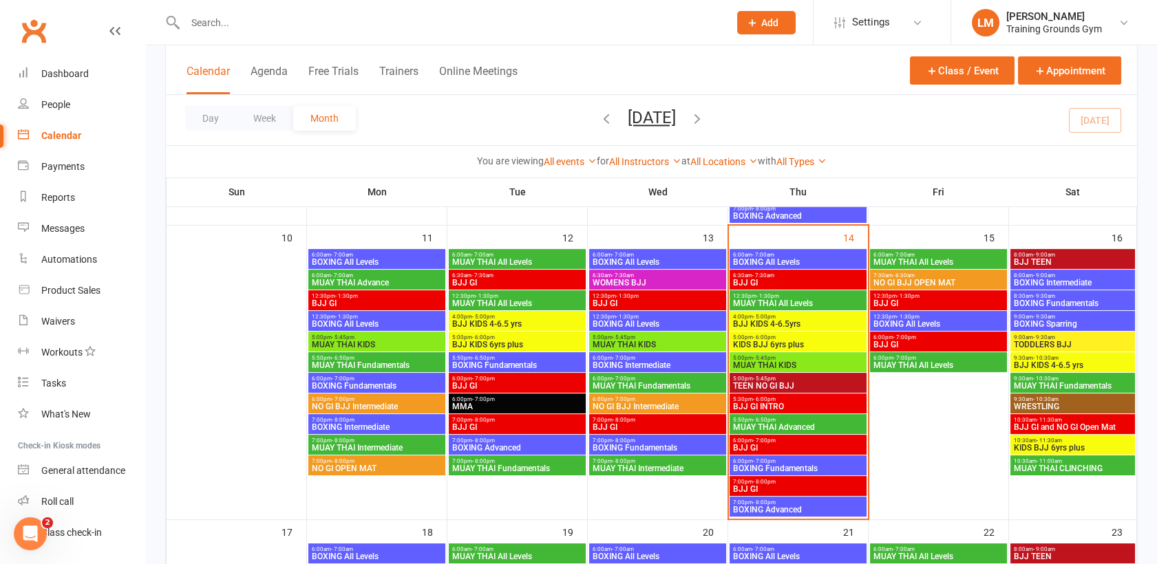
click at [1079, 343] on span "TODDLERS BJJ" at bounding box center [1072, 345] width 119 height 8
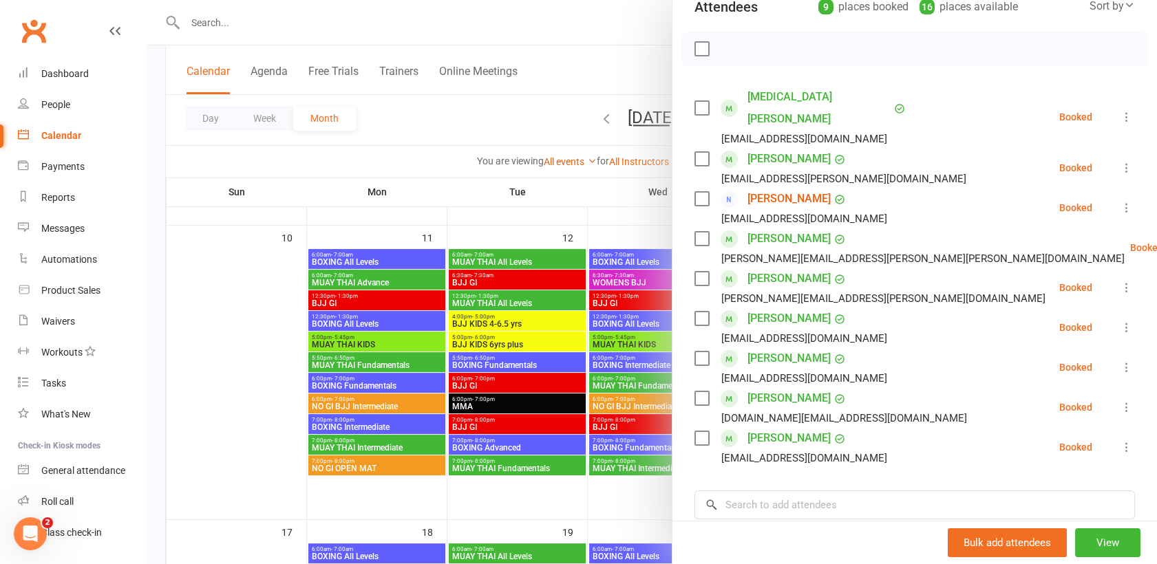
scroll to position [173, 0]
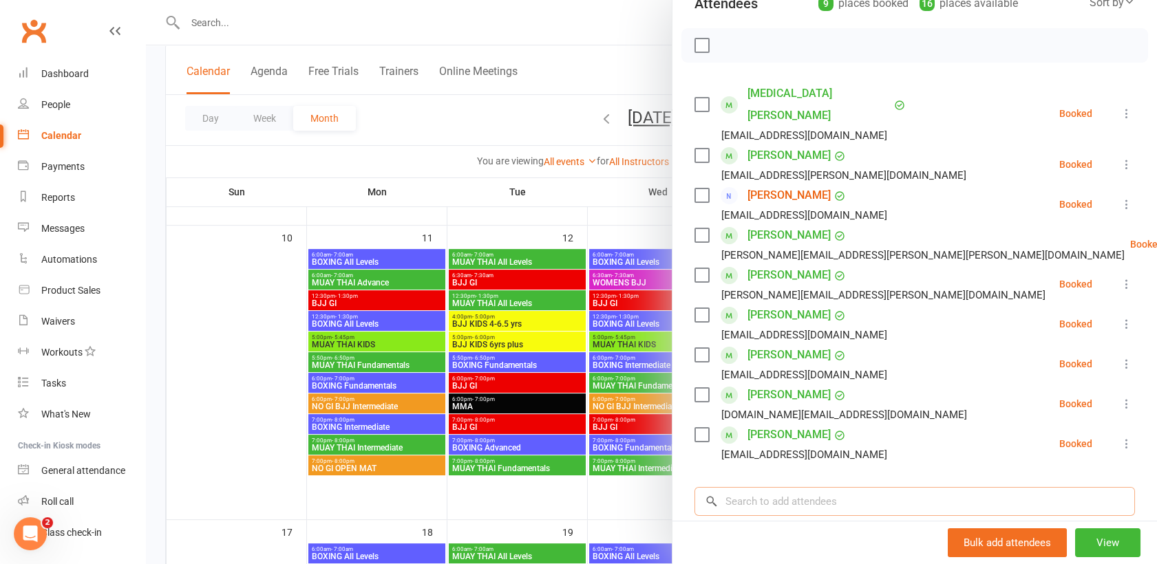
click at [760, 487] on input "search" at bounding box center [914, 501] width 440 height 29
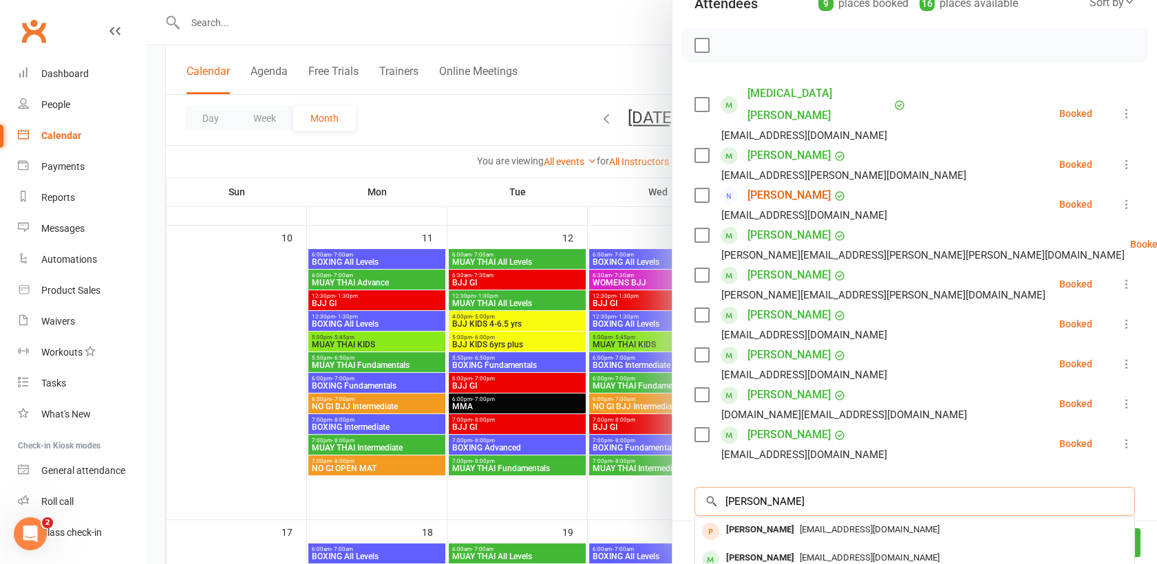
type input "[PERSON_NAME]"
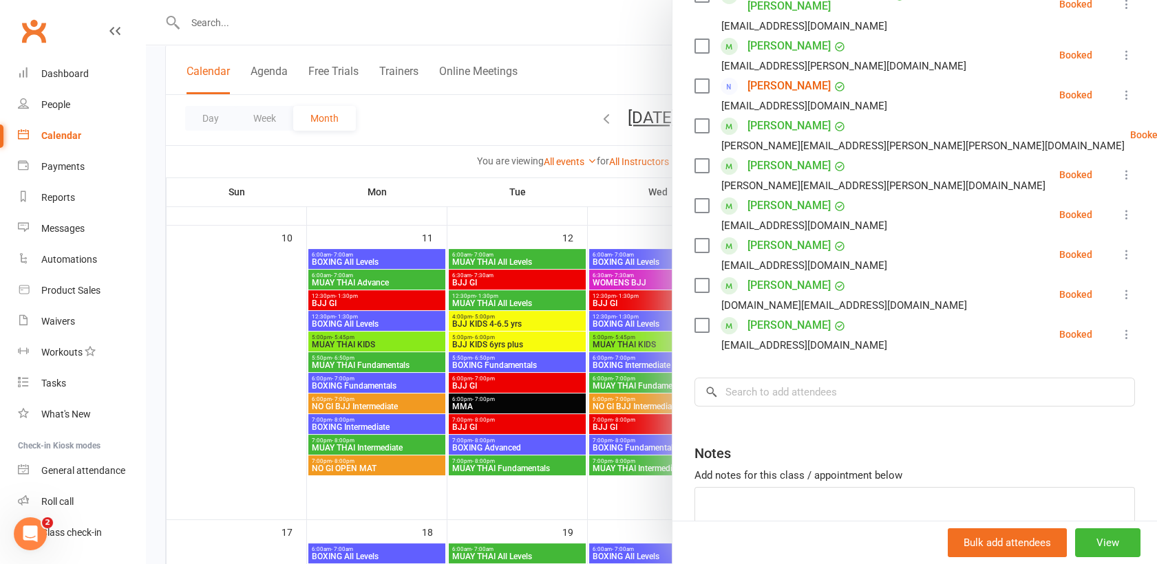
scroll to position [294, 0]
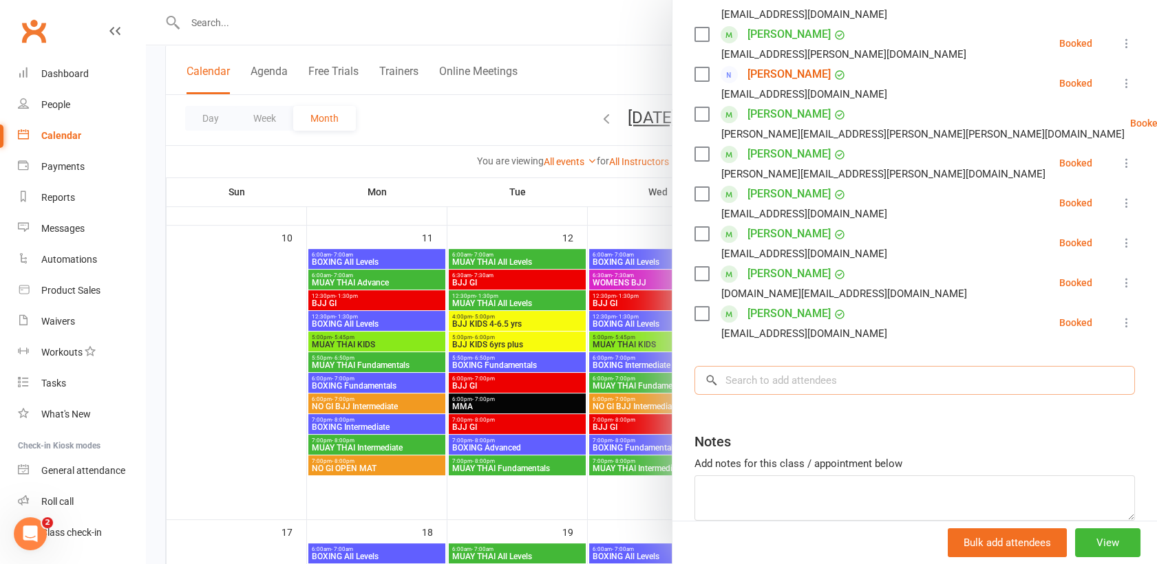
click at [884, 366] on input "search" at bounding box center [914, 380] width 440 height 29
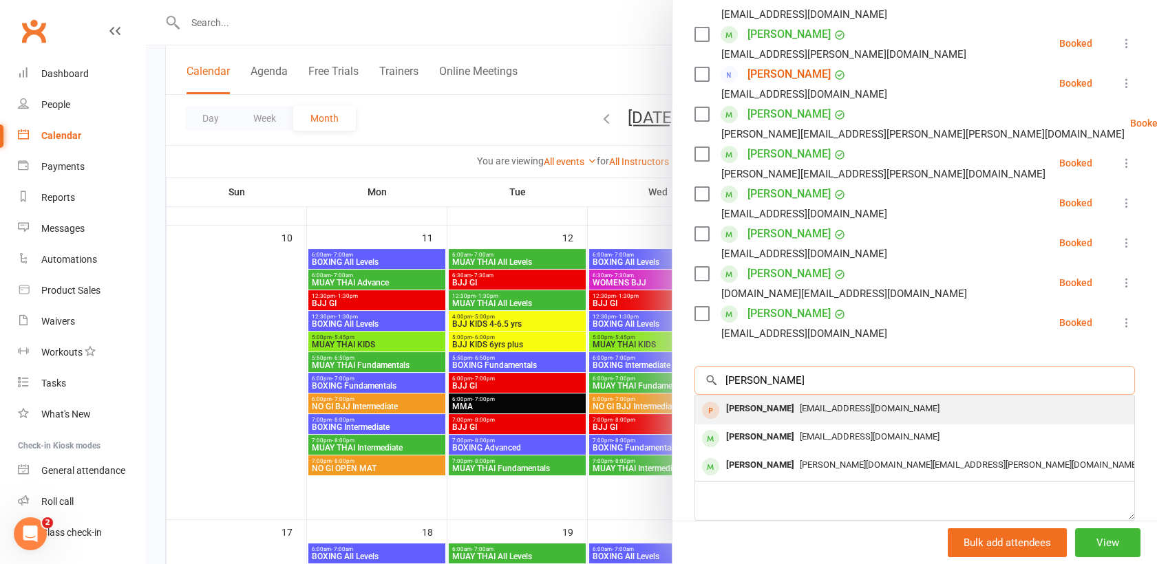
type input "[PERSON_NAME]"
click at [898, 399] on div "[EMAIL_ADDRESS][DOMAIN_NAME]" at bounding box center [914, 409] width 428 height 20
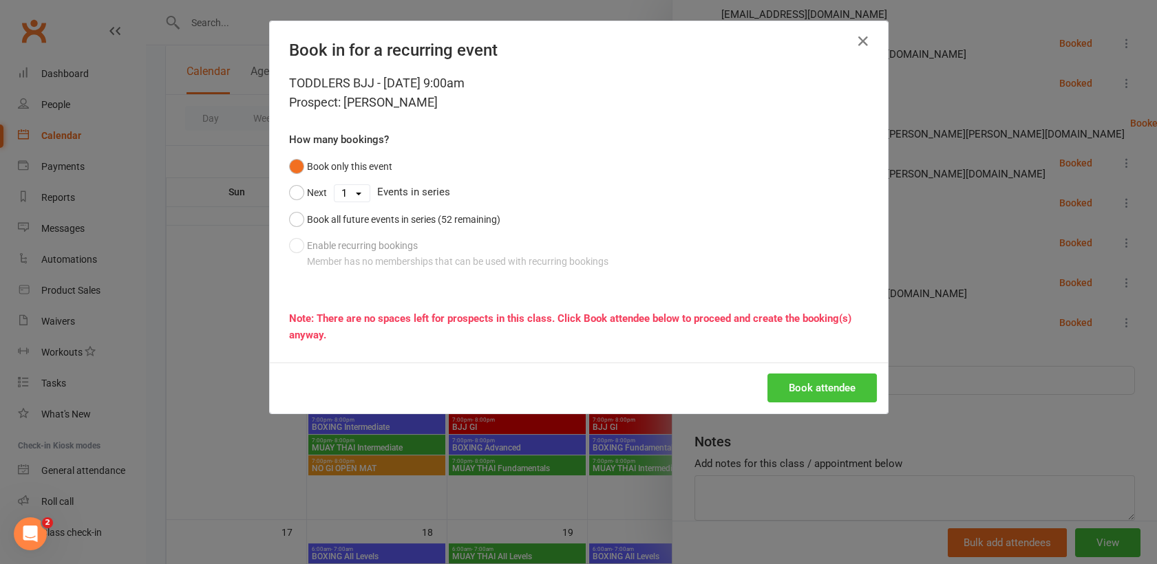
click at [833, 389] on button "Book attendee" at bounding box center [821, 388] width 109 height 29
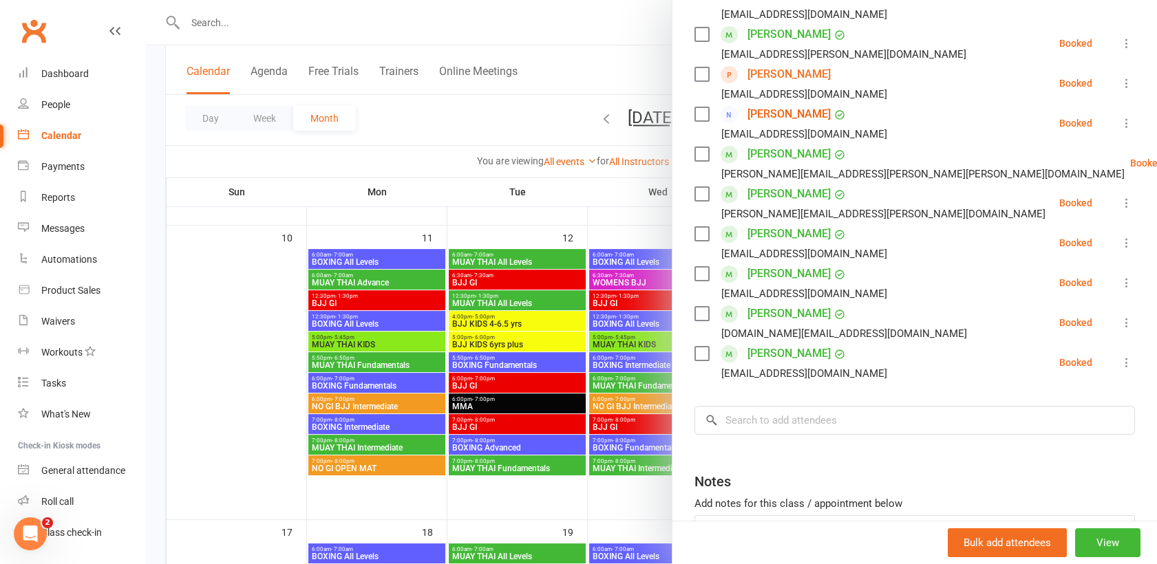
click at [221, 22] on div at bounding box center [651, 282] width 1011 height 564
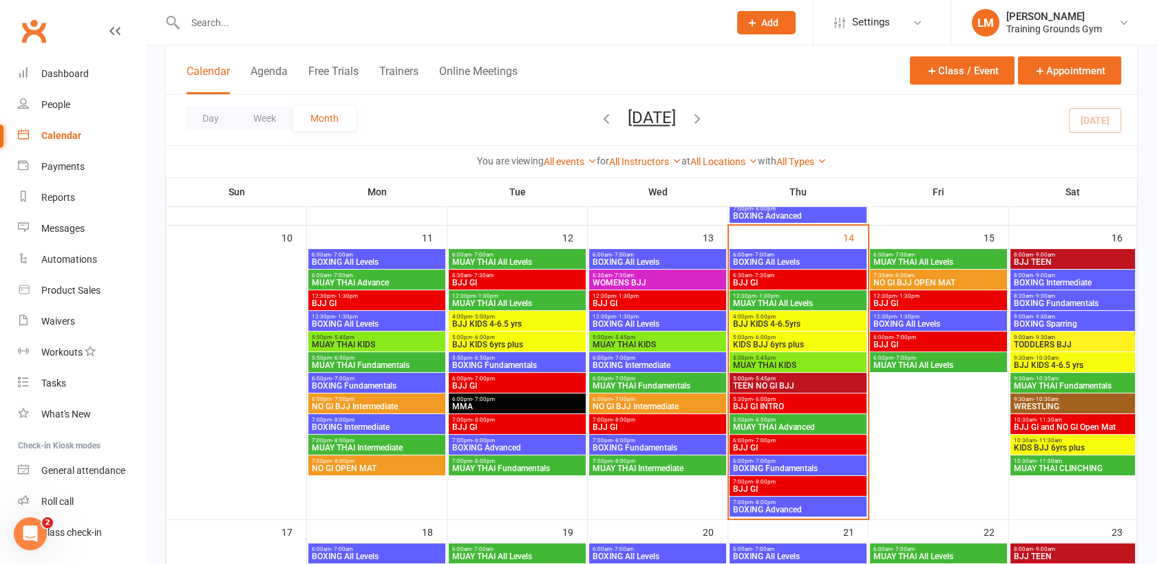
click at [193, 20] on input "text" at bounding box center [450, 22] width 538 height 19
click at [56, 321] on div "Waivers" at bounding box center [58, 321] width 34 height 11
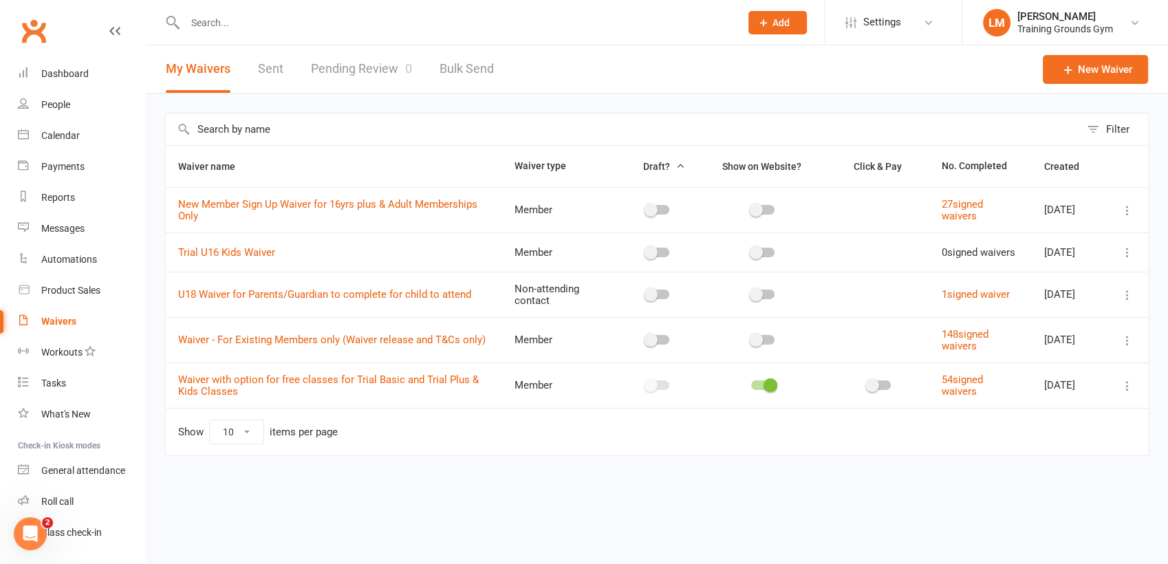
click at [372, 65] on link "Pending Review 0" at bounding box center [361, 68] width 101 height 47
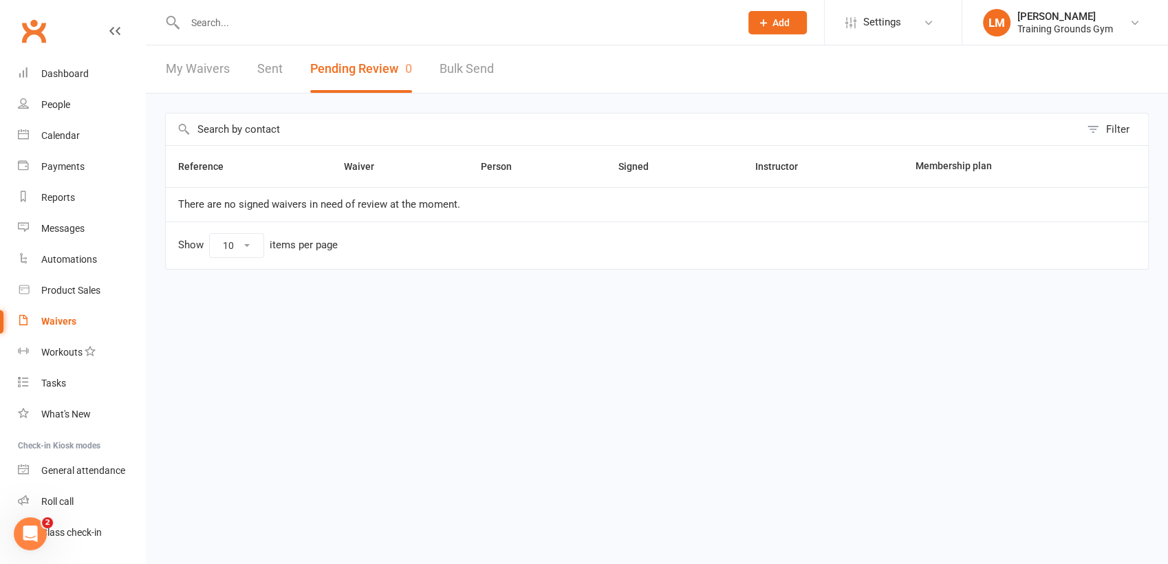
click at [207, 25] on input "text" at bounding box center [456, 22] width 550 height 19
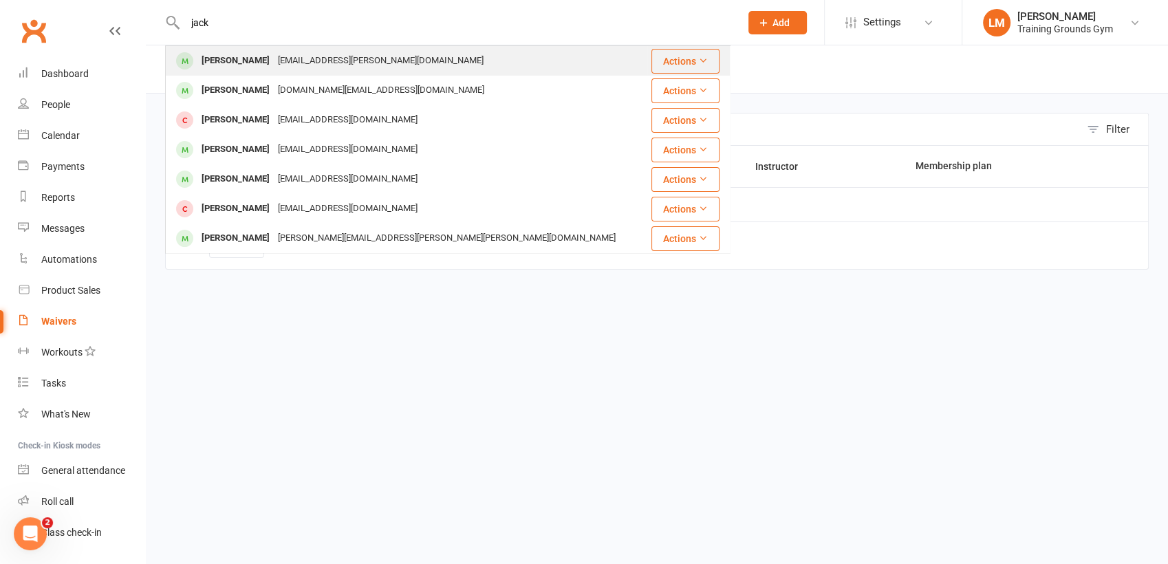
type input "jack"
click at [237, 61] on div "[PERSON_NAME]" at bounding box center [235, 61] width 76 height 20
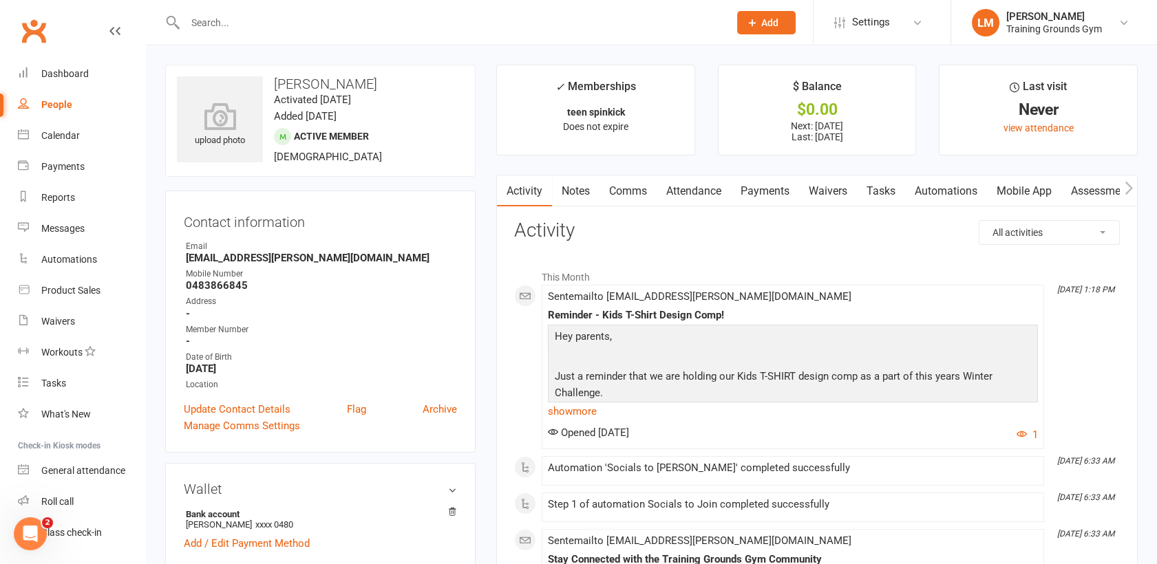
click at [692, 184] on link "Attendance" at bounding box center [693, 191] width 74 height 32
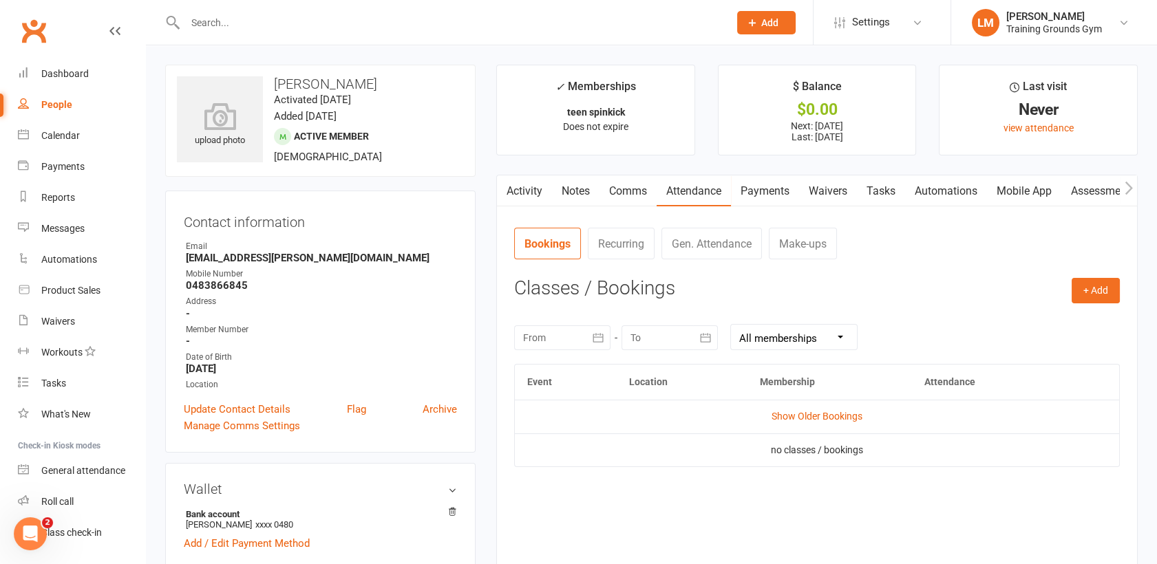
click at [519, 189] on link "Activity" at bounding box center [524, 191] width 55 height 32
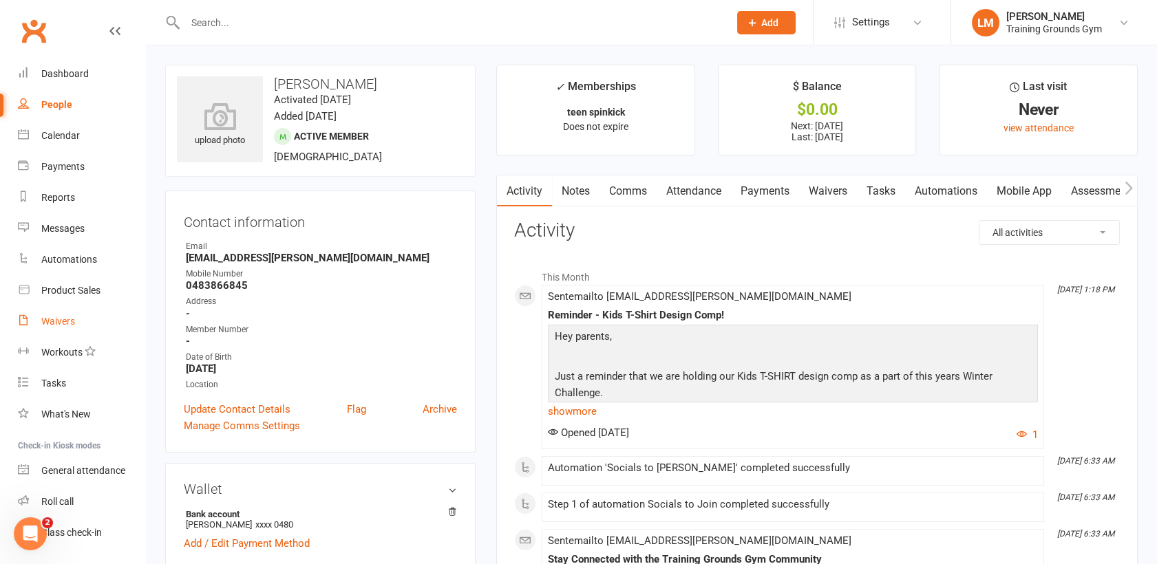
click at [54, 326] on div "Waivers" at bounding box center [58, 321] width 34 height 11
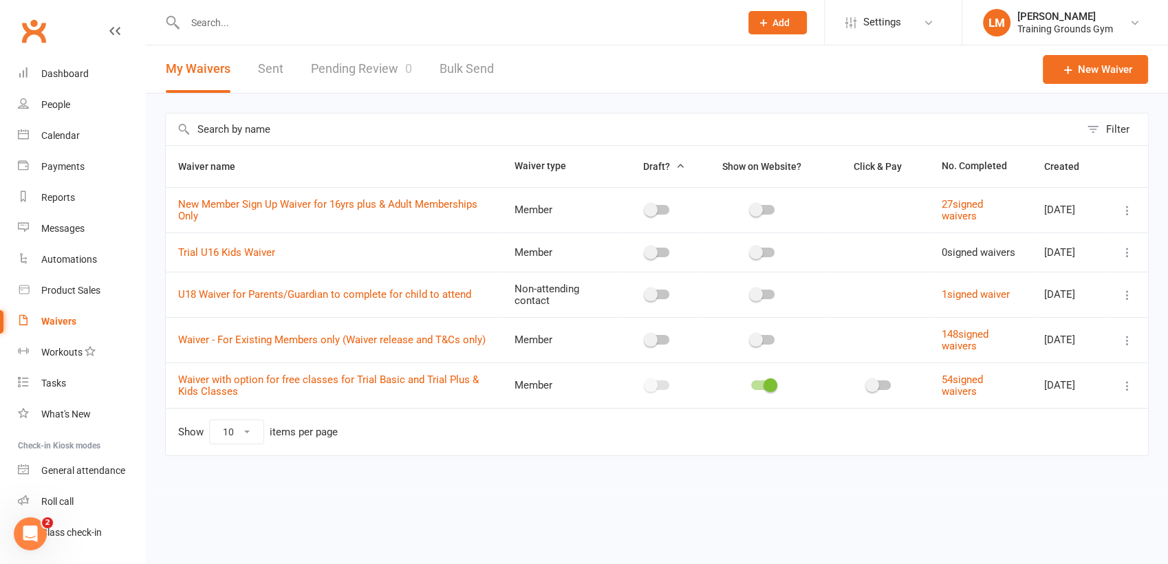
click at [370, 58] on link "Pending Review 0" at bounding box center [361, 68] width 101 height 47
